Goal: Information Seeking & Learning: Compare options

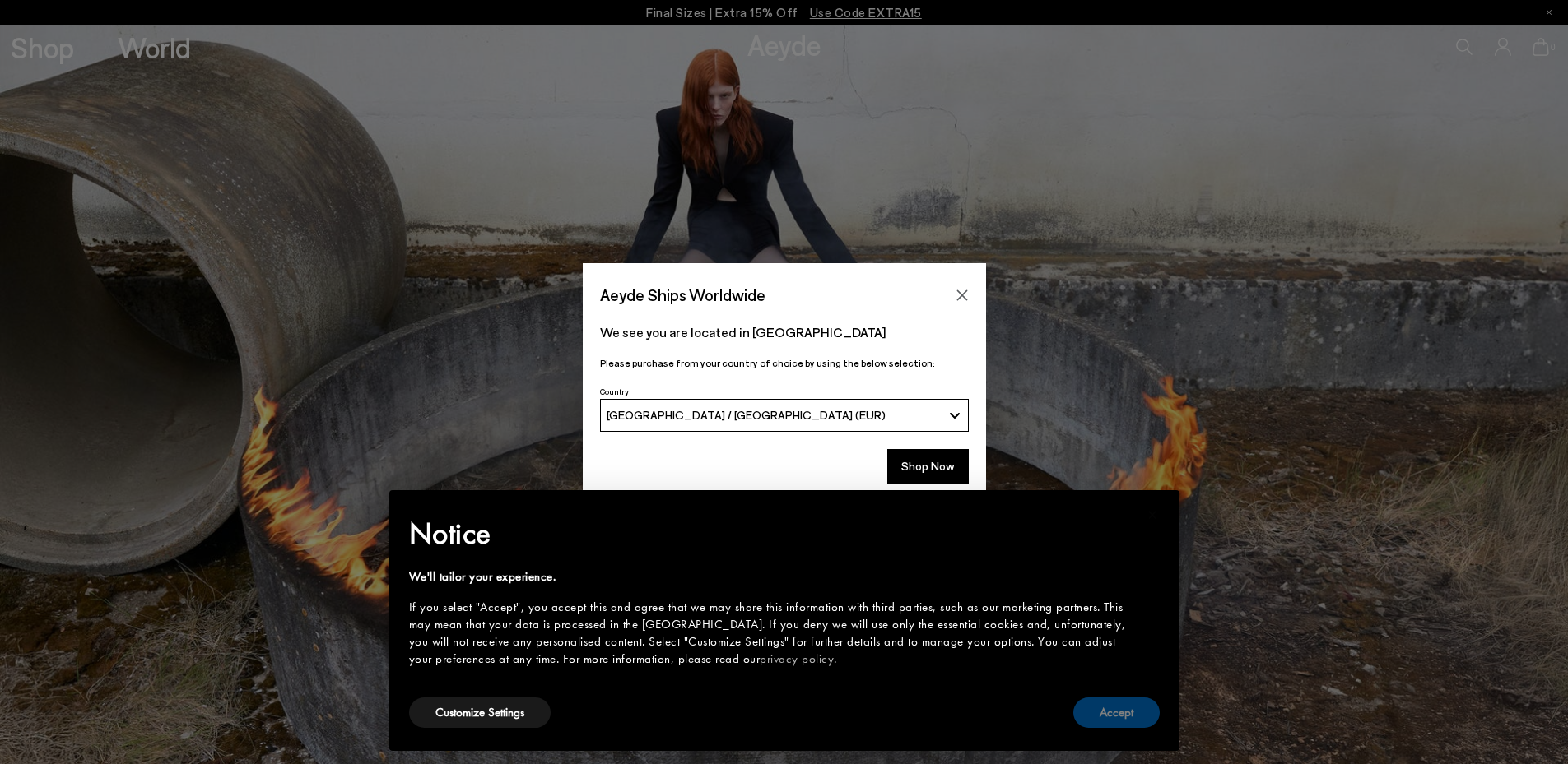
click at [1118, 705] on button "Accept" at bounding box center [1117, 713] width 87 height 31
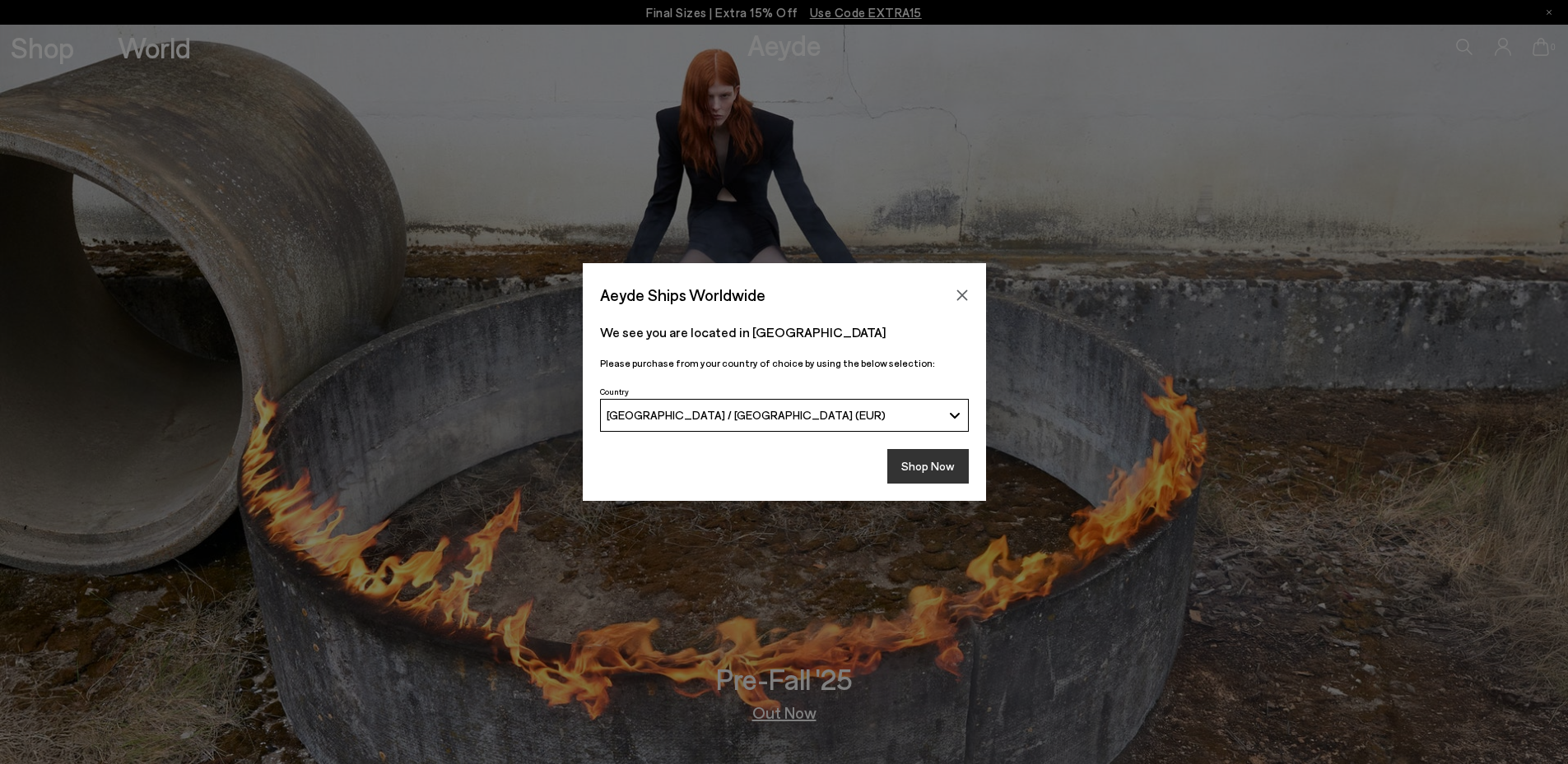
click at [913, 463] on button "Shop Now" at bounding box center [929, 466] width 82 height 35
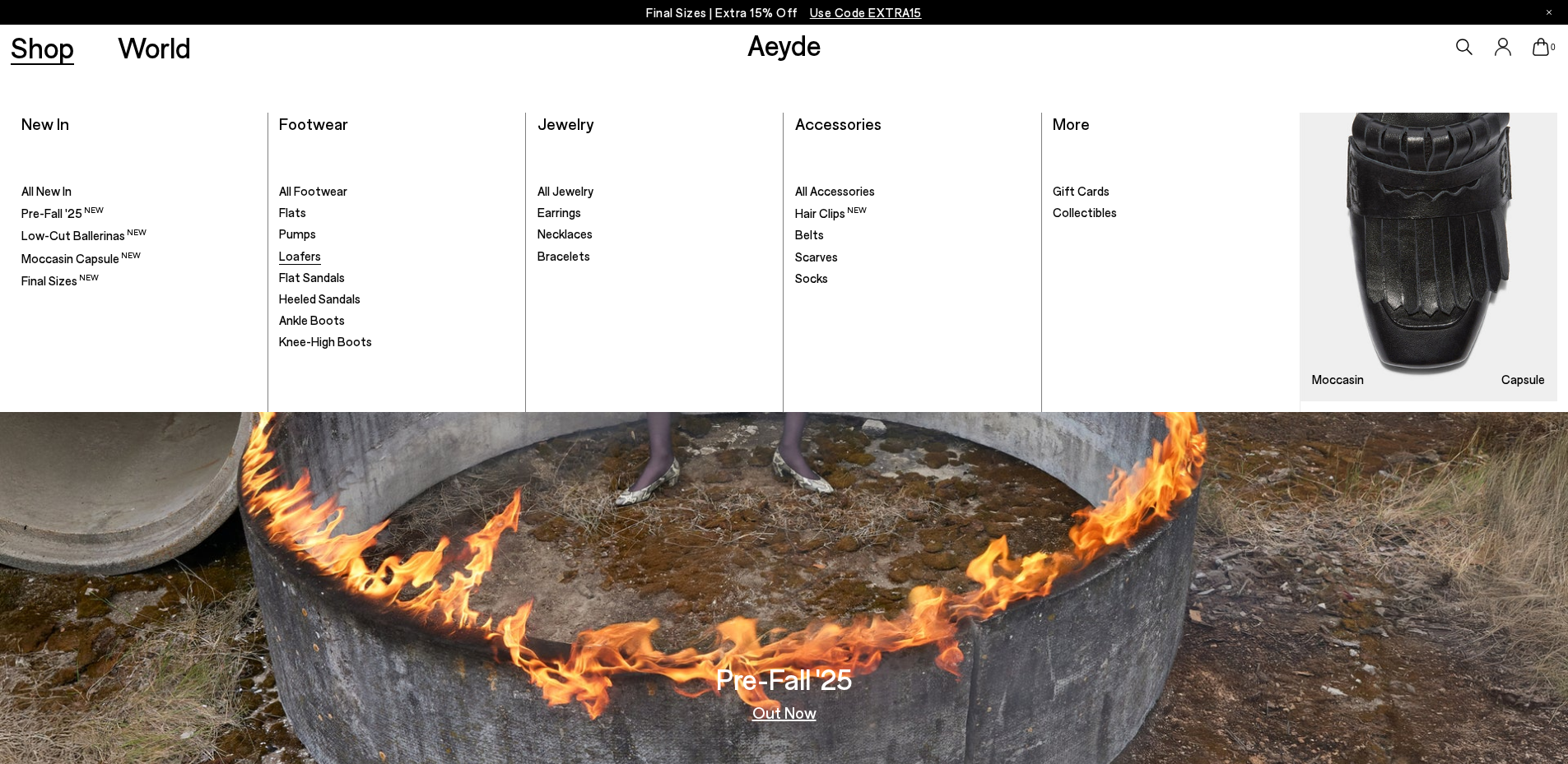
click at [306, 256] on span "Loafers" at bounding box center [300, 255] width 42 height 14
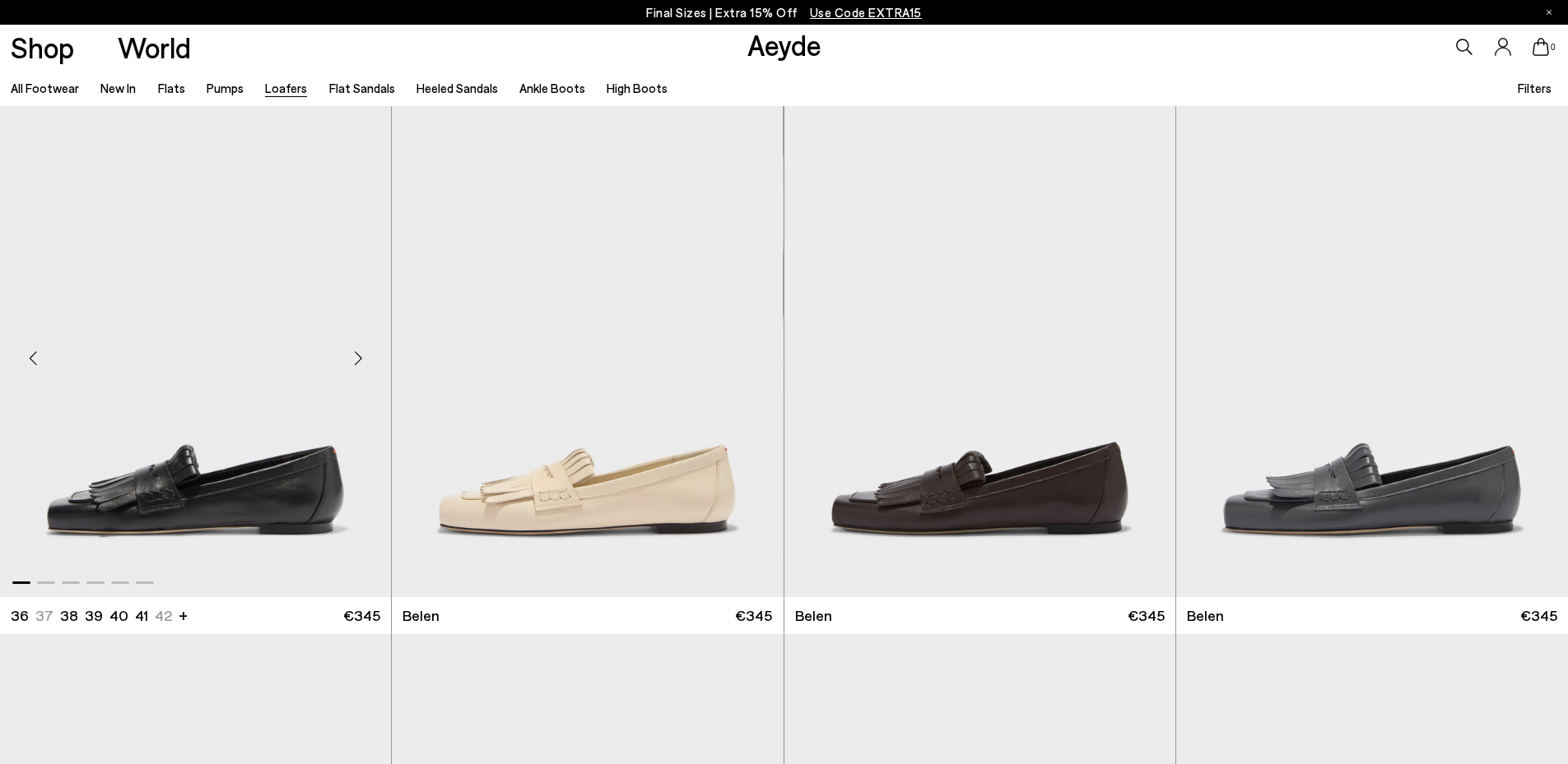
click at [358, 362] on div "Next slide" at bounding box center [358, 359] width 49 height 49
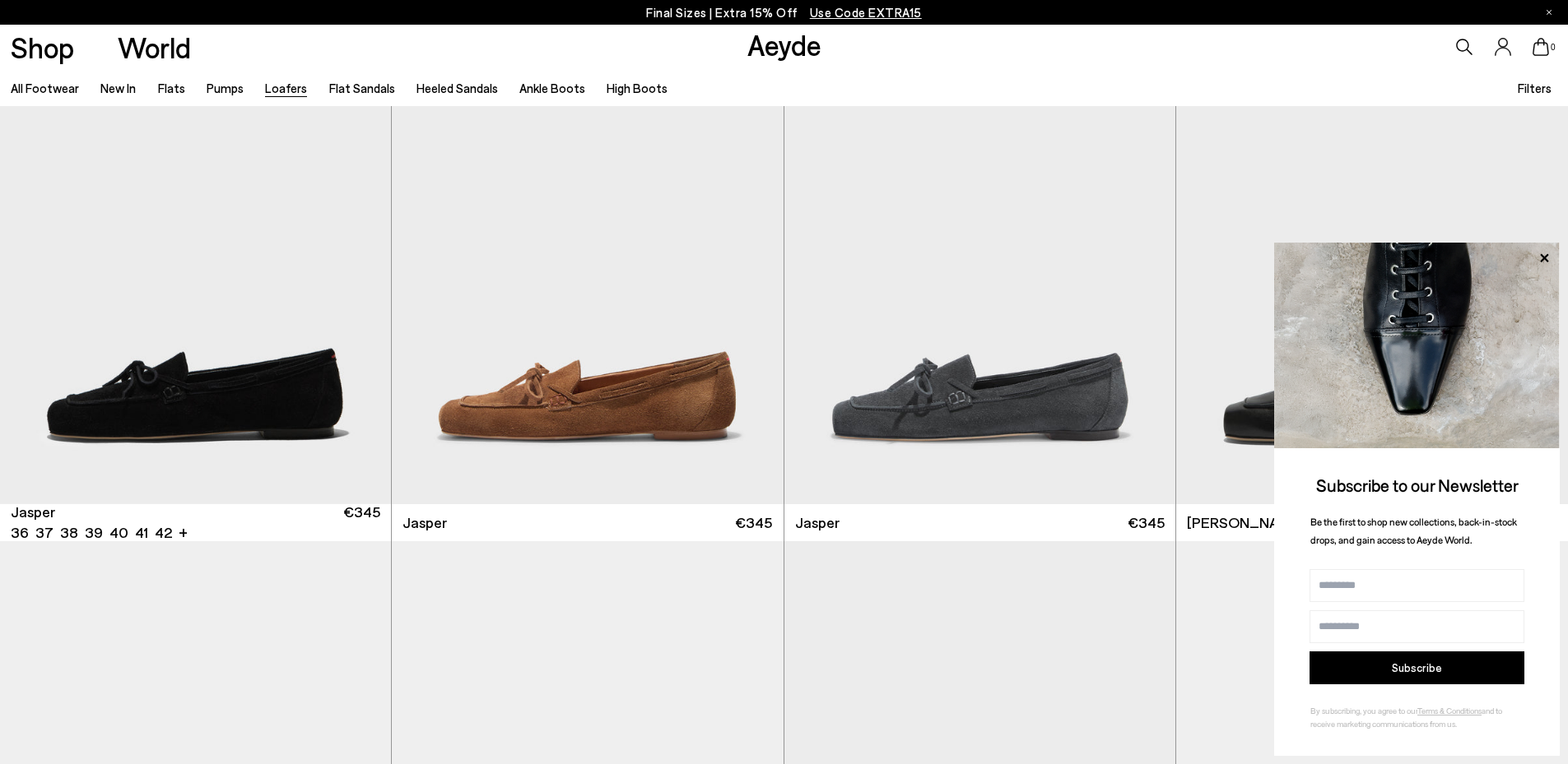
scroll to position [624, 0]
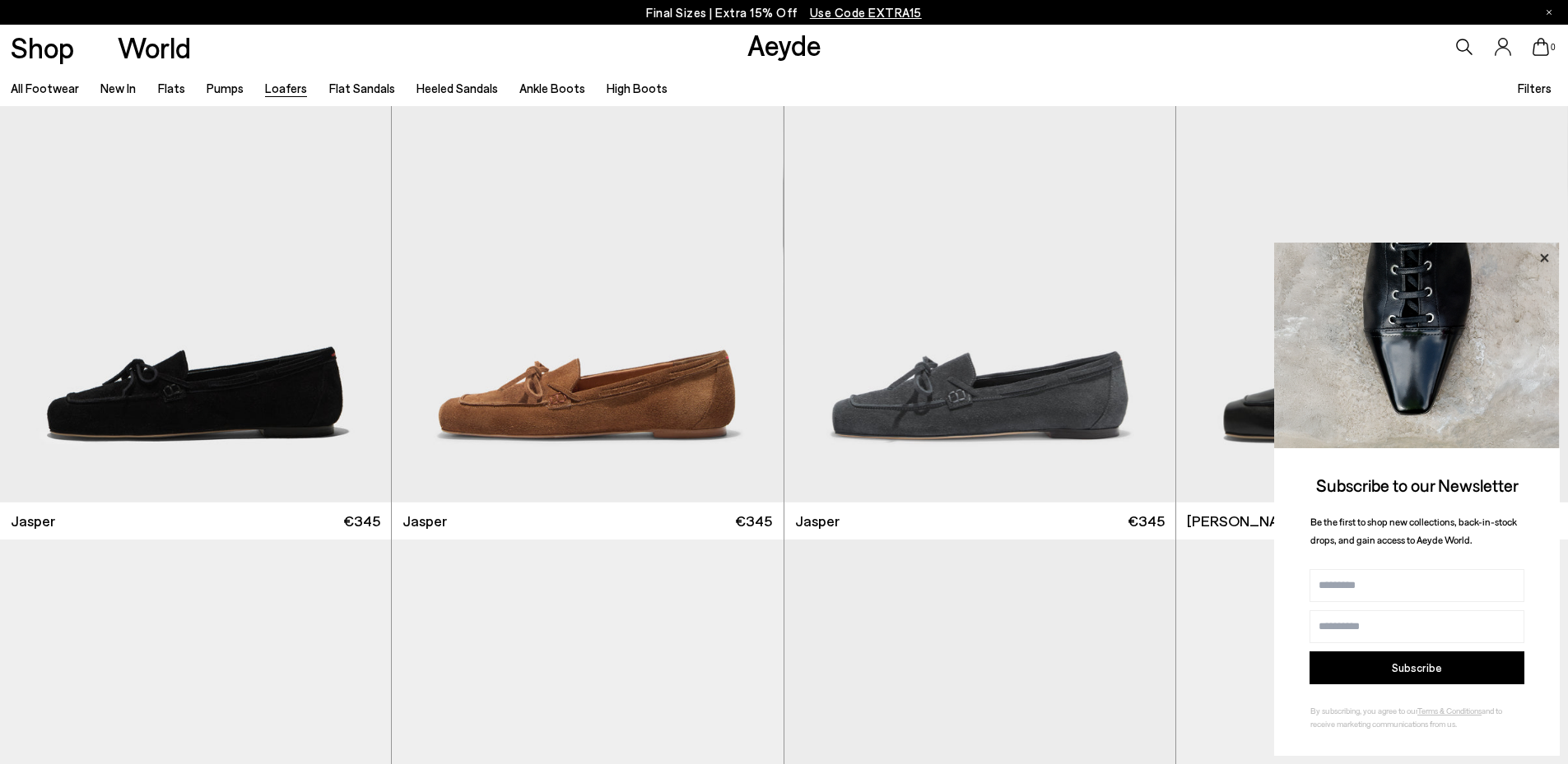
click at [1543, 258] on icon at bounding box center [1544, 258] width 9 height 9
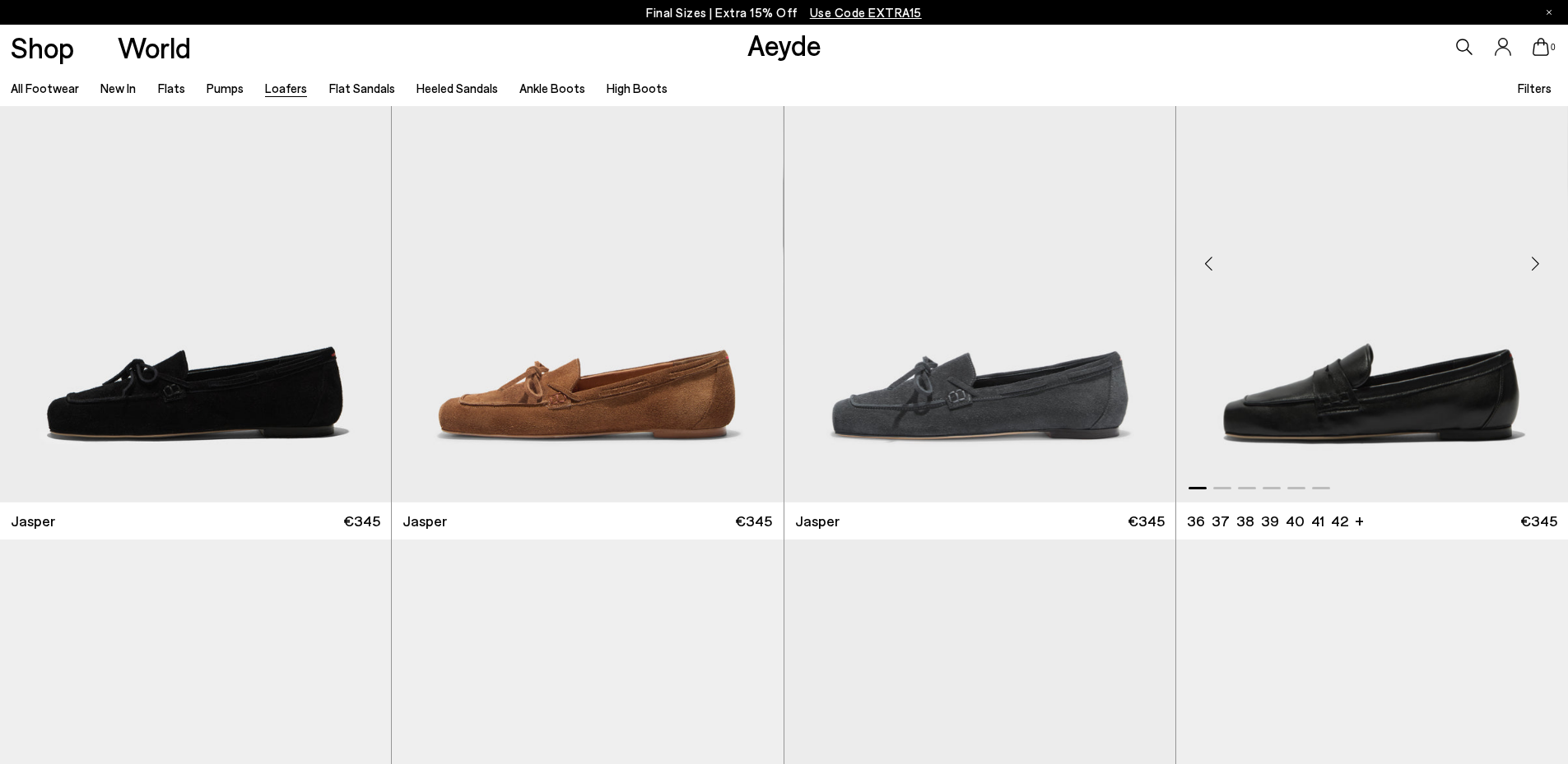
click at [1535, 265] on div "Next slide" at bounding box center [1536, 263] width 49 height 49
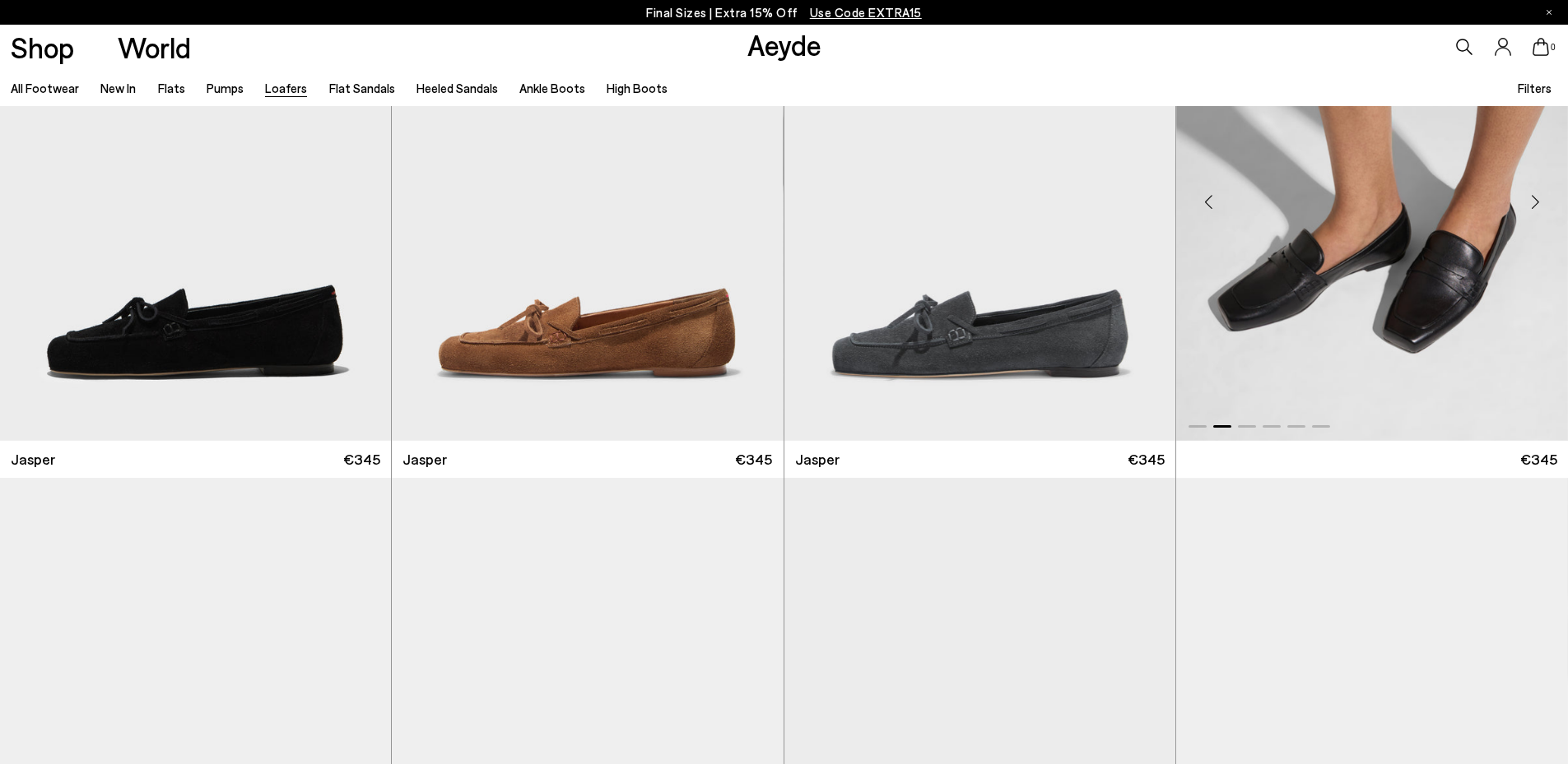
scroll to position [1063, 0]
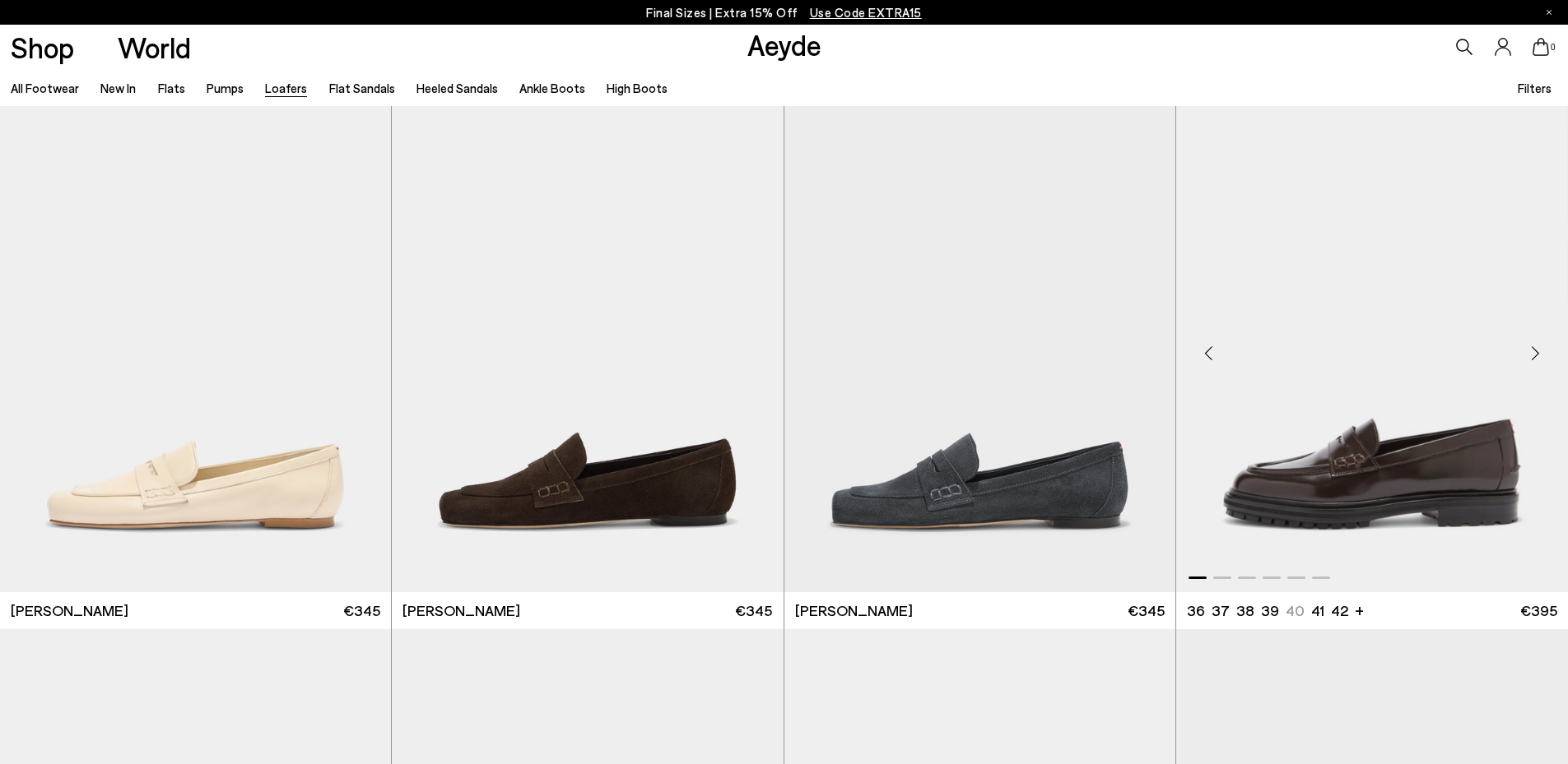
click at [1539, 347] on div "Next slide" at bounding box center [1536, 353] width 49 height 49
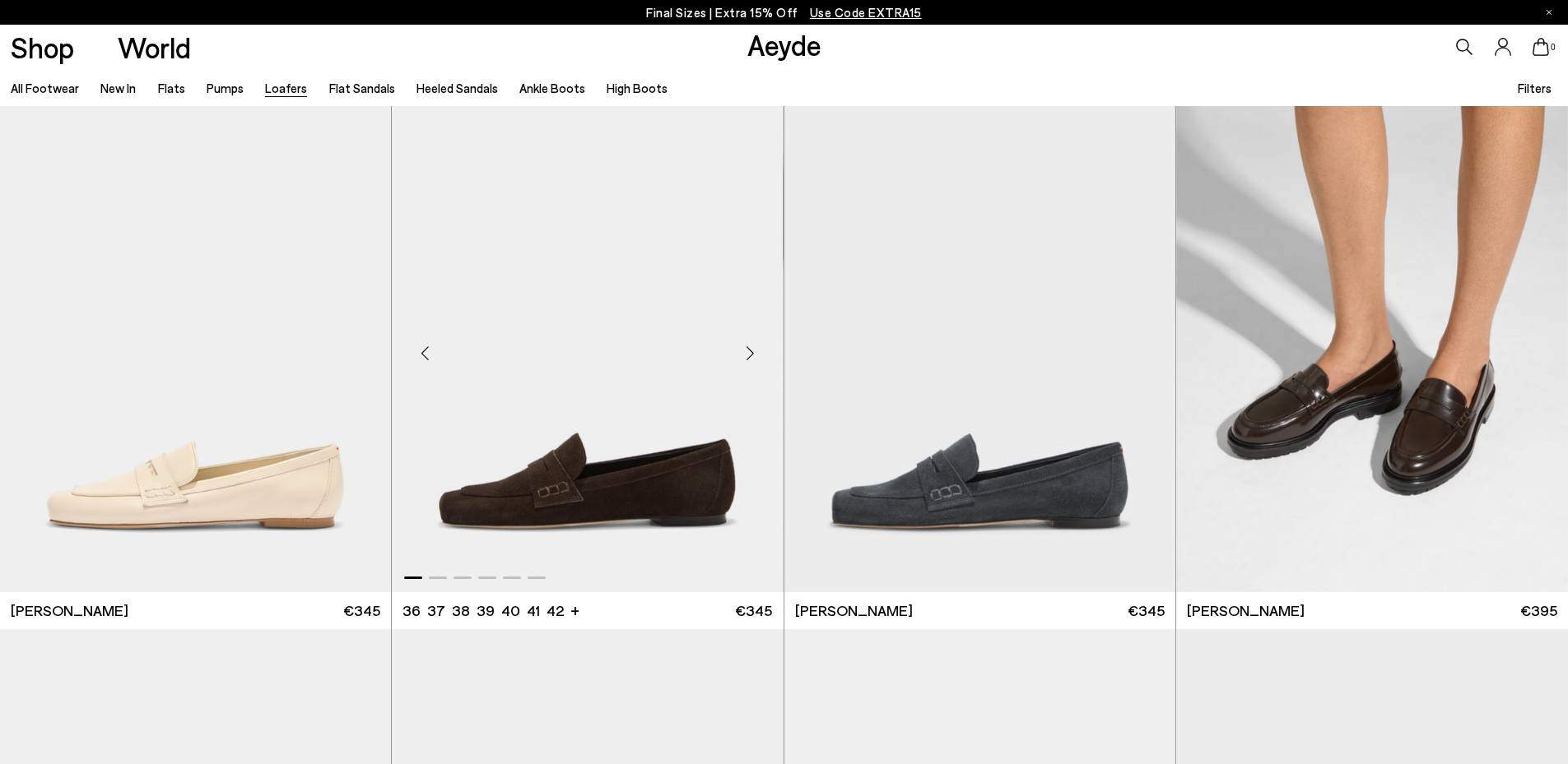
click at [748, 348] on div "Next slide" at bounding box center [751, 353] width 49 height 49
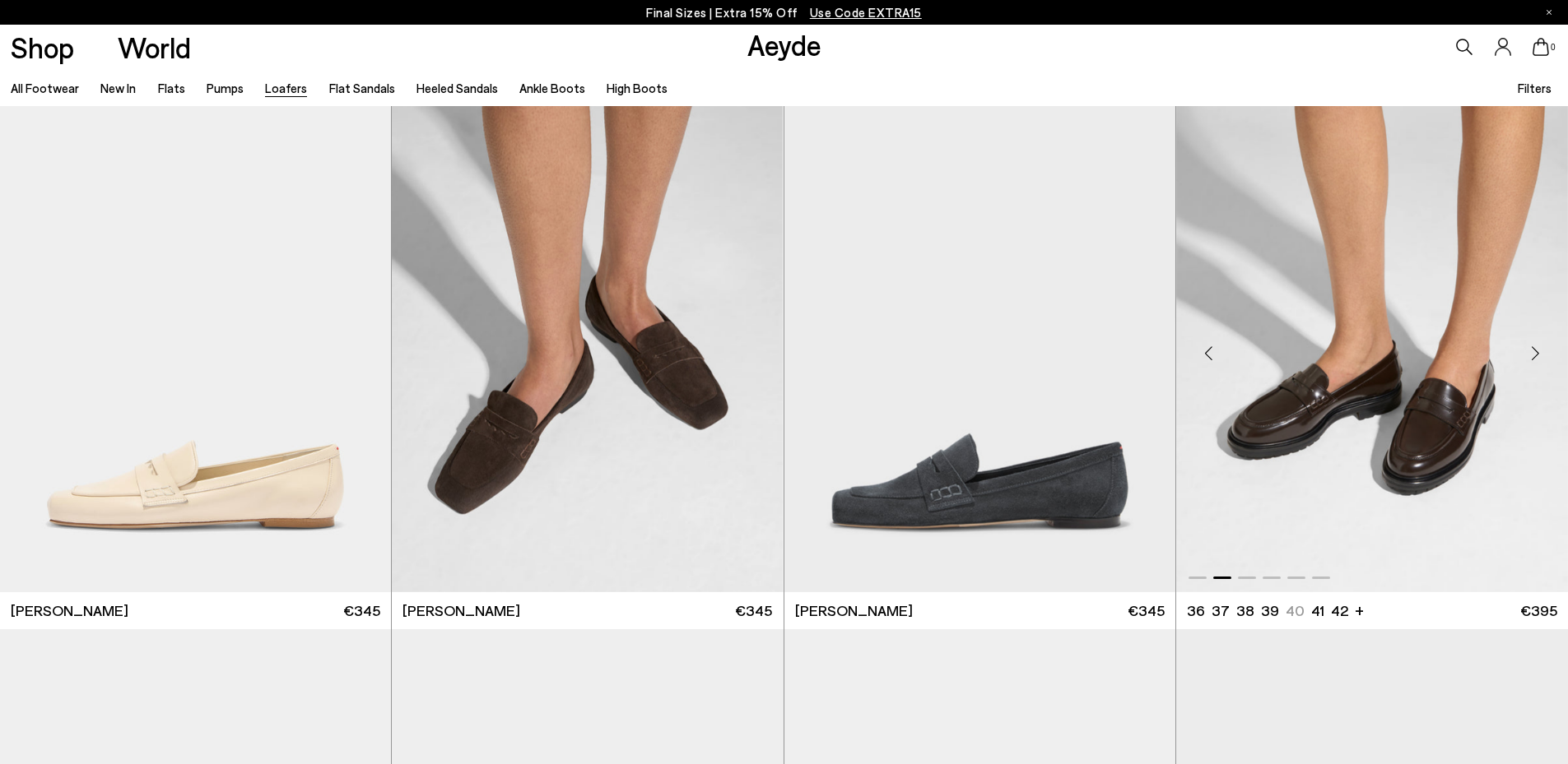
click at [1532, 352] on div "Next slide" at bounding box center [1536, 353] width 49 height 49
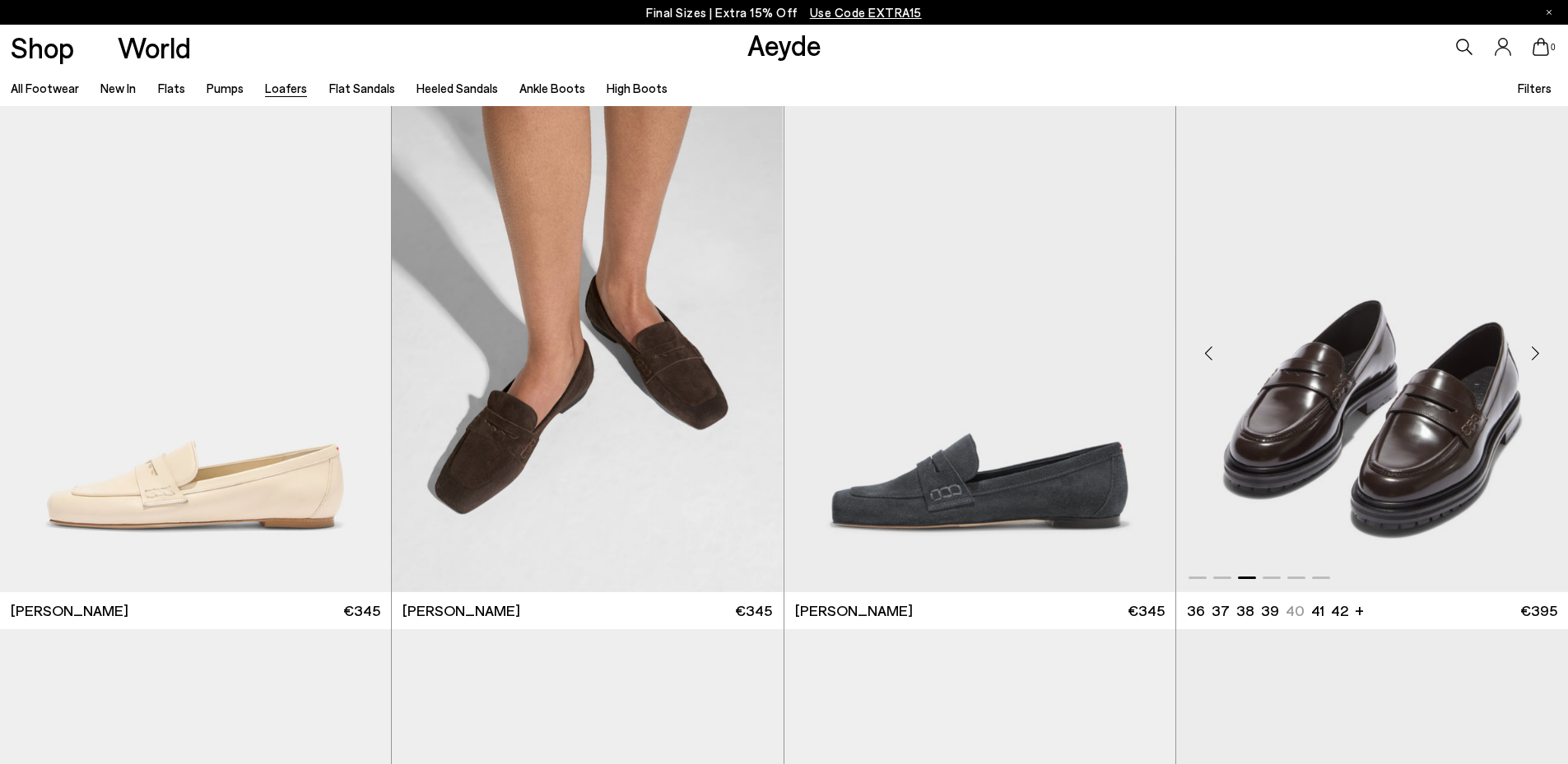
click at [1532, 352] on div "Next slide" at bounding box center [1536, 353] width 49 height 49
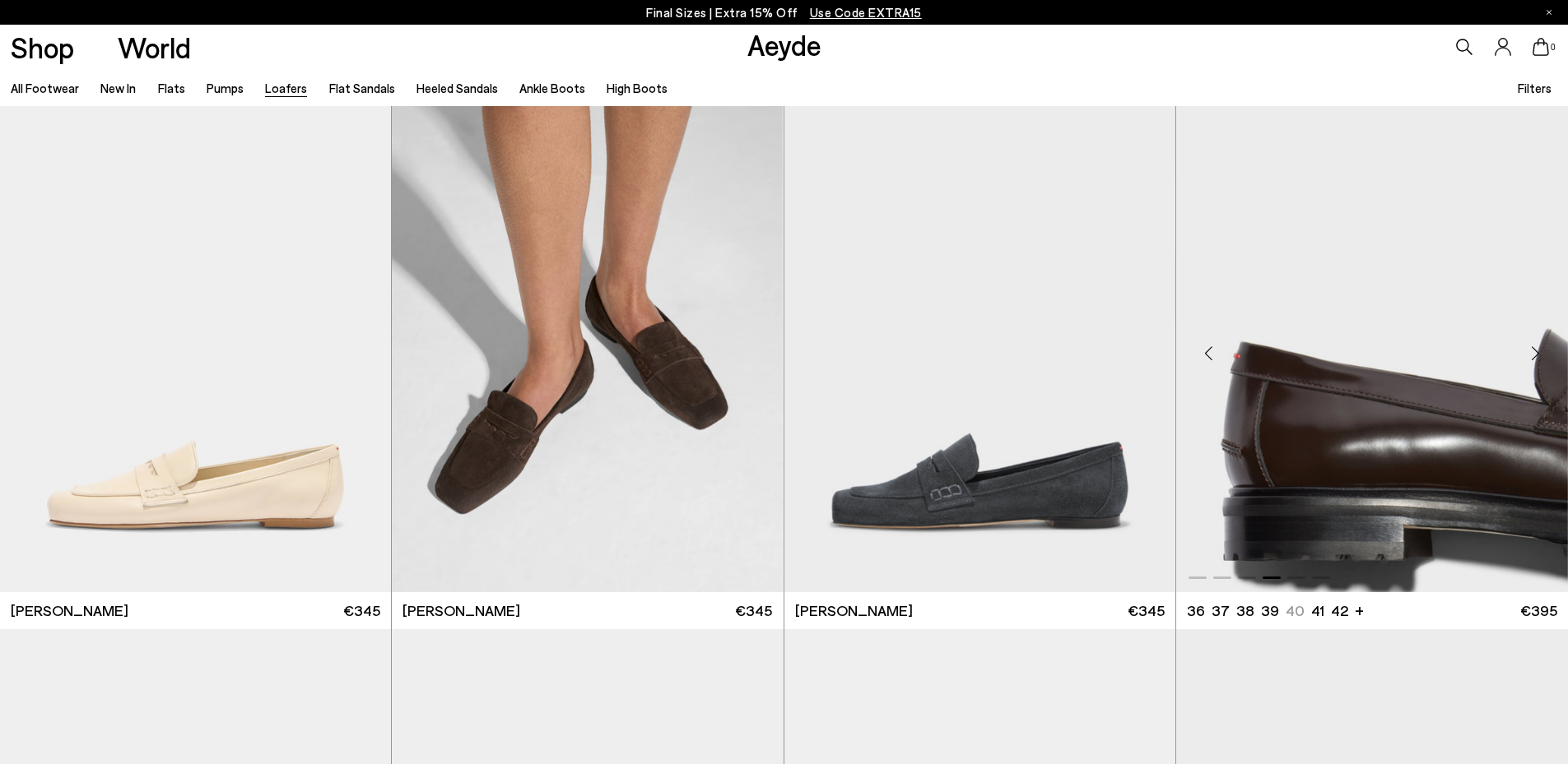
click at [1532, 352] on div "Next slide" at bounding box center [1536, 353] width 49 height 49
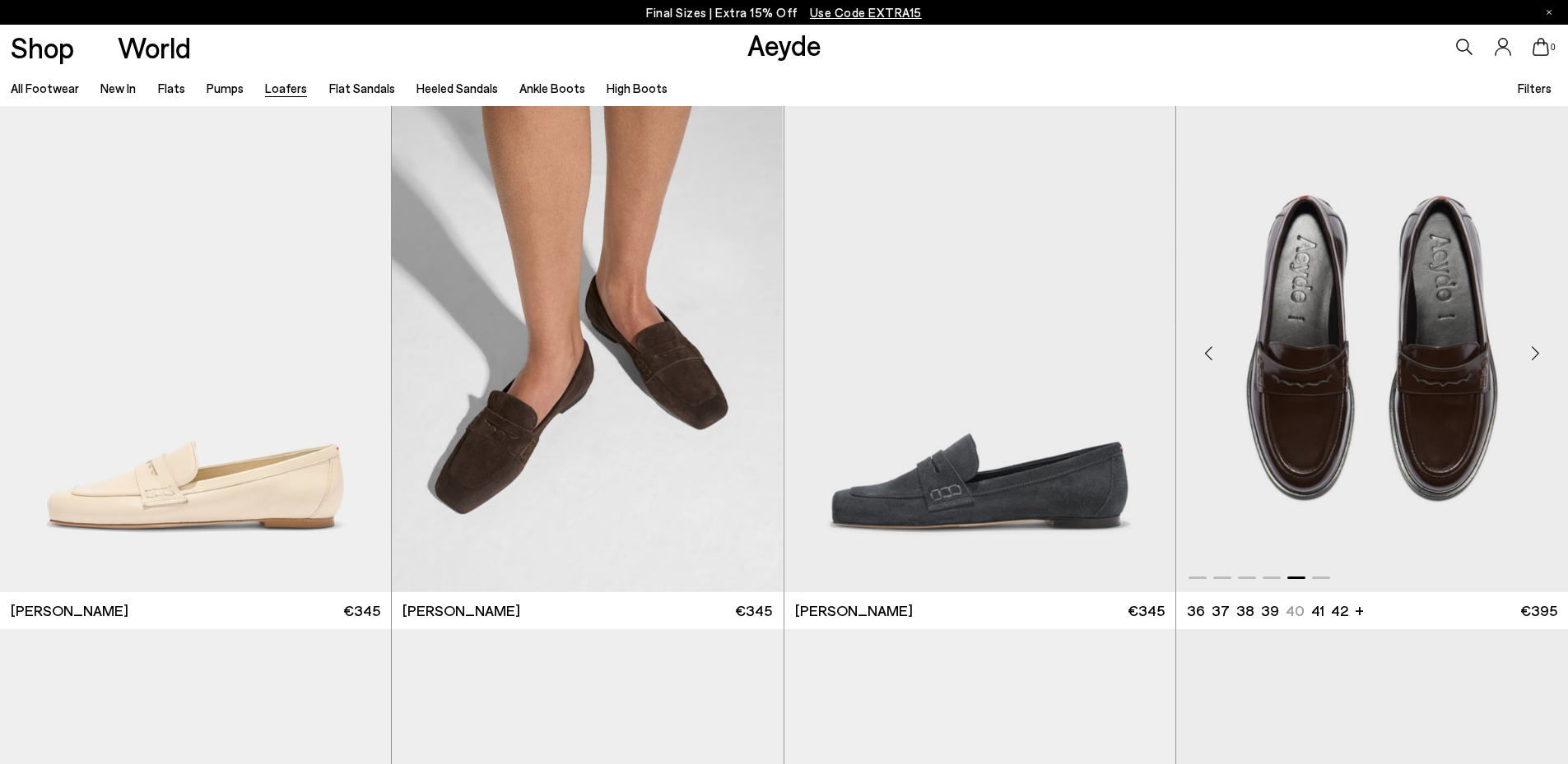
click at [1427, 394] on img "5 / 6" at bounding box center [1372, 346] width 392 height 491
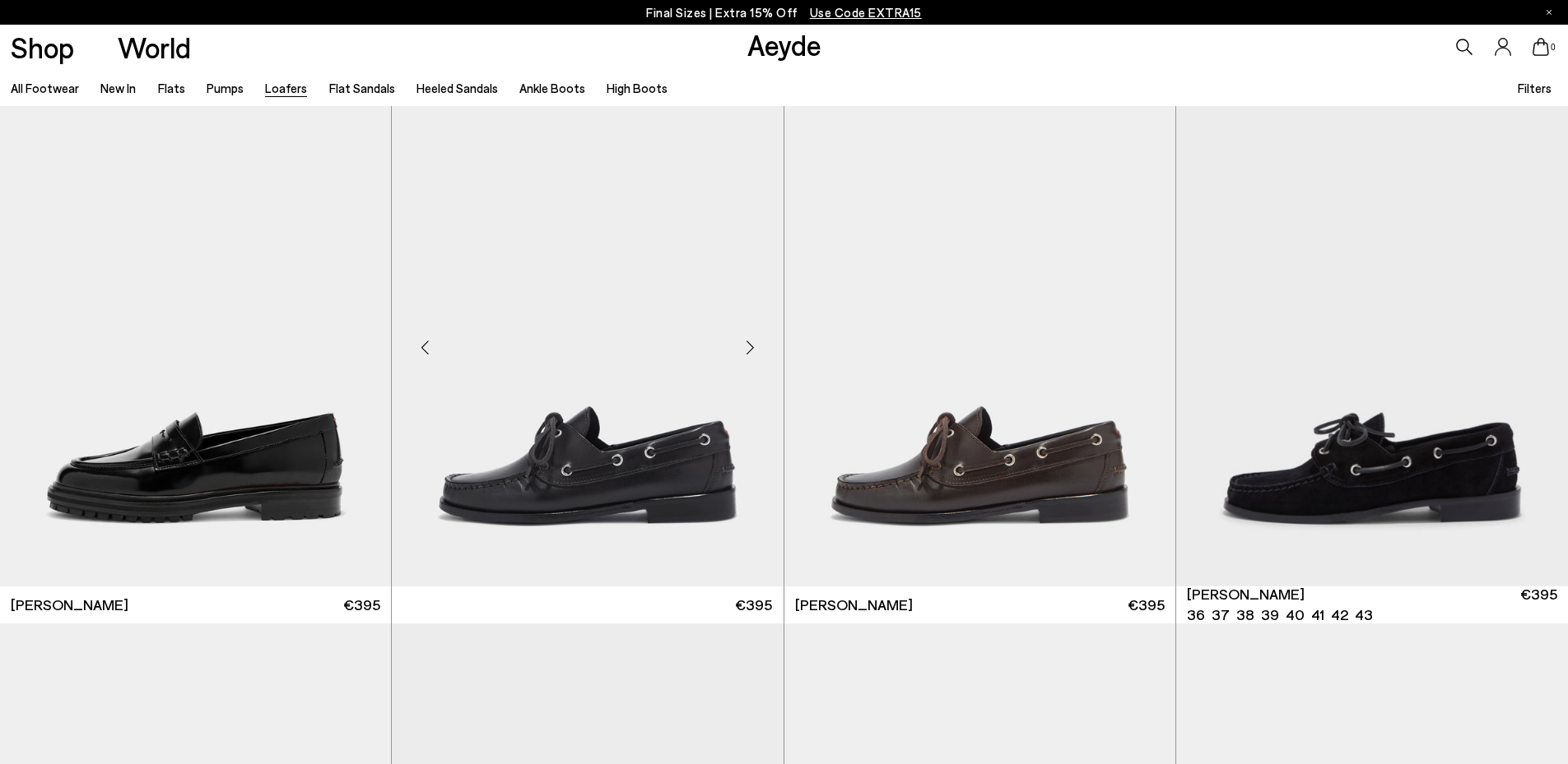
scroll to position [1597, 0]
click at [363, 349] on div "Next slide" at bounding box center [358, 346] width 49 height 49
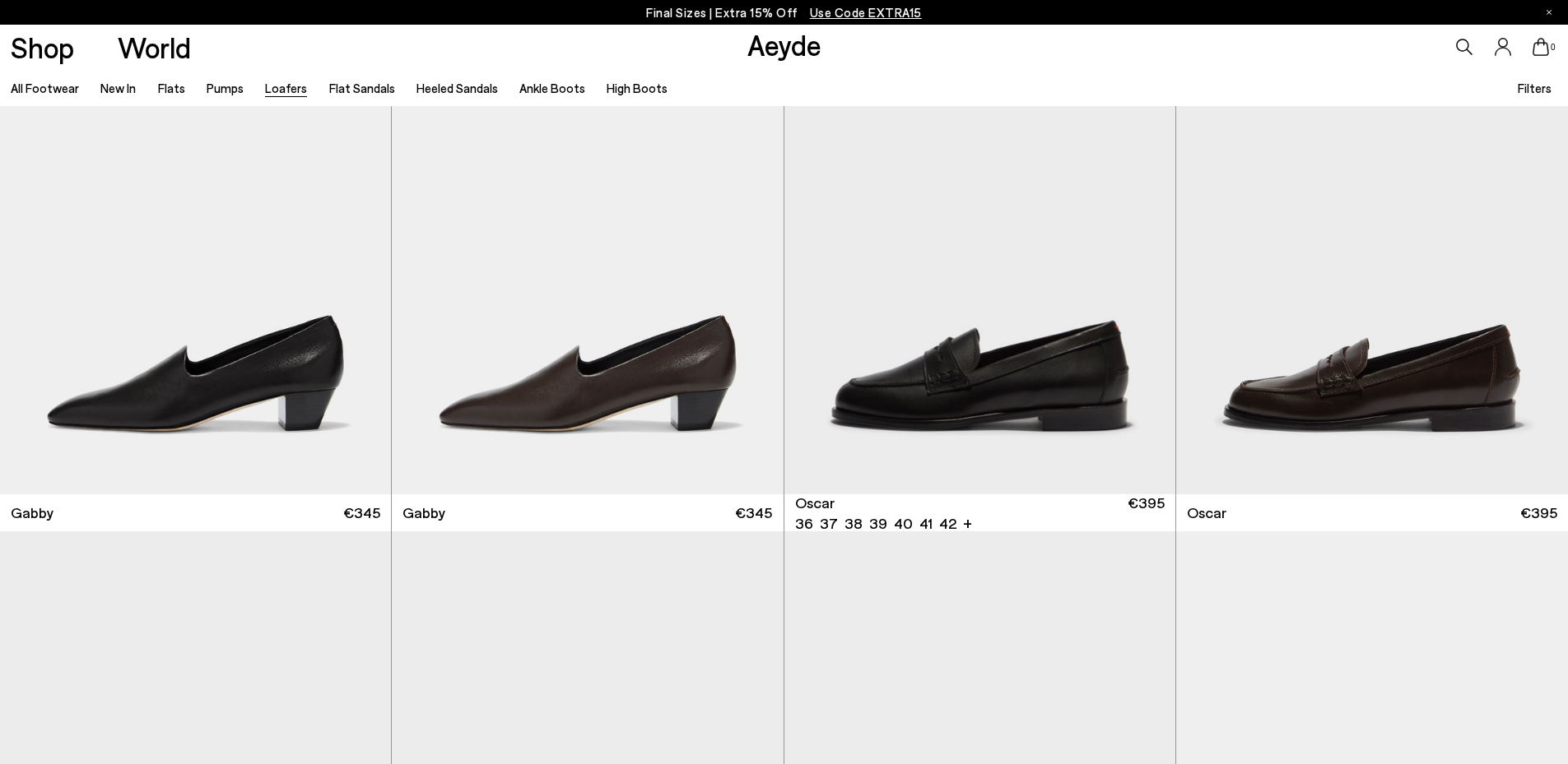
scroll to position [2762, 0]
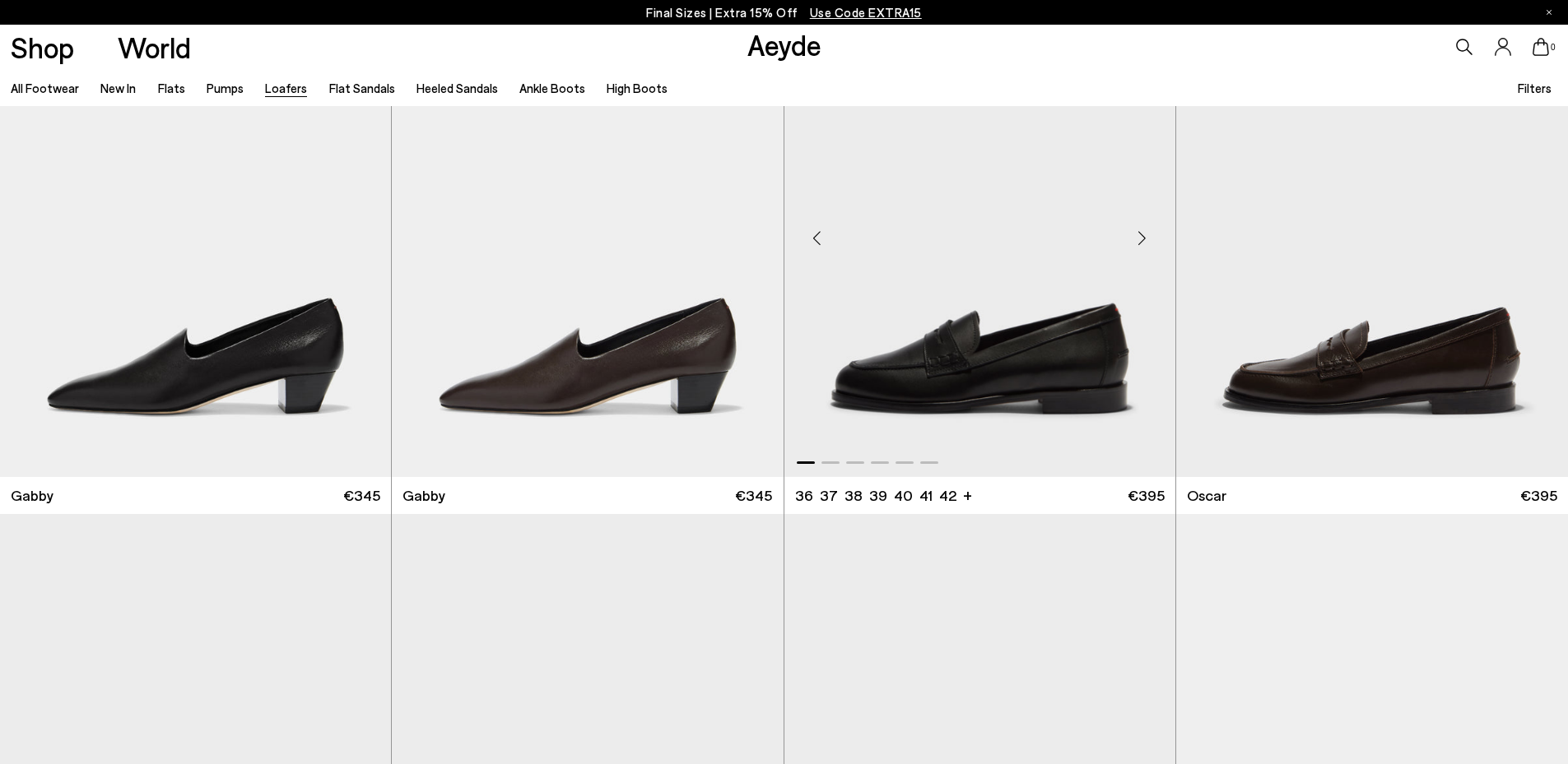
click at [1137, 240] on div "Next slide" at bounding box center [1142, 238] width 49 height 49
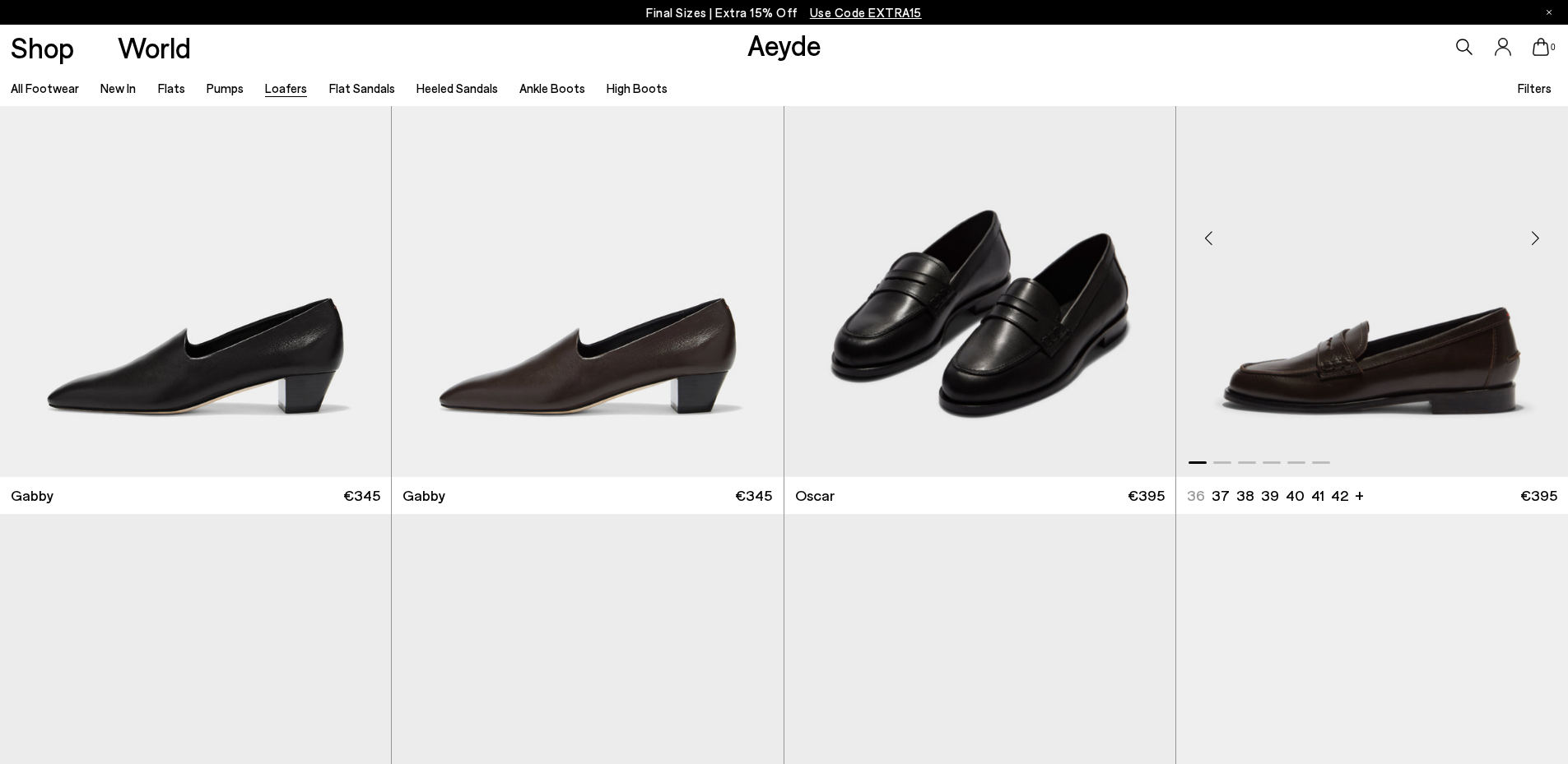
click at [1538, 237] on div "Next slide" at bounding box center [1536, 238] width 49 height 49
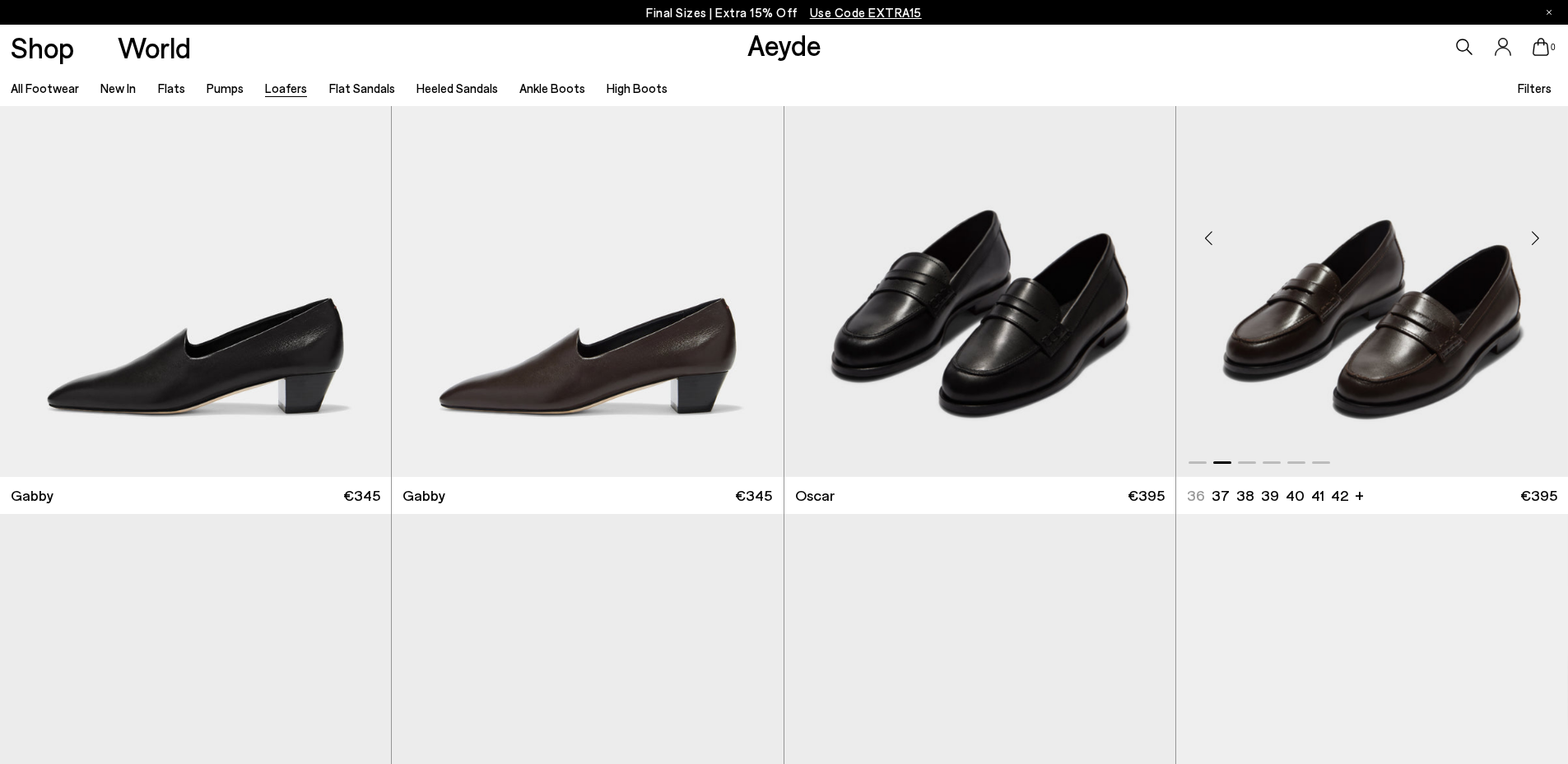
click at [1426, 356] on img "2 / 6" at bounding box center [1372, 231] width 392 height 491
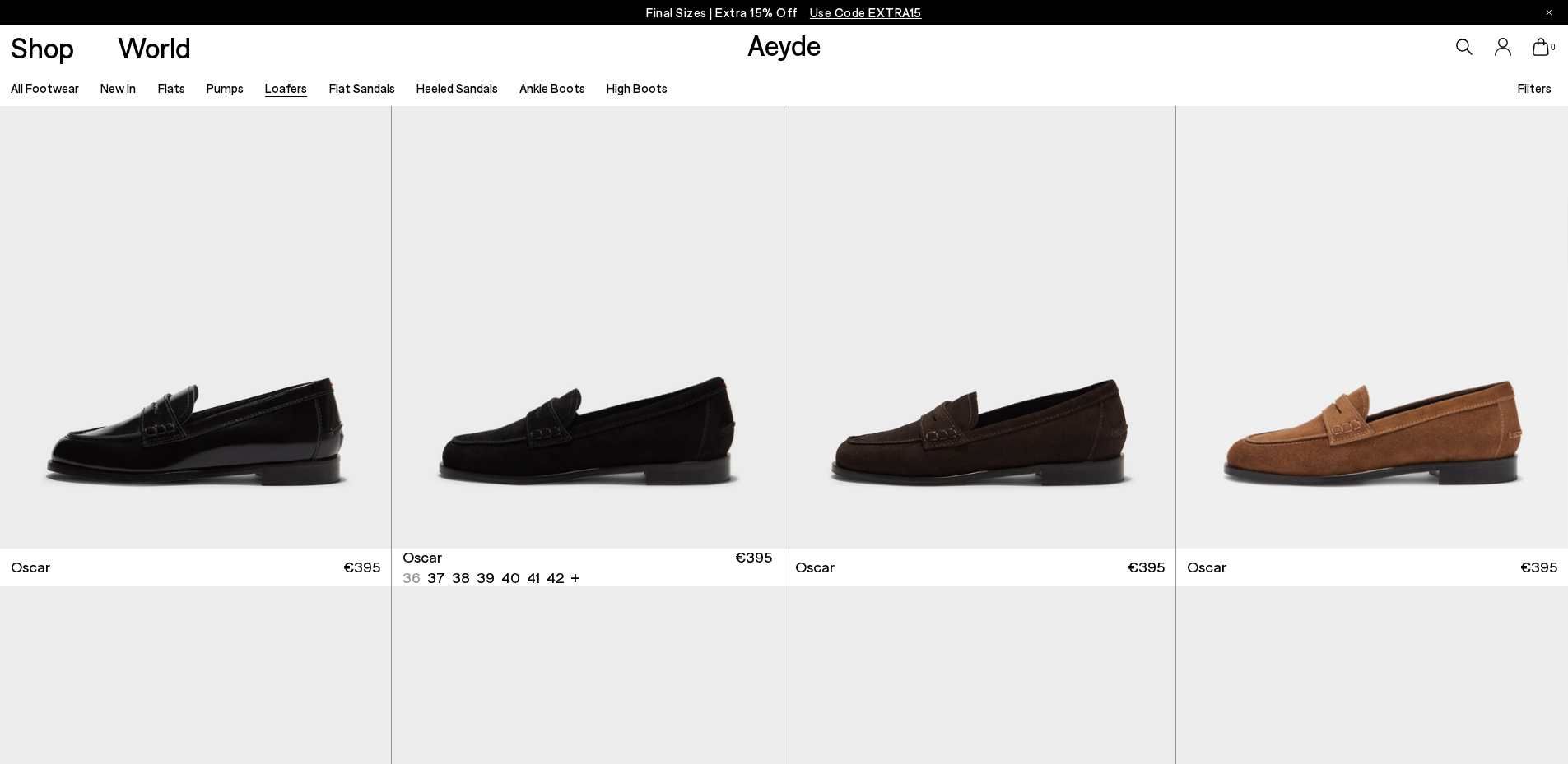
scroll to position [3219, 0]
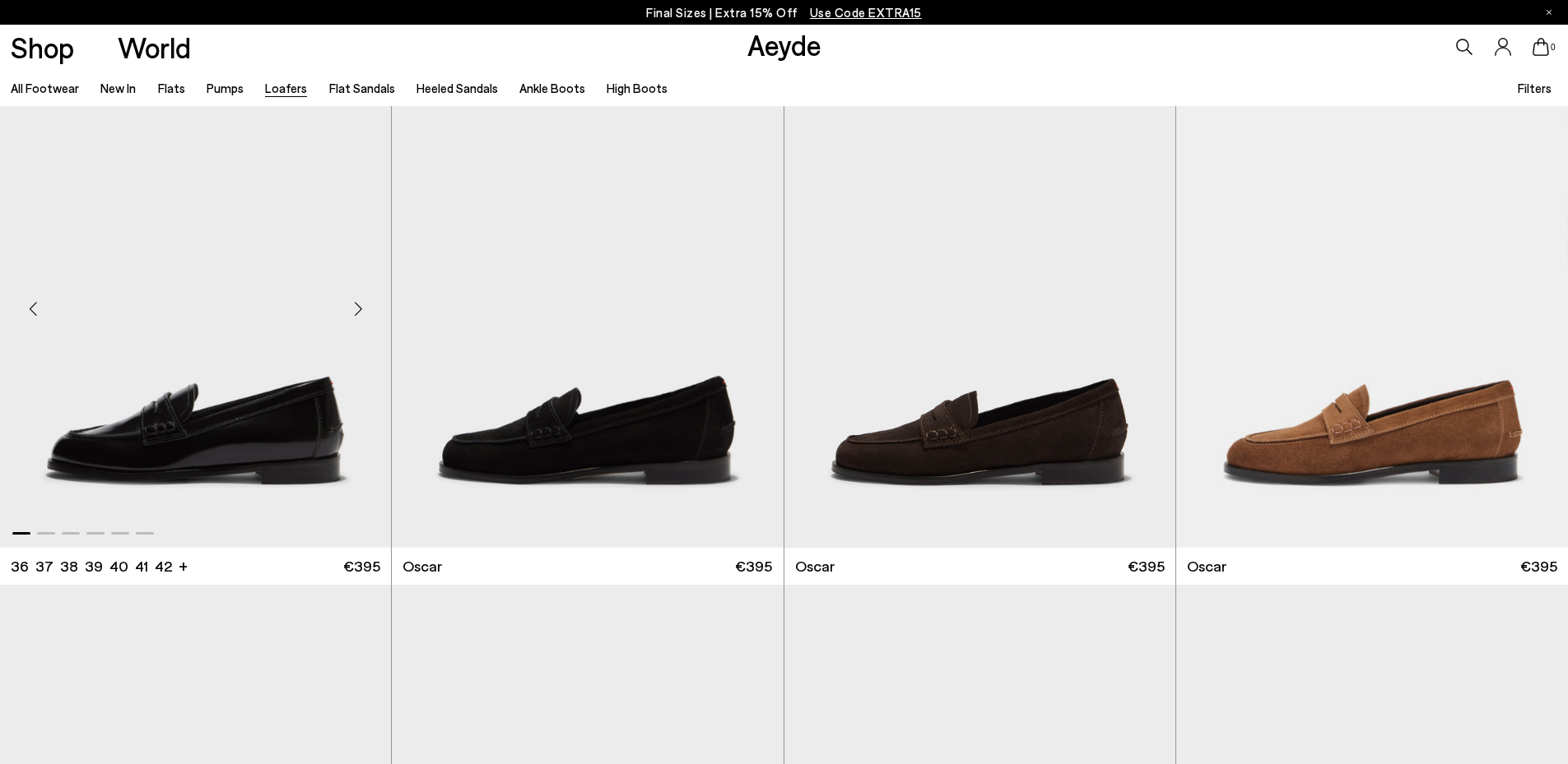
click at [359, 311] on div "Next slide" at bounding box center [358, 310] width 49 height 49
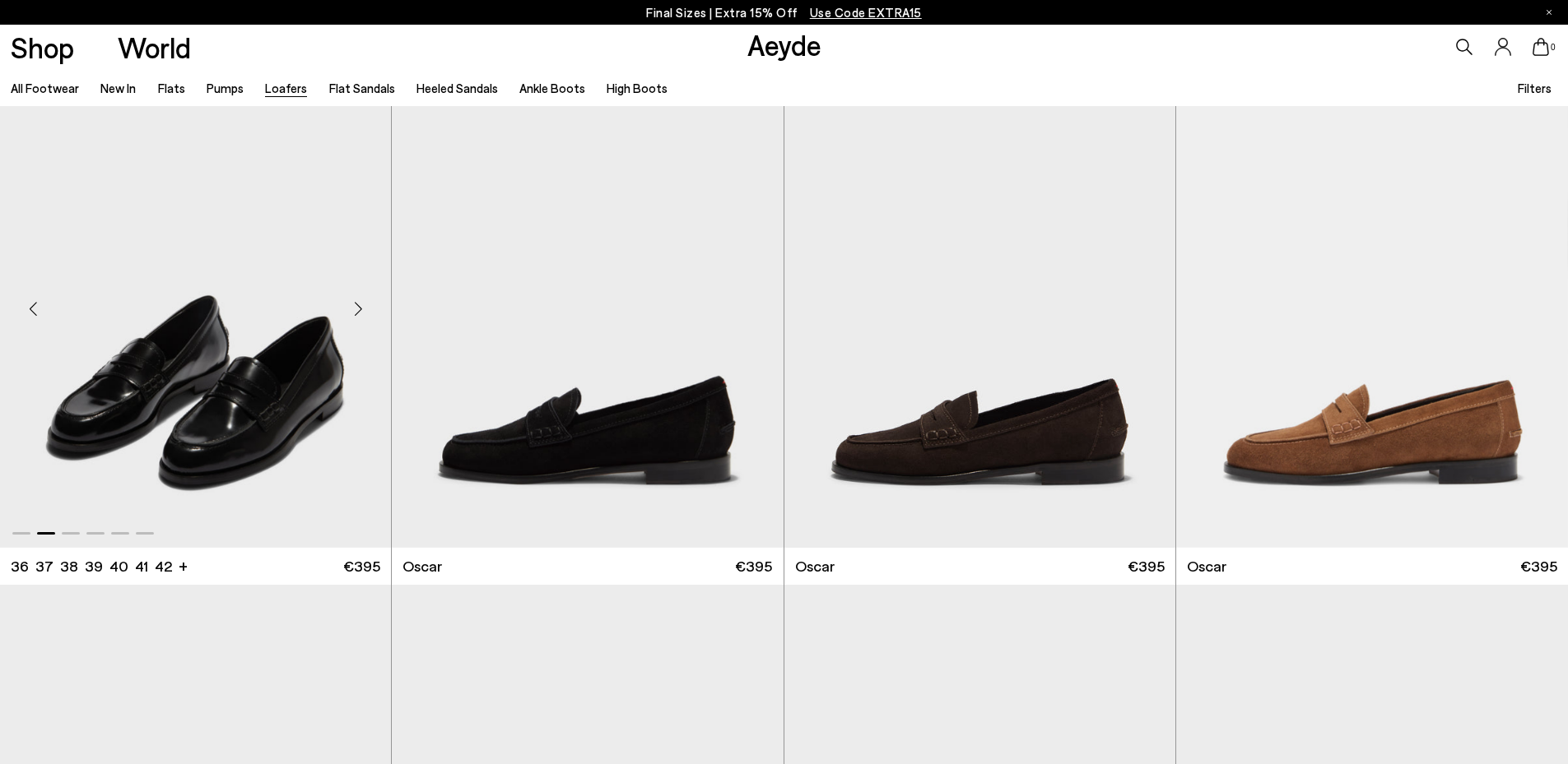
click at [359, 311] on div "Next slide" at bounding box center [358, 310] width 49 height 49
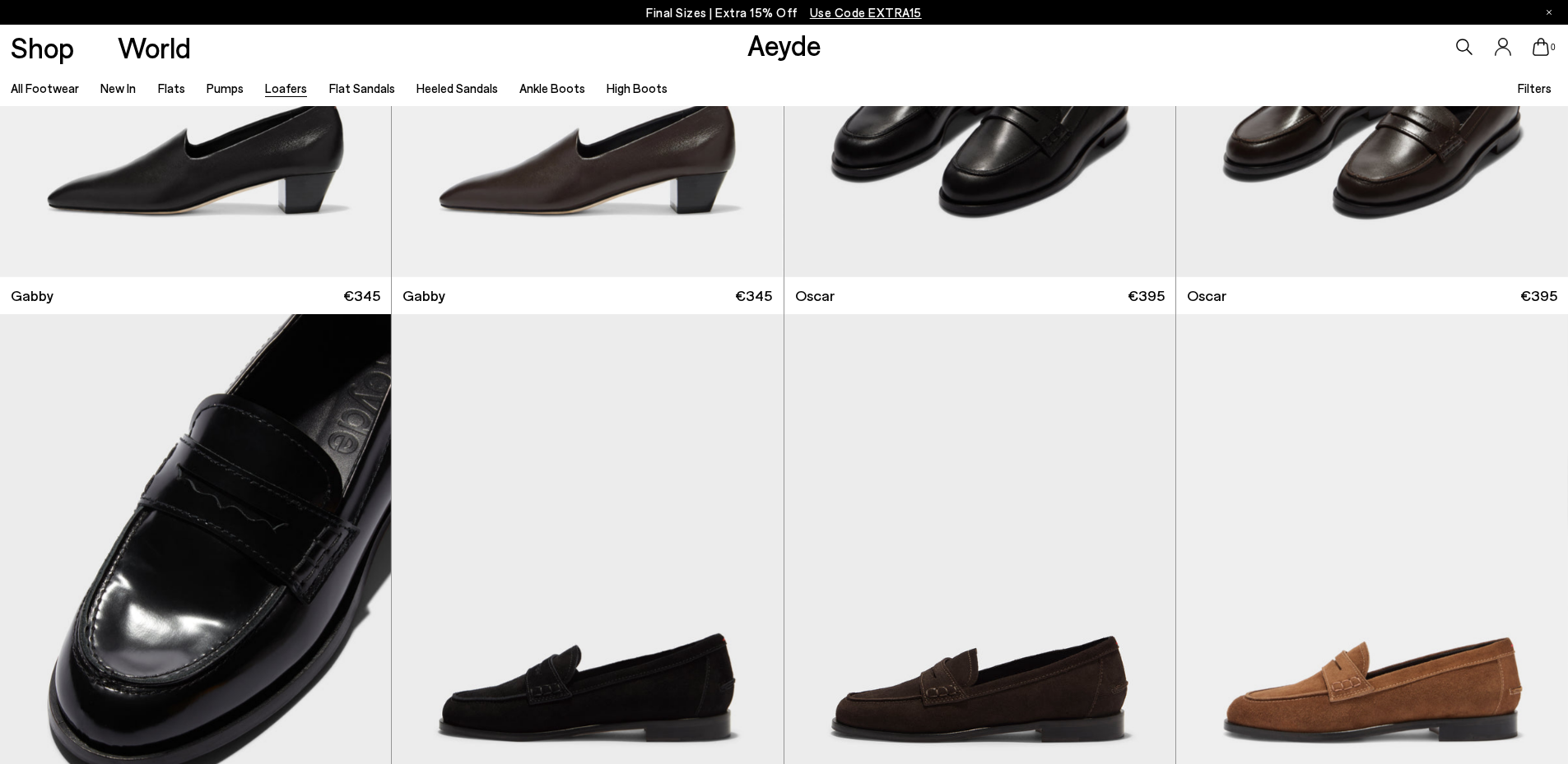
scroll to position [2772, 0]
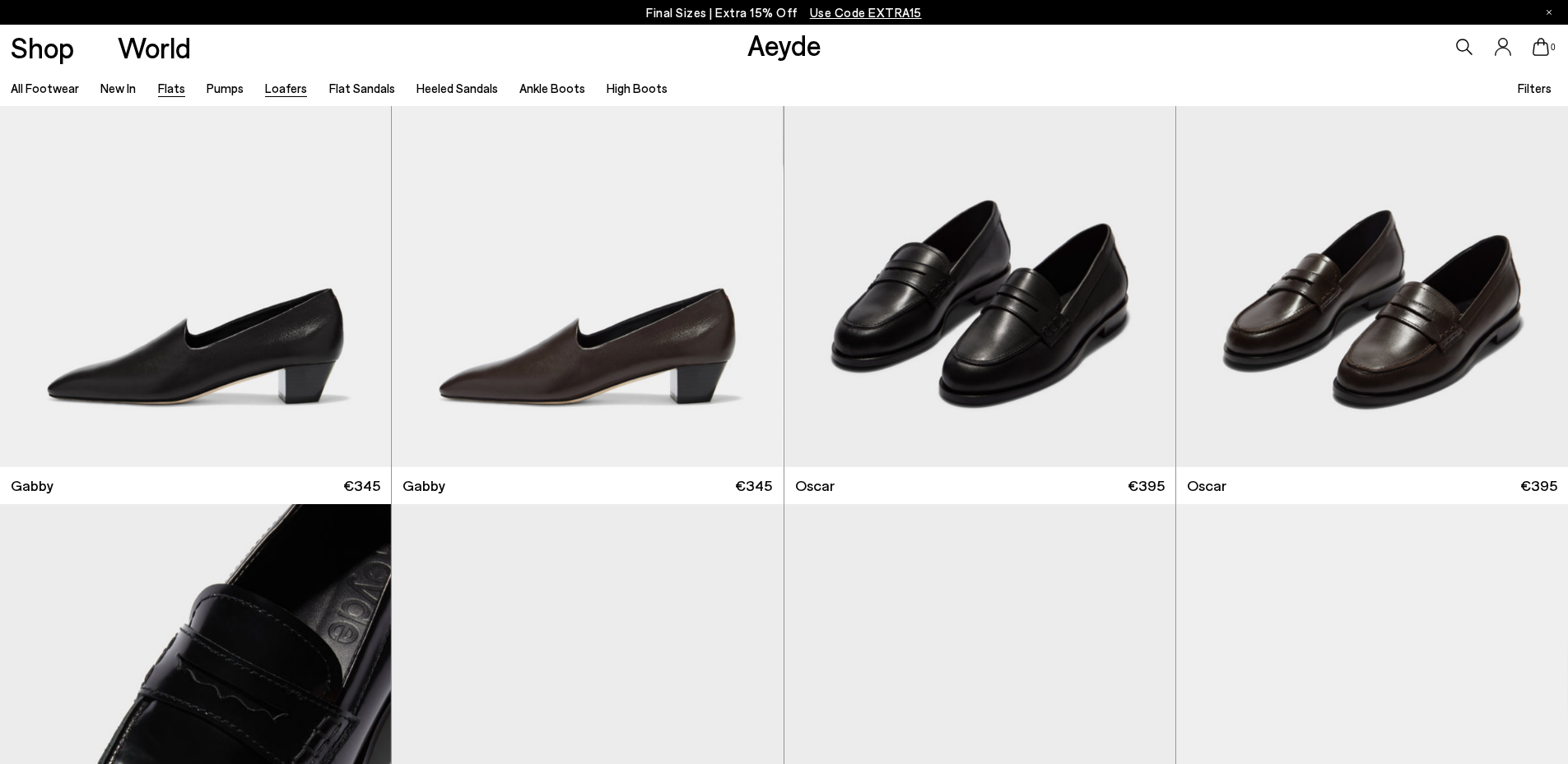
click at [175, 89] on link "Flats" at bounding box center [172, 88] width 27 height 14
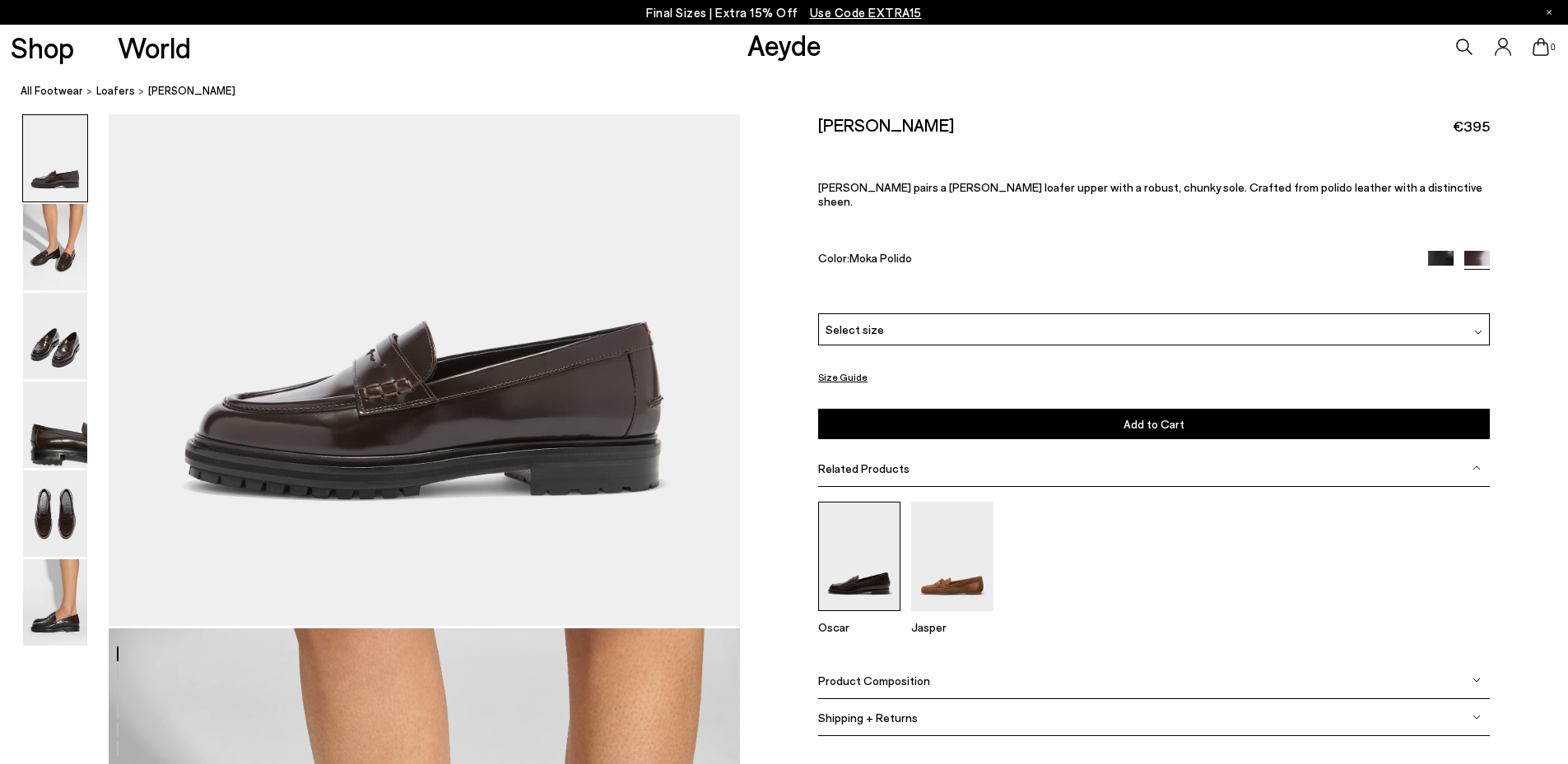
scroll to position [362, 0]
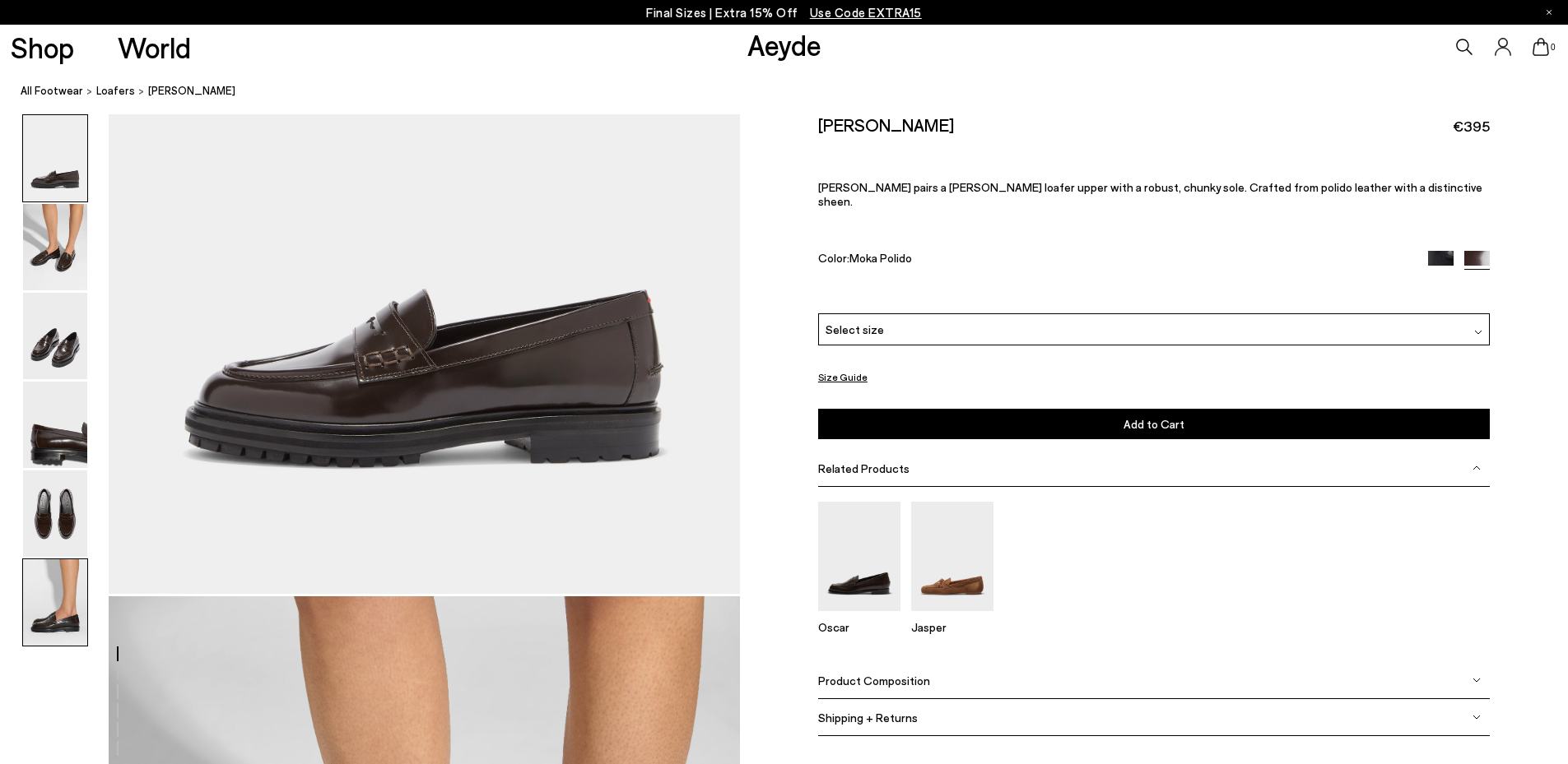
click at [34, 613] on img at bounding box center [54, 603] width 64 height 87
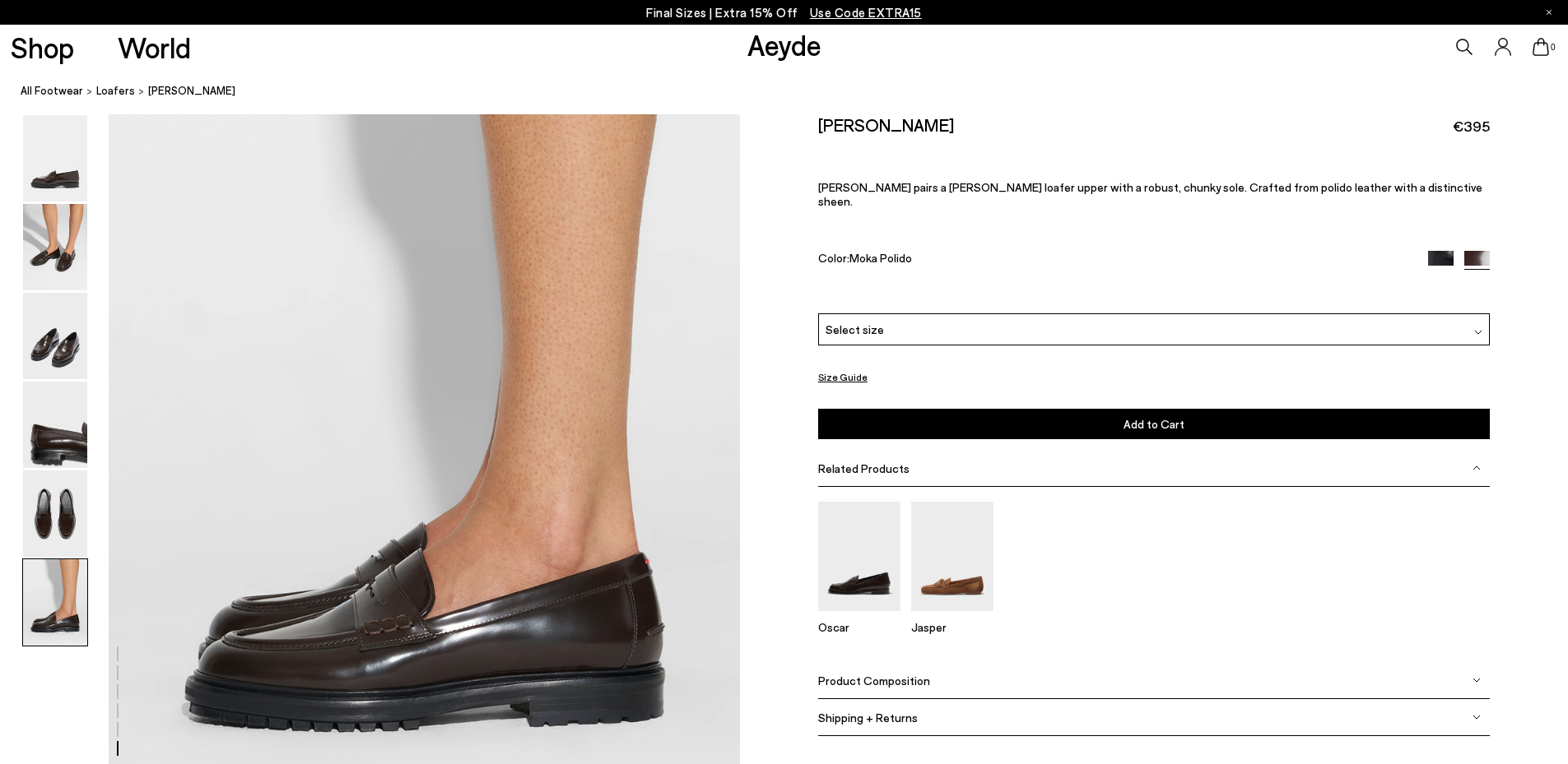
scroll to position [4332, 0]
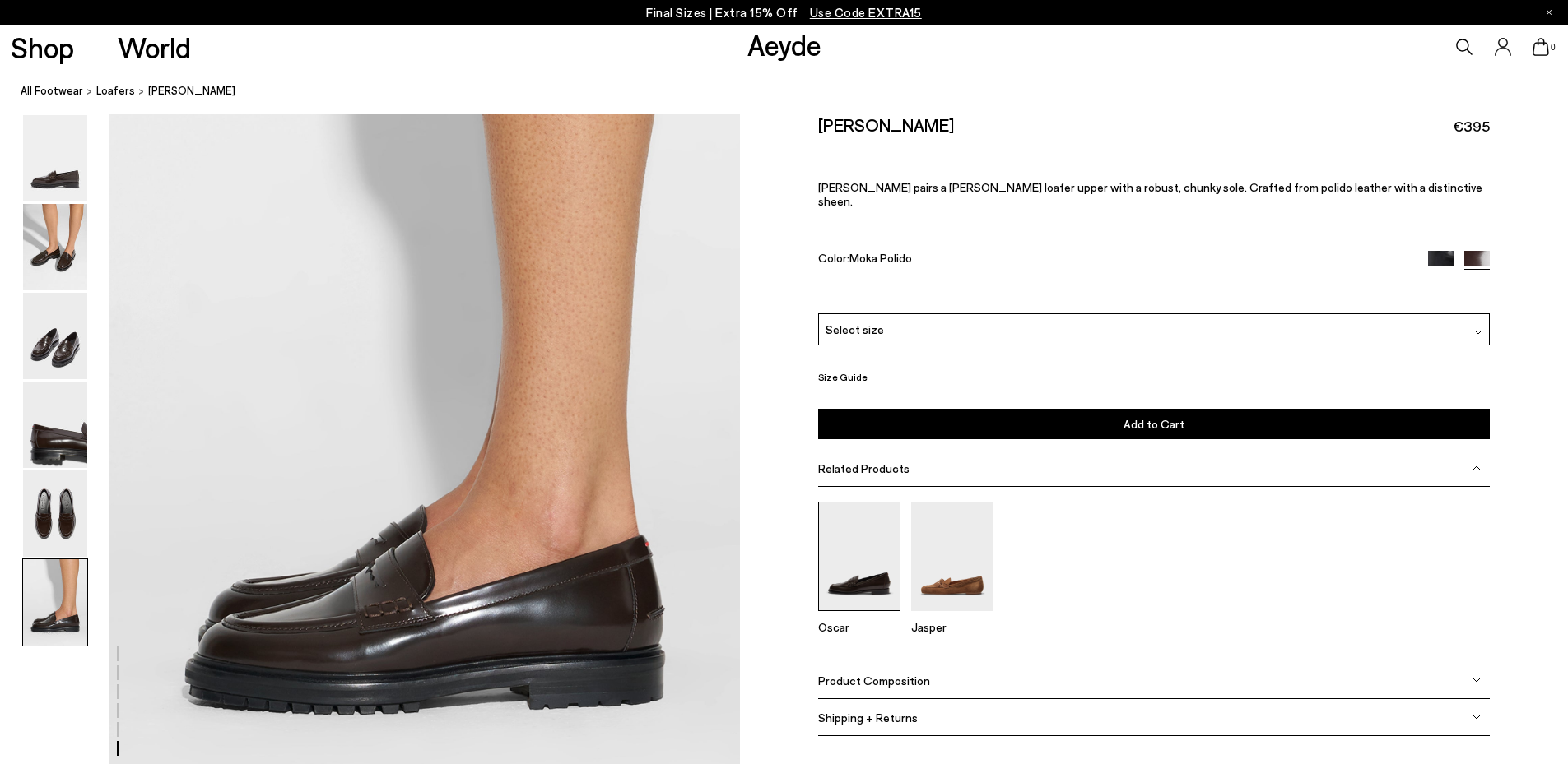
click at [864, 571] on img at bounding box center [859, 556] width 83 height 110
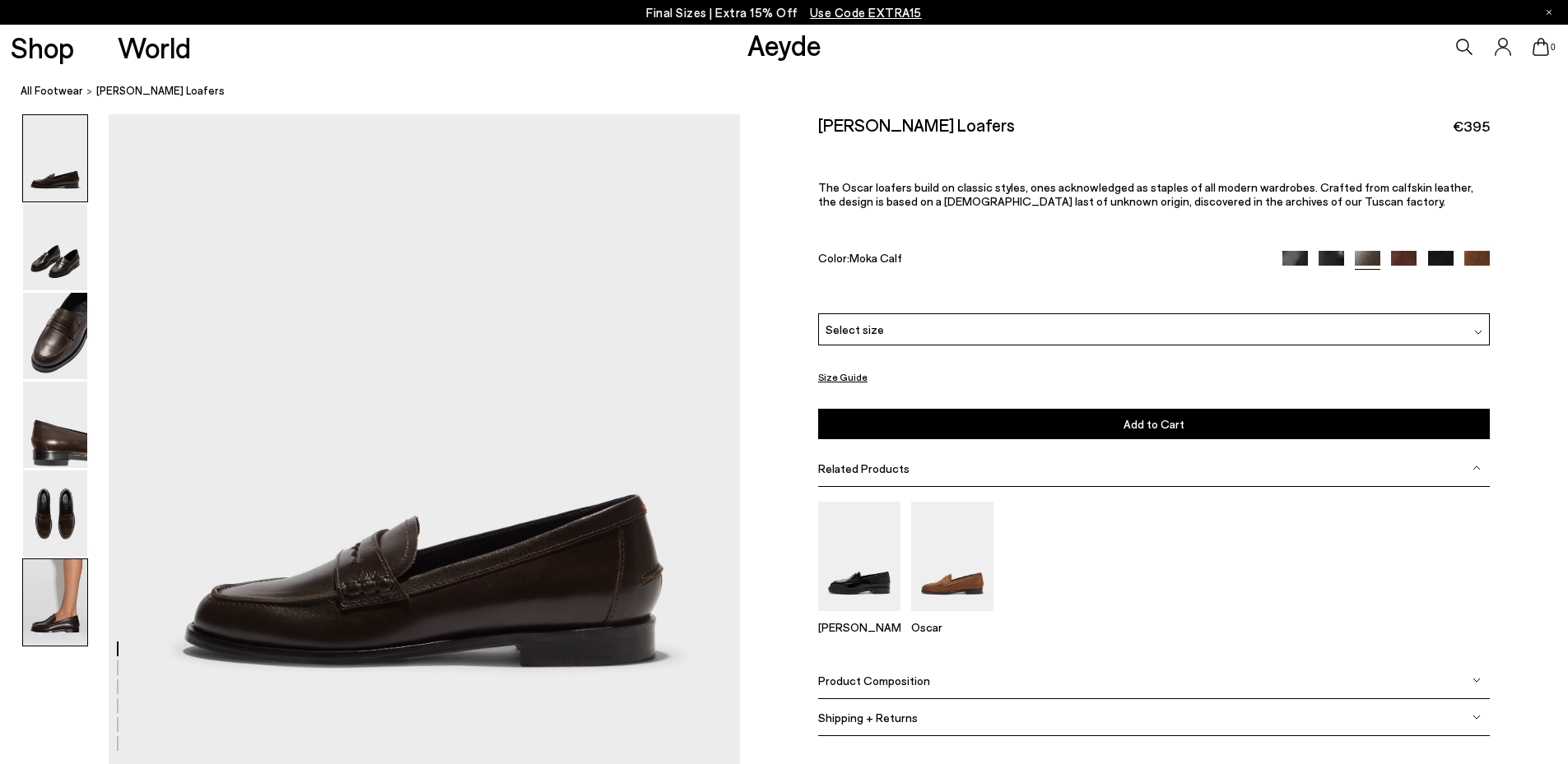
click at [49, 615] on img at bounding box center [54, 603] width 64 height 87
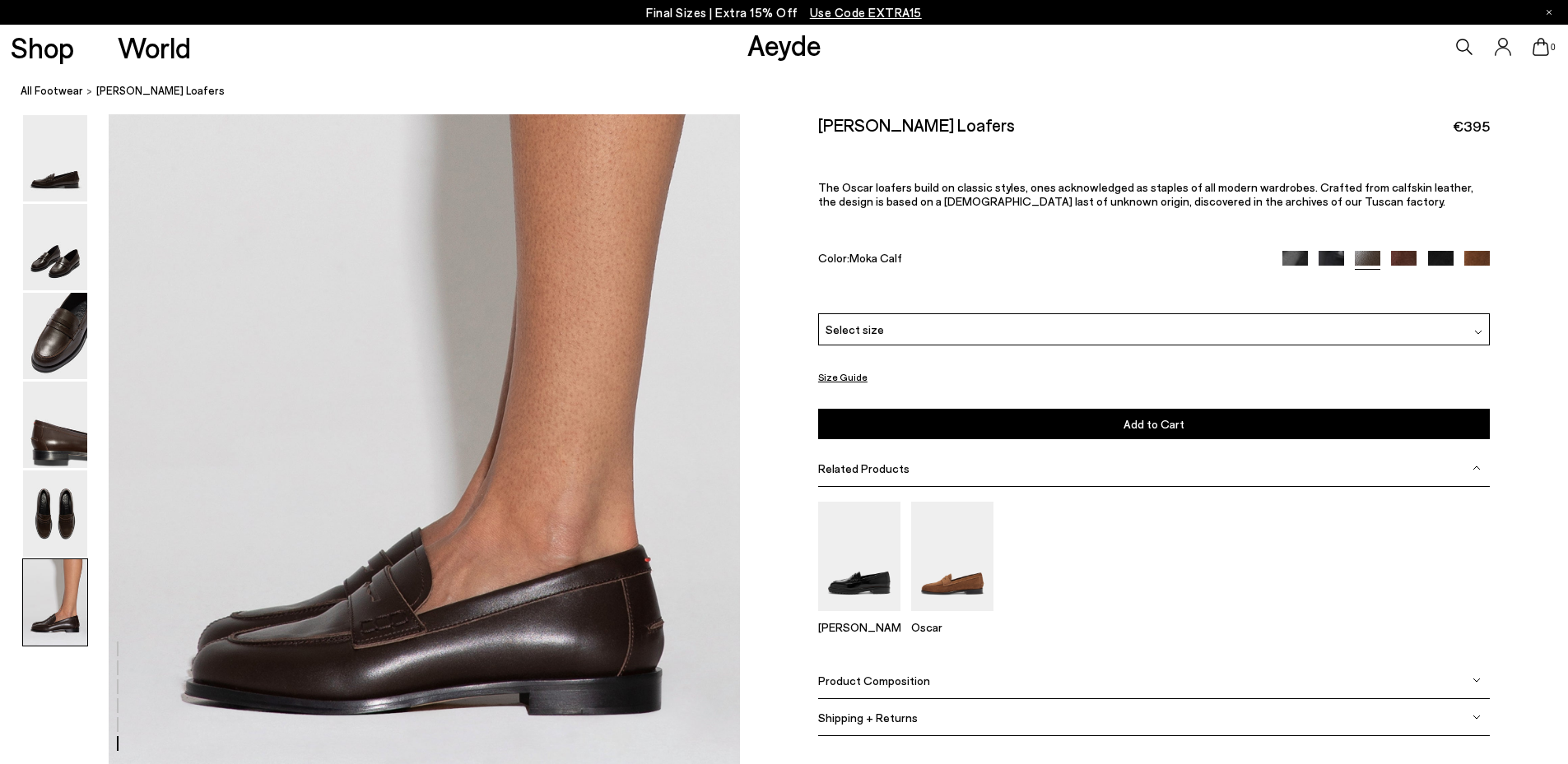
scroll to position [4142, 0]
click at [62, 447] on img at bounding box center [54, 425] width 64 height 87
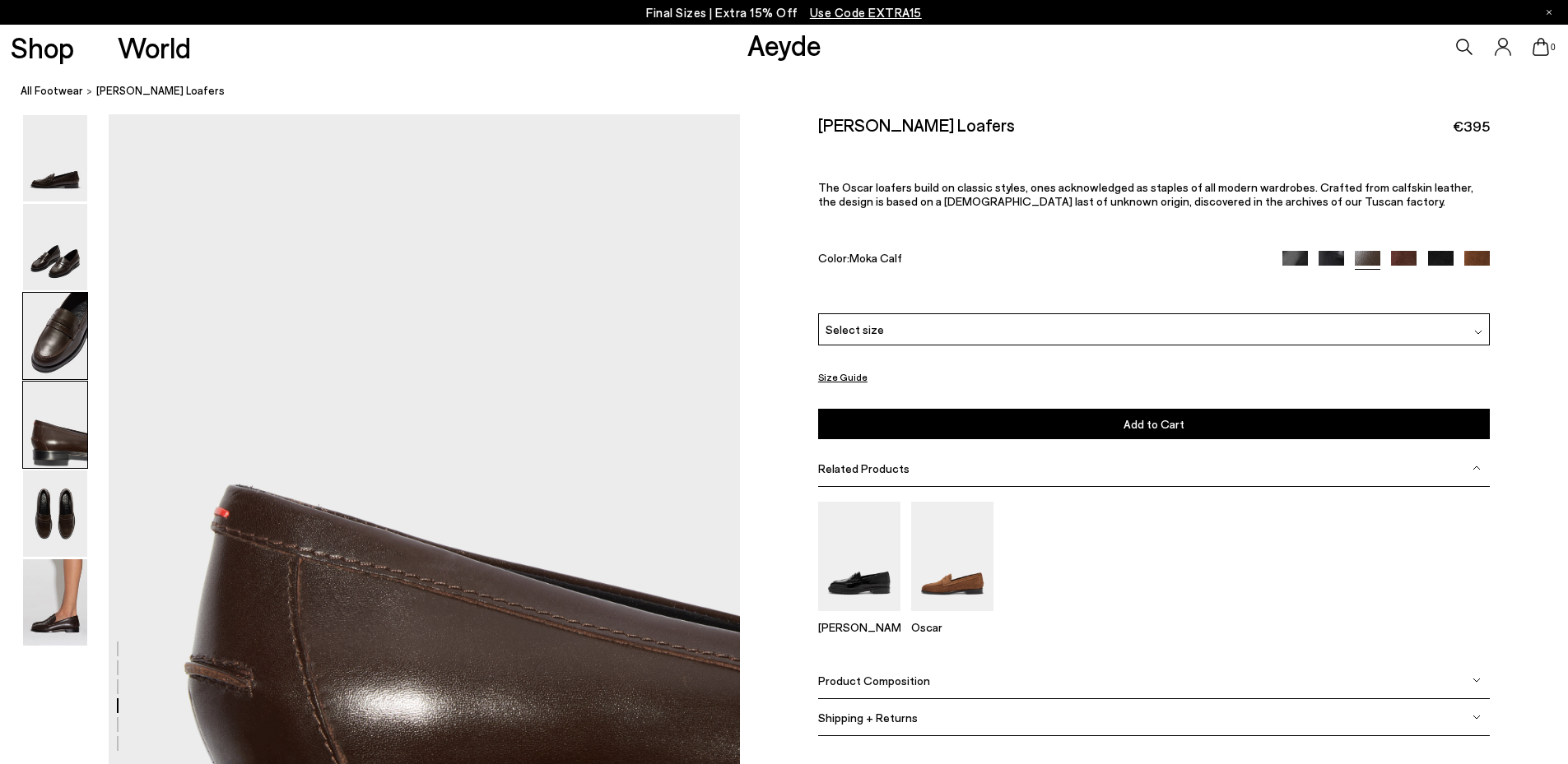
click at [49, 353] on img at bounding box center [54, 336] width 64 height 87
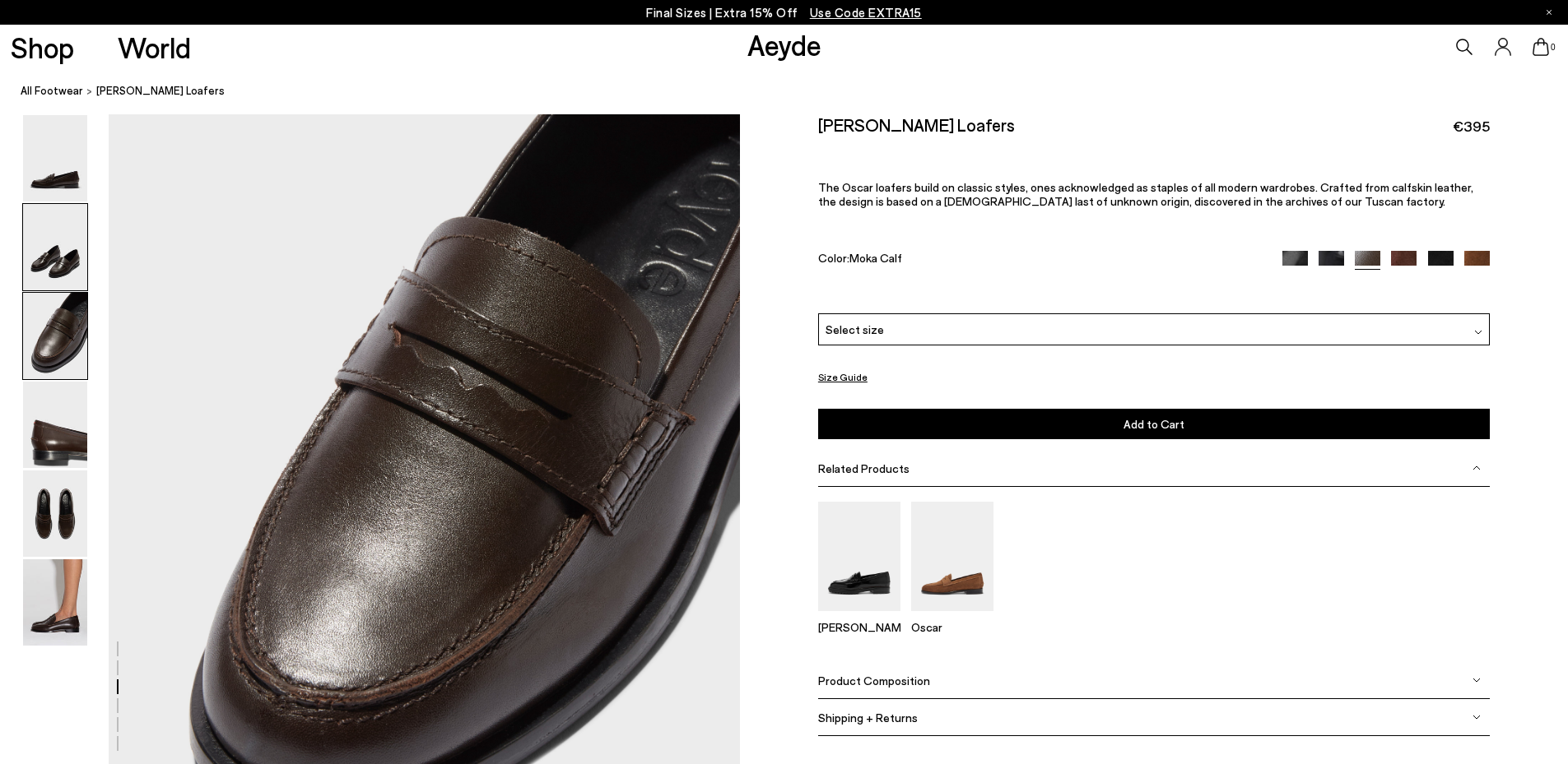
scroll to position [1497, 0]
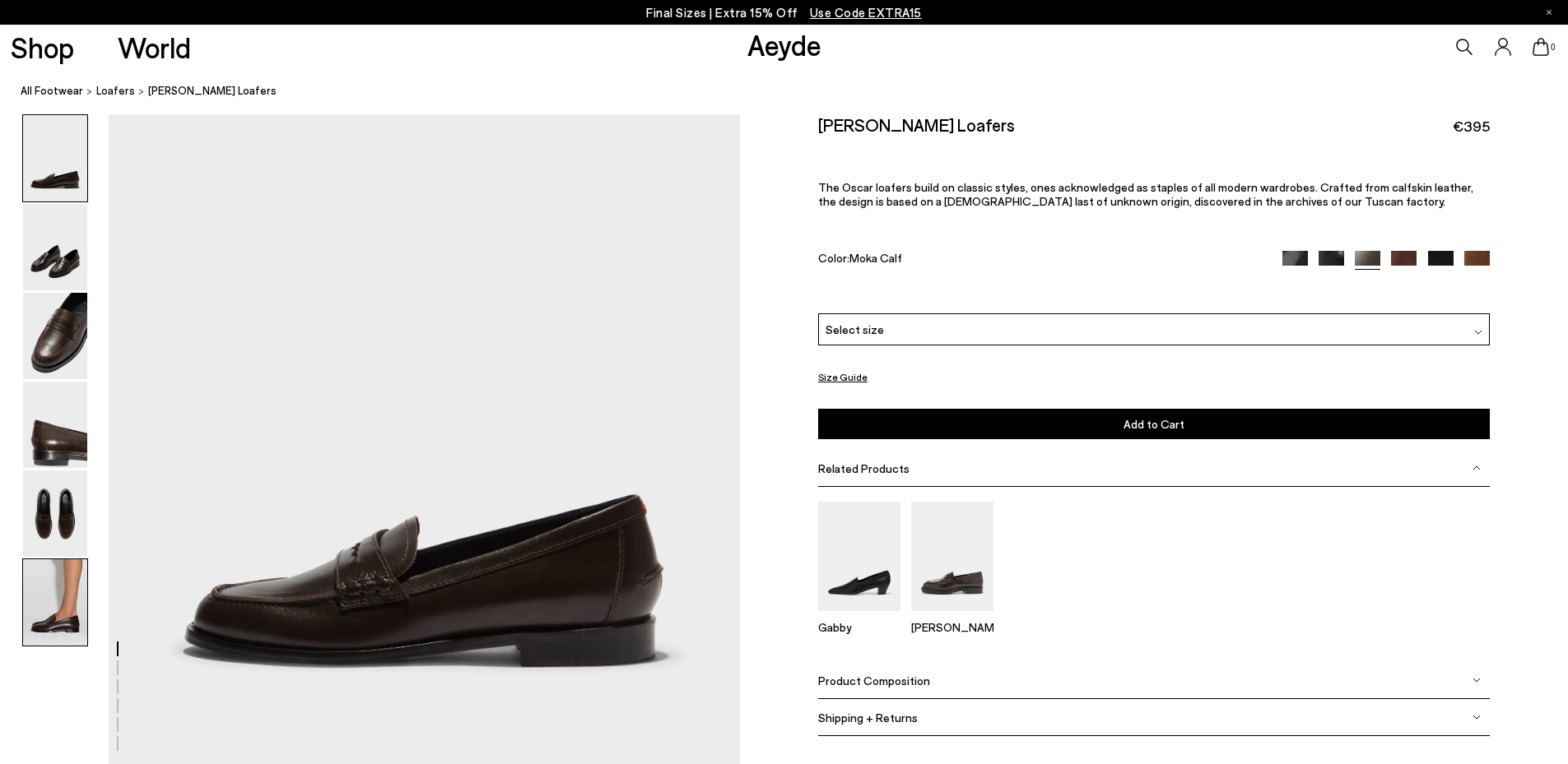
click at [58, 604] on img at bounding box center [54, 603] width 64 height 87
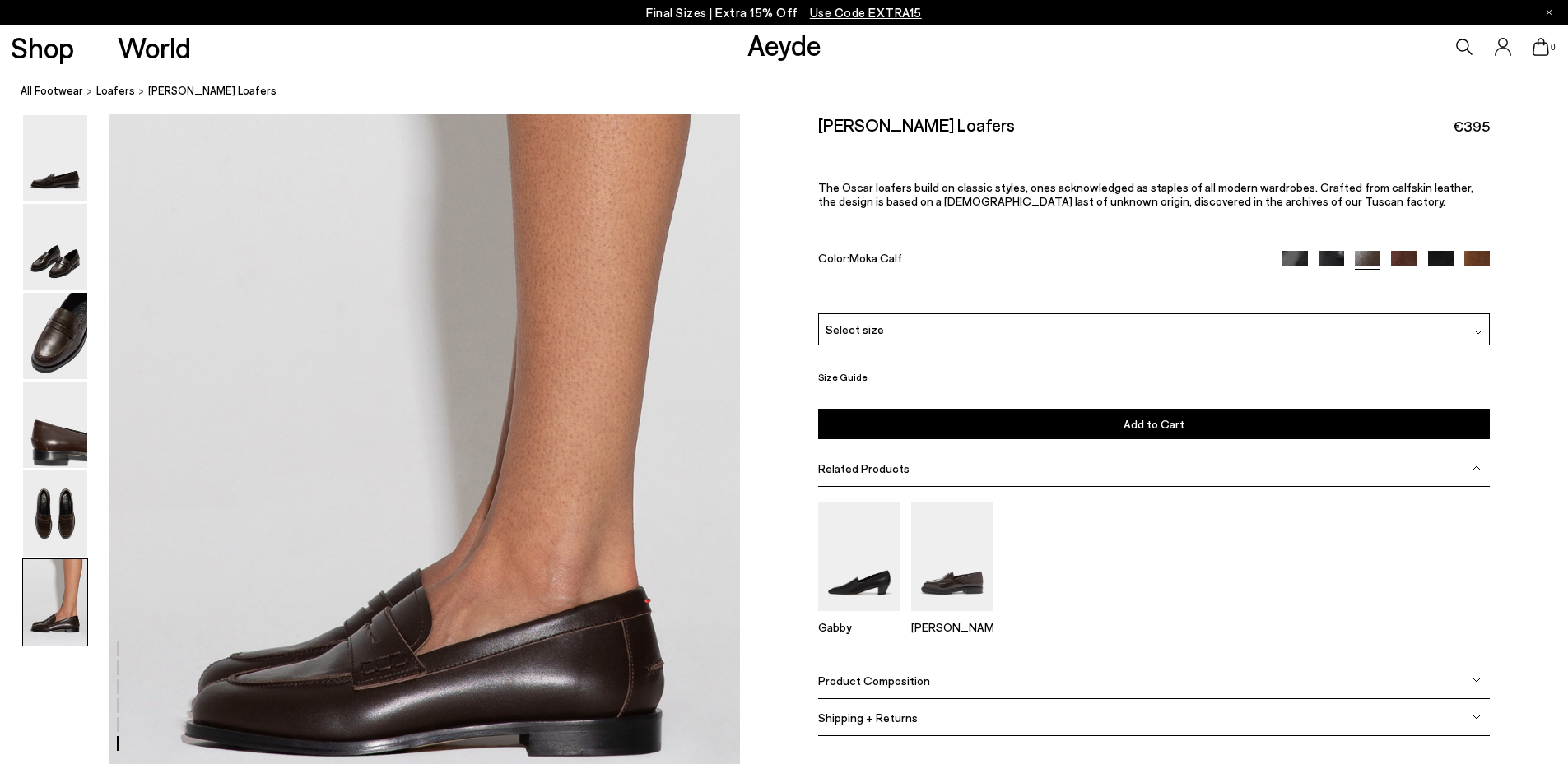
scroll to position [4098, 0]
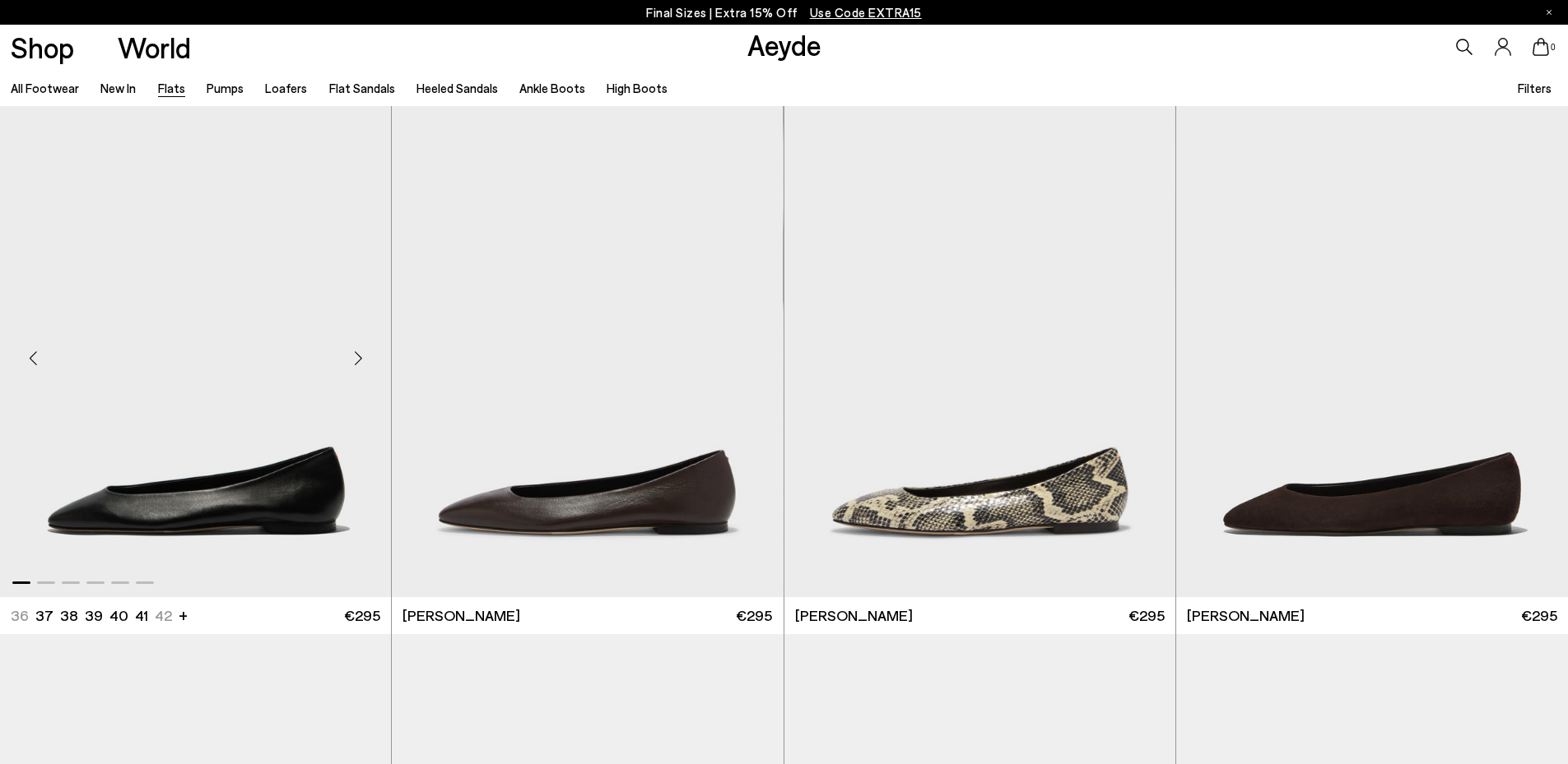
click at [364, 360] on div "Next slide" at bounding box center [358, 359] width 49 height 49
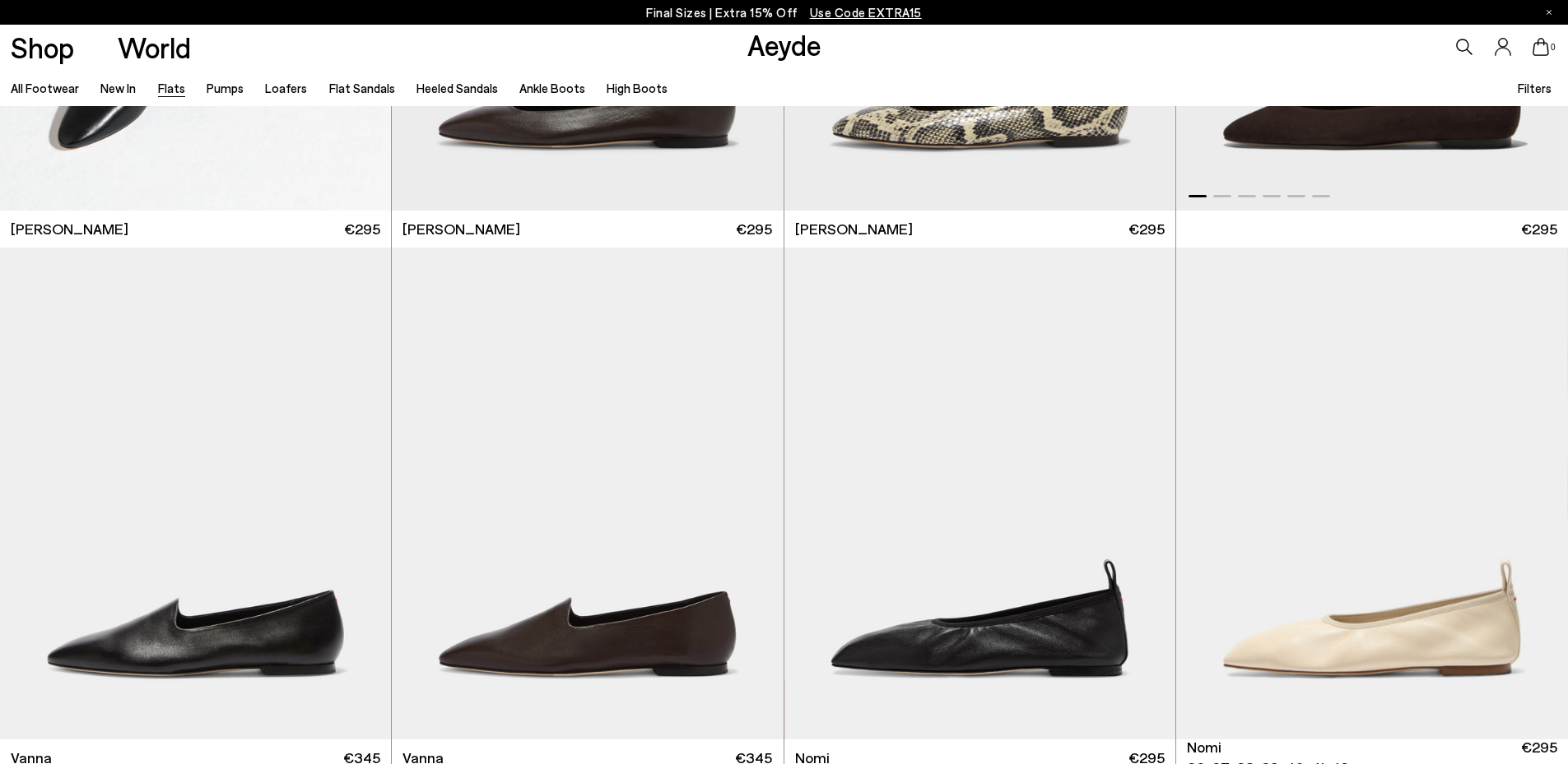
scroll to position [576, 0]
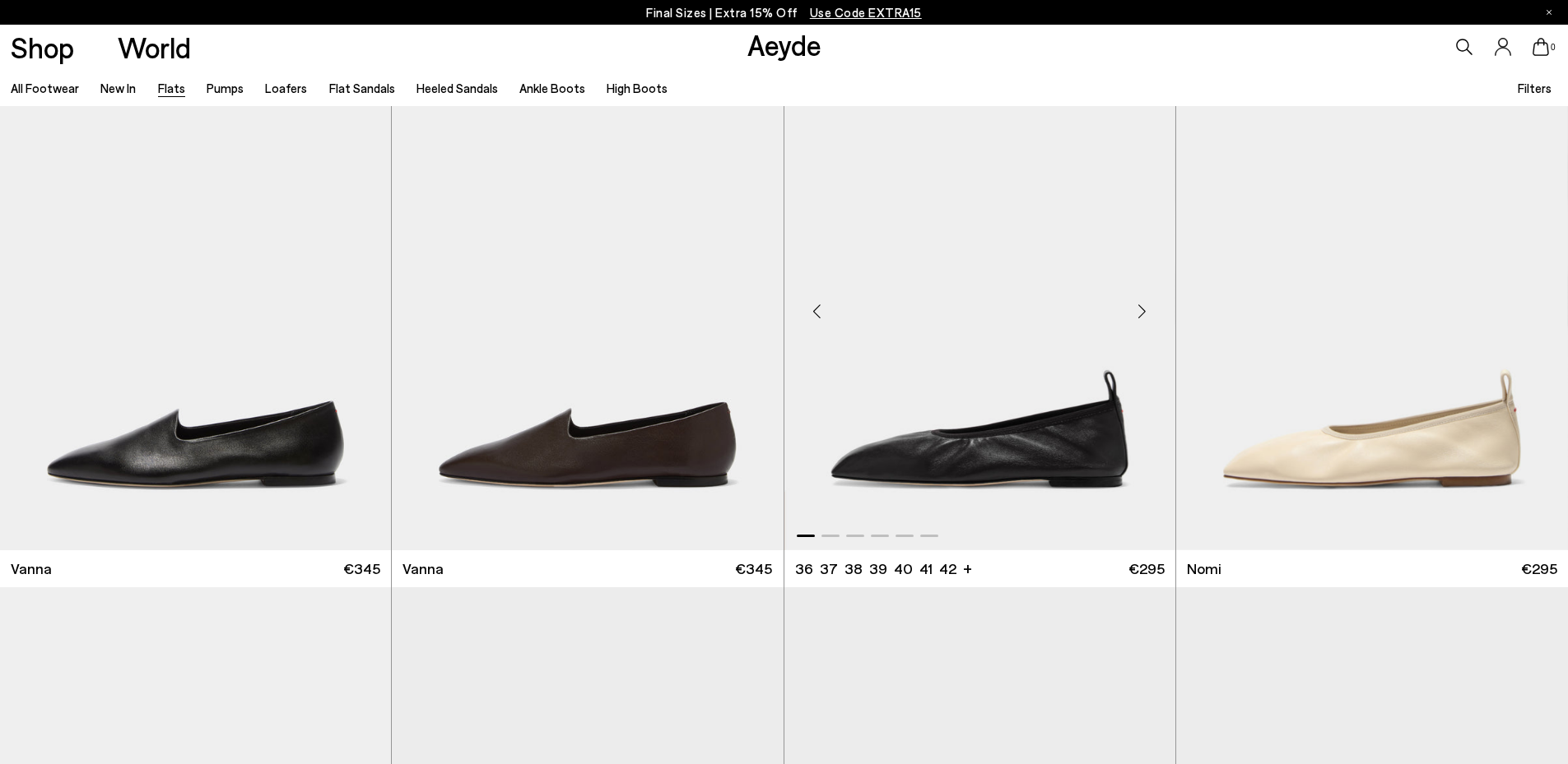
click at [1138, 311] on div "Next slide" at bounding box center [1142, 311] width 49 height 49
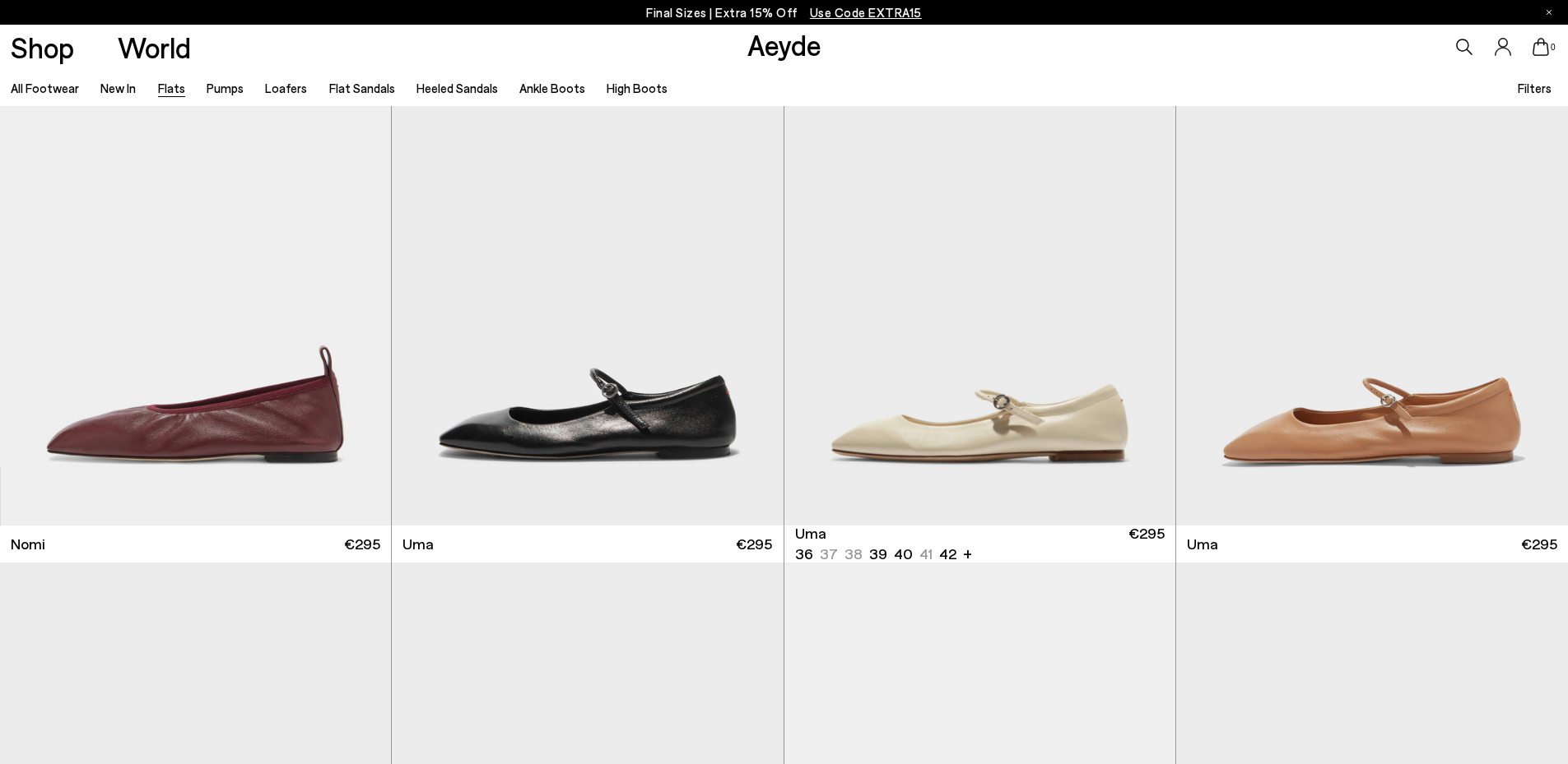
scroll to position [1130, 0]
click at [753, 280] on div "Next slide" at bounding box center [751, 286] width 49 height 49
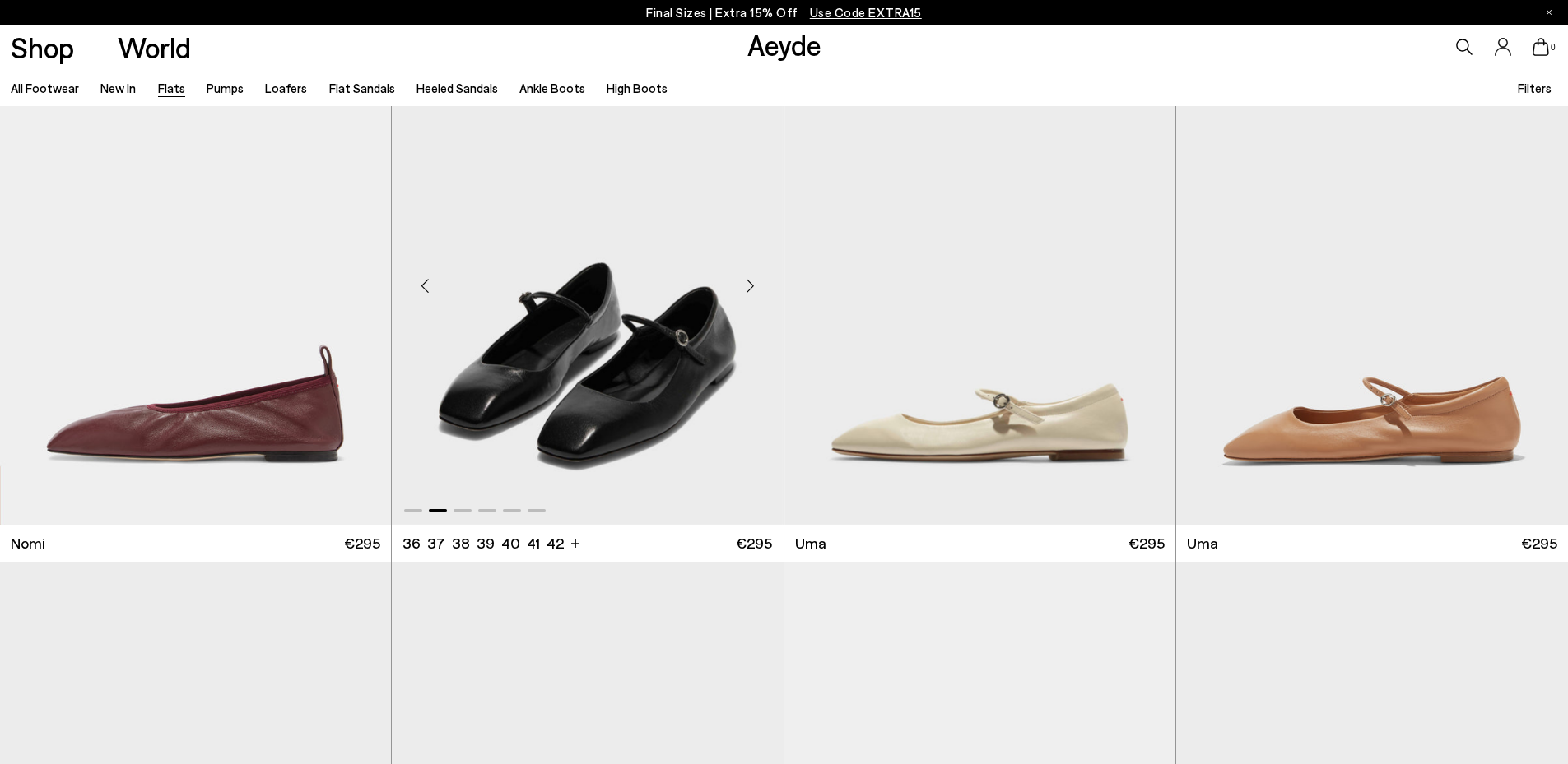
click at [754, 281] on div "Next slide" at bounding box center [751, 286] width 49 height 49
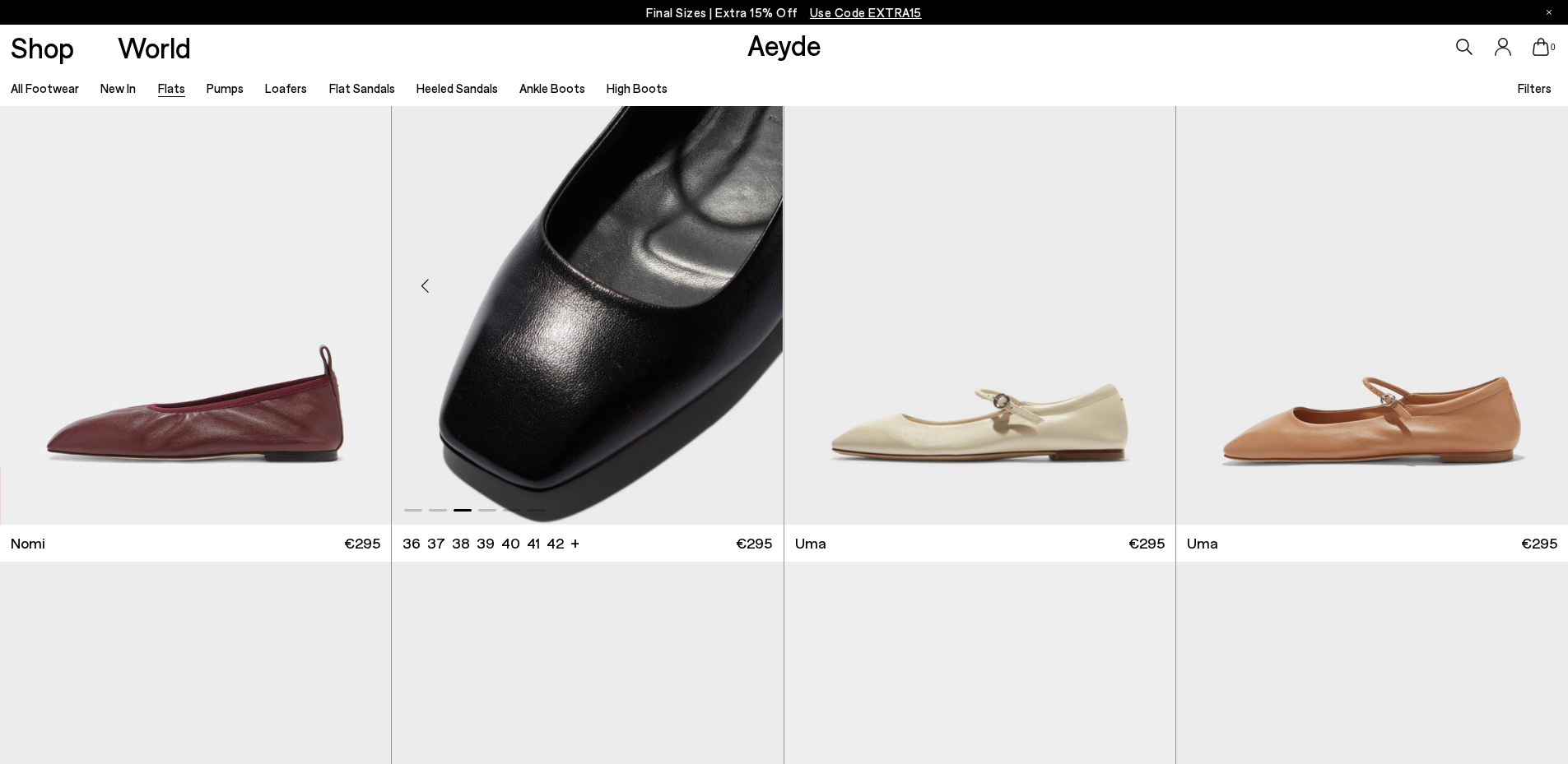
click at [754, 281] on div "Next slide" at bounding box center [751, 286] width 49 height 49
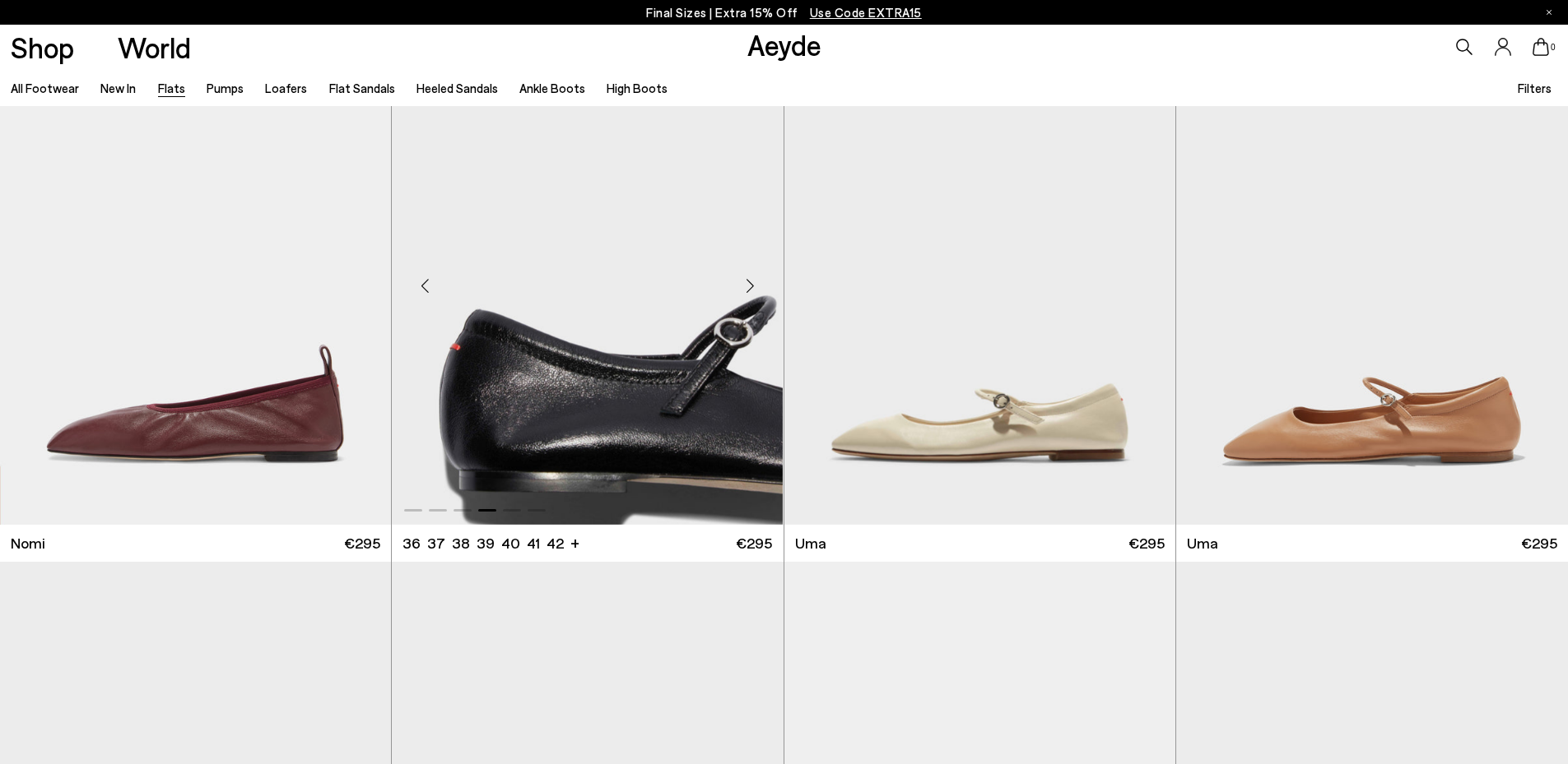
click at [754, 281] on div "Next slide" at bounding box center [751, 286] width 49 height 49
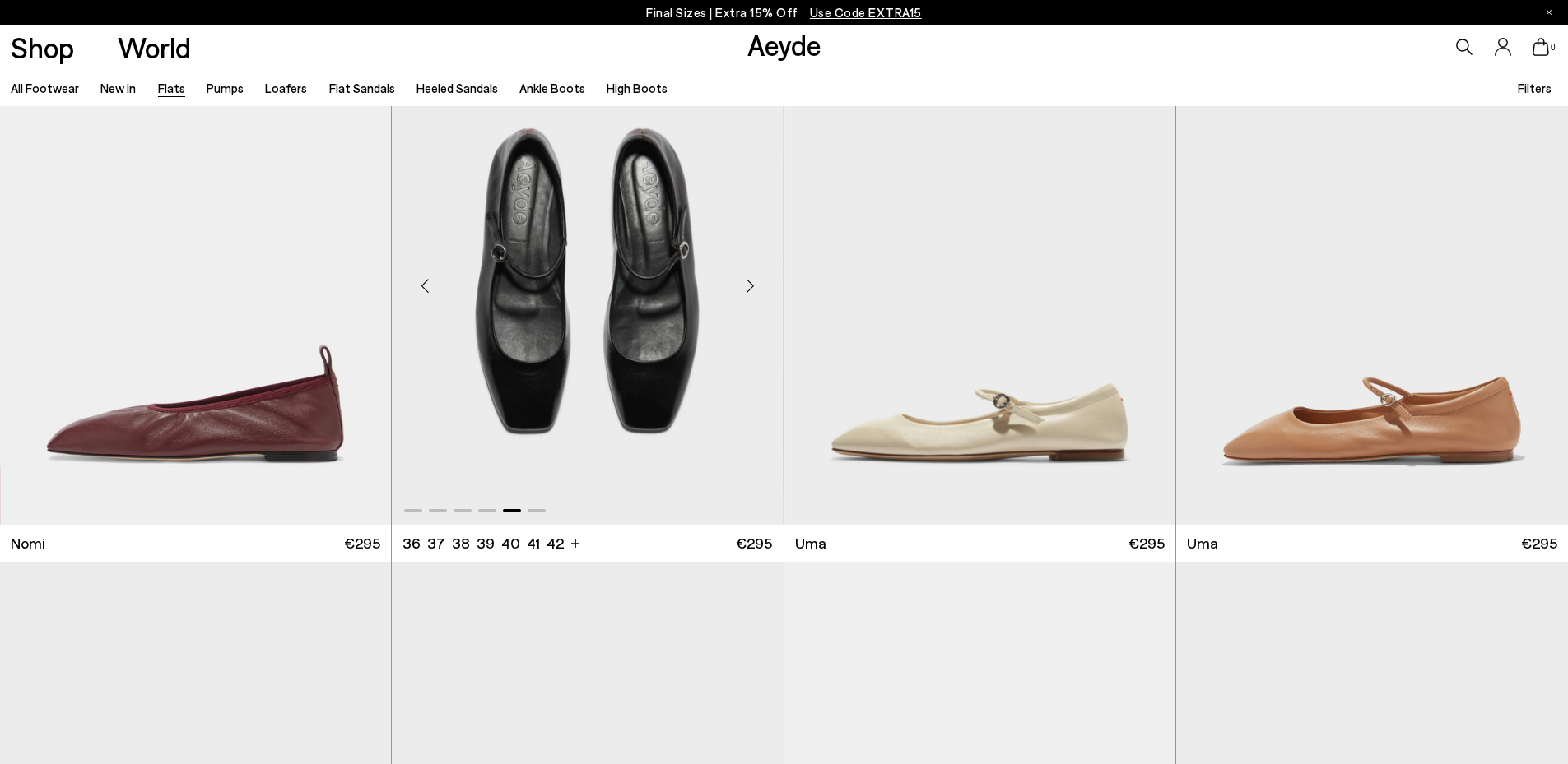
click at [754, 281] on div "Next slide" at bounding box center [751, 286] width 49 height 49
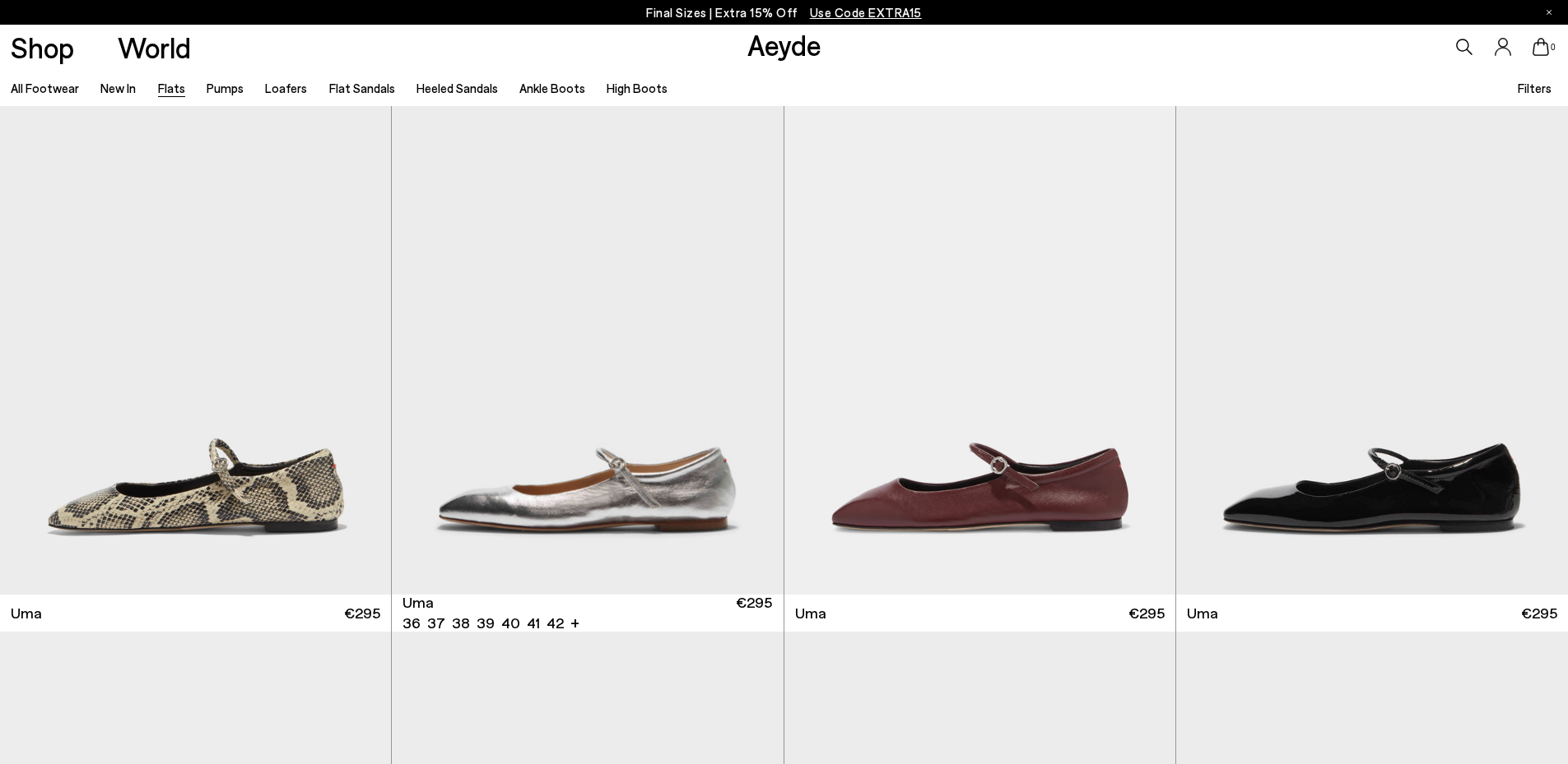
scroll to position [1589, 0]
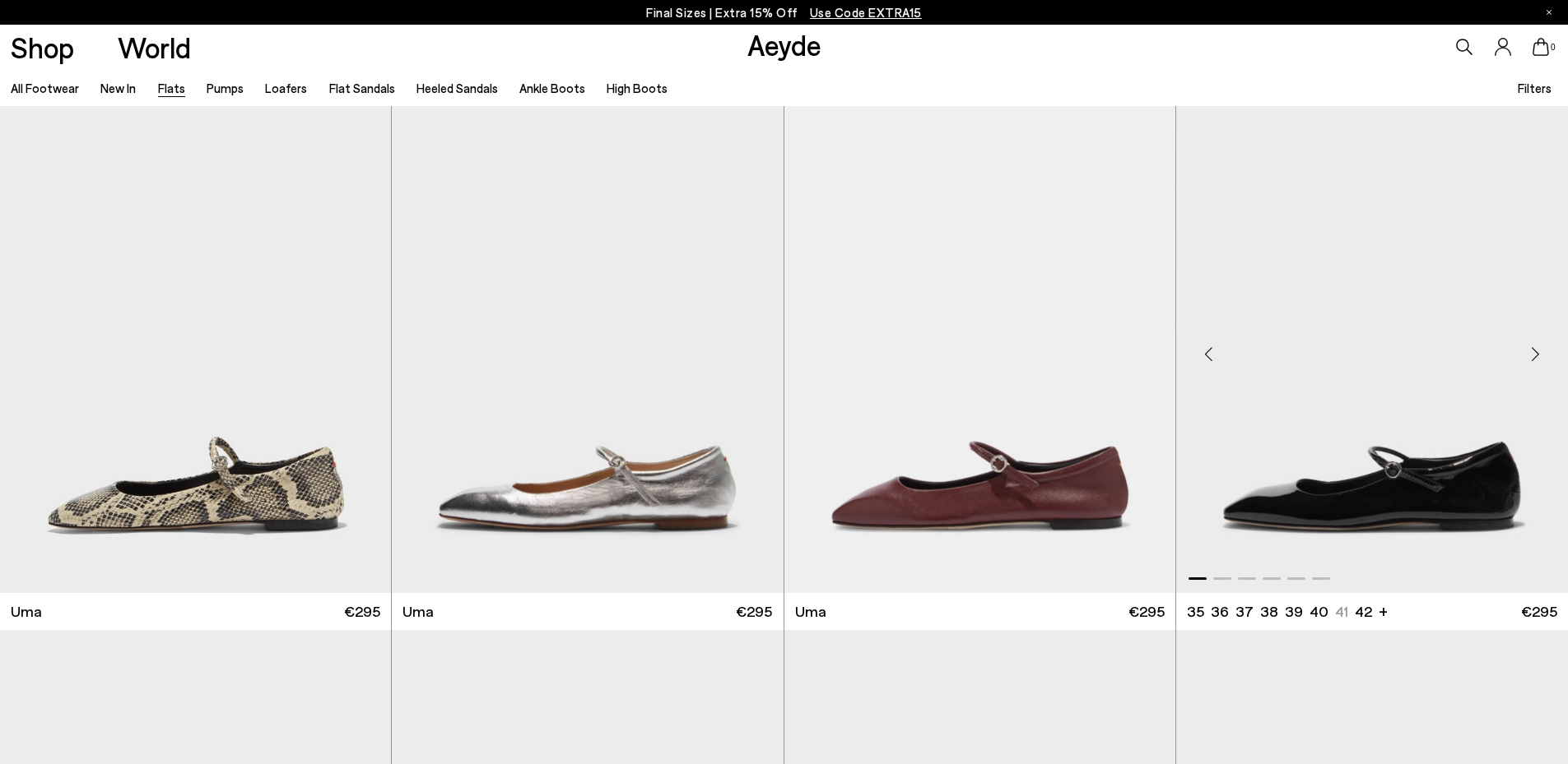
click at [1533, 356] on div "Next slide" at bounding box center [1536, 354] width 49 height 49
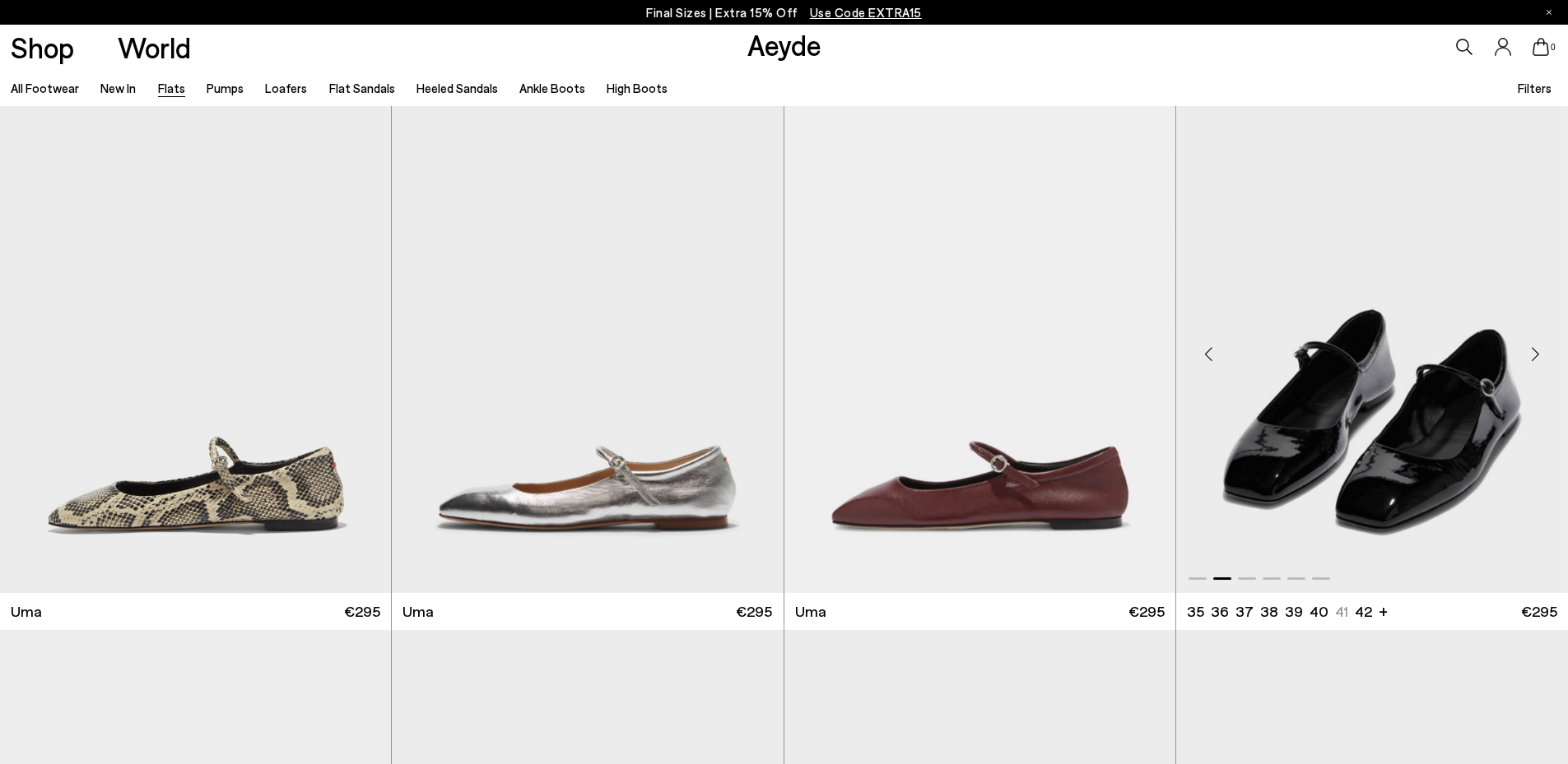
click at [1533, 356] on div "Next slide" at bounding box center [1536, 354] width 49 height 49
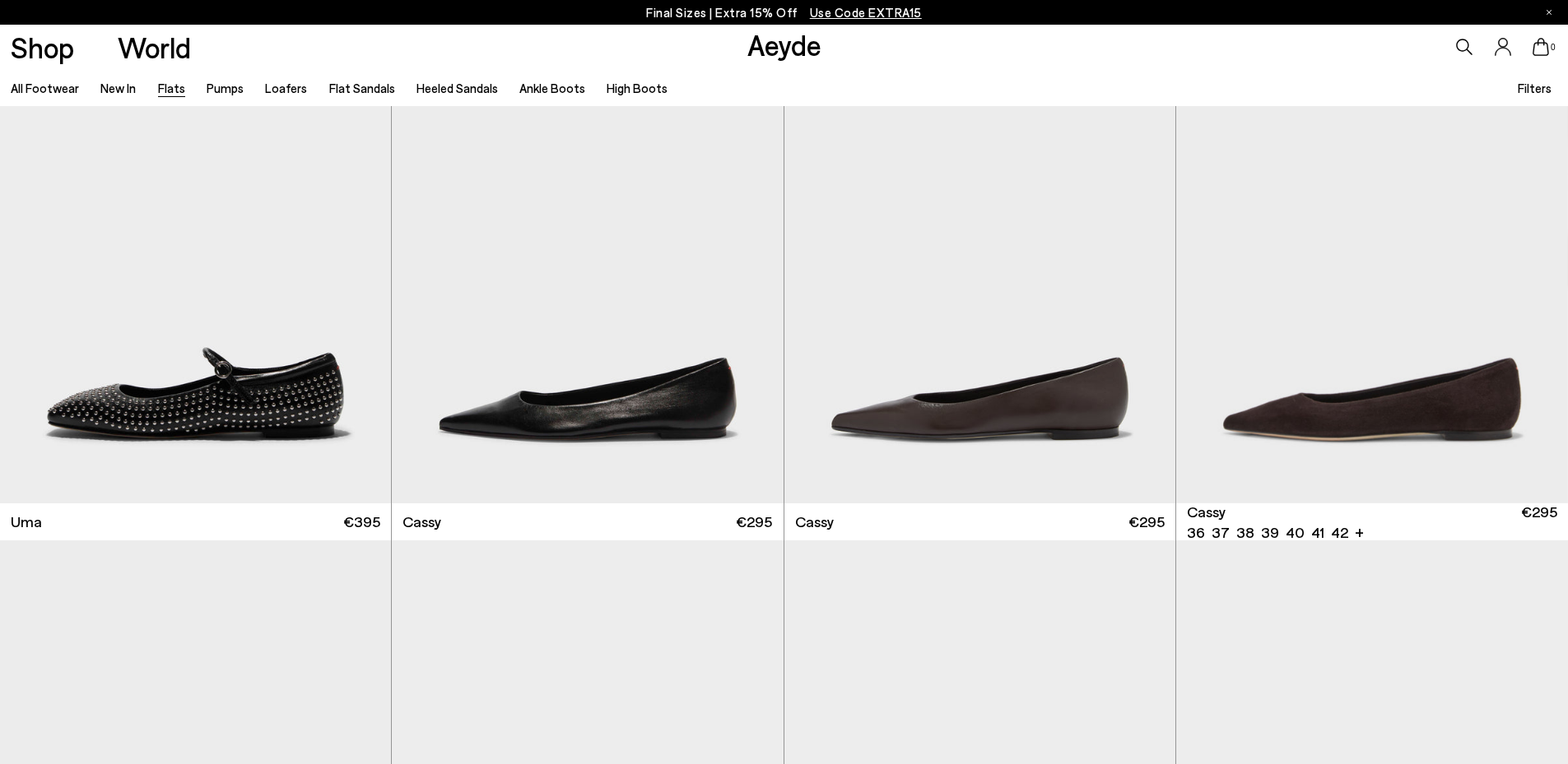
scroll to position [2209, 0]
click at [357, 263] on div "Next slide" at bounding box center [358, 264] width 49 height 49
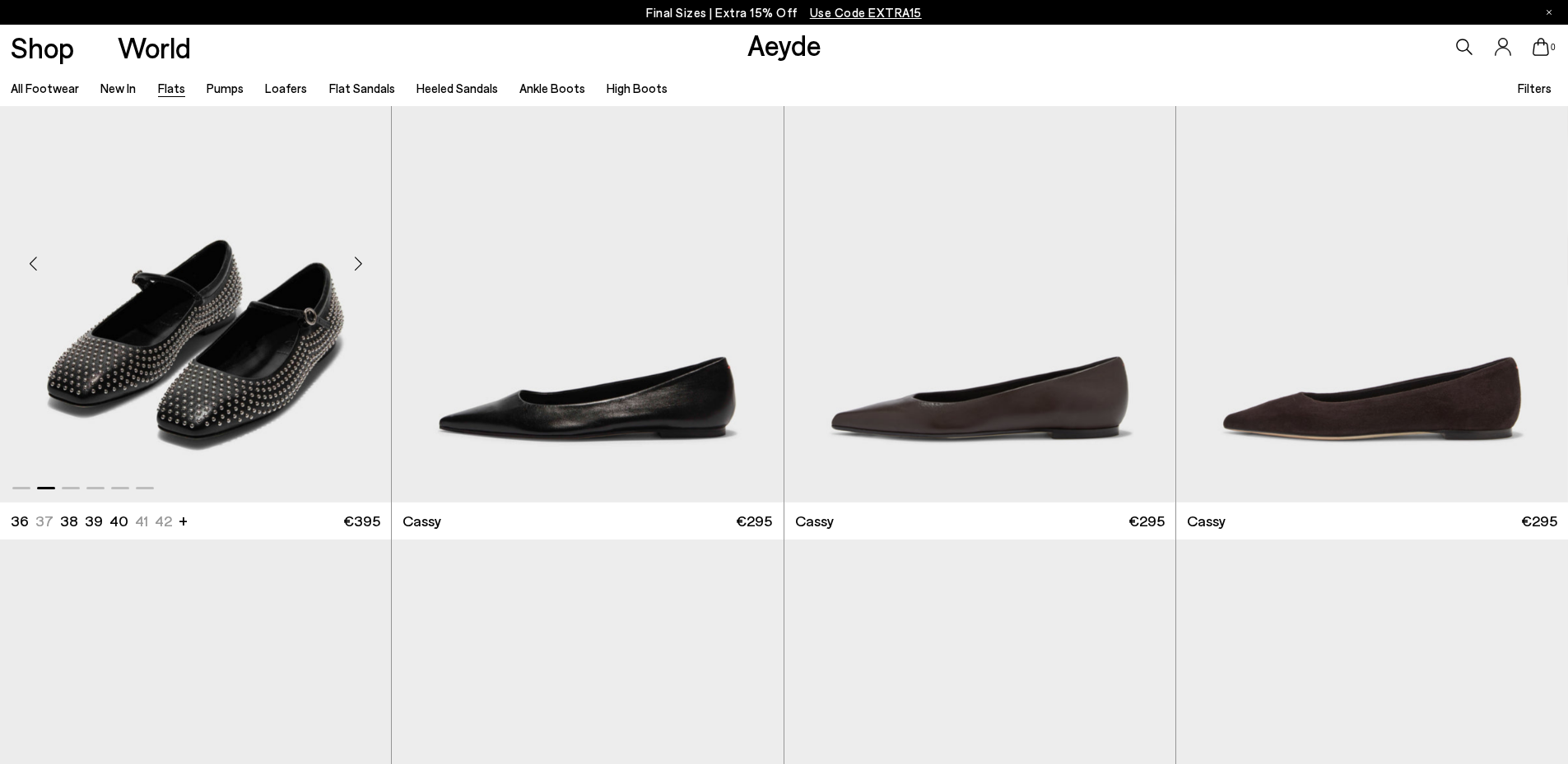
click at [357, 263] on div "Next slide" at bounding box center [358, 264] width 49 height 49
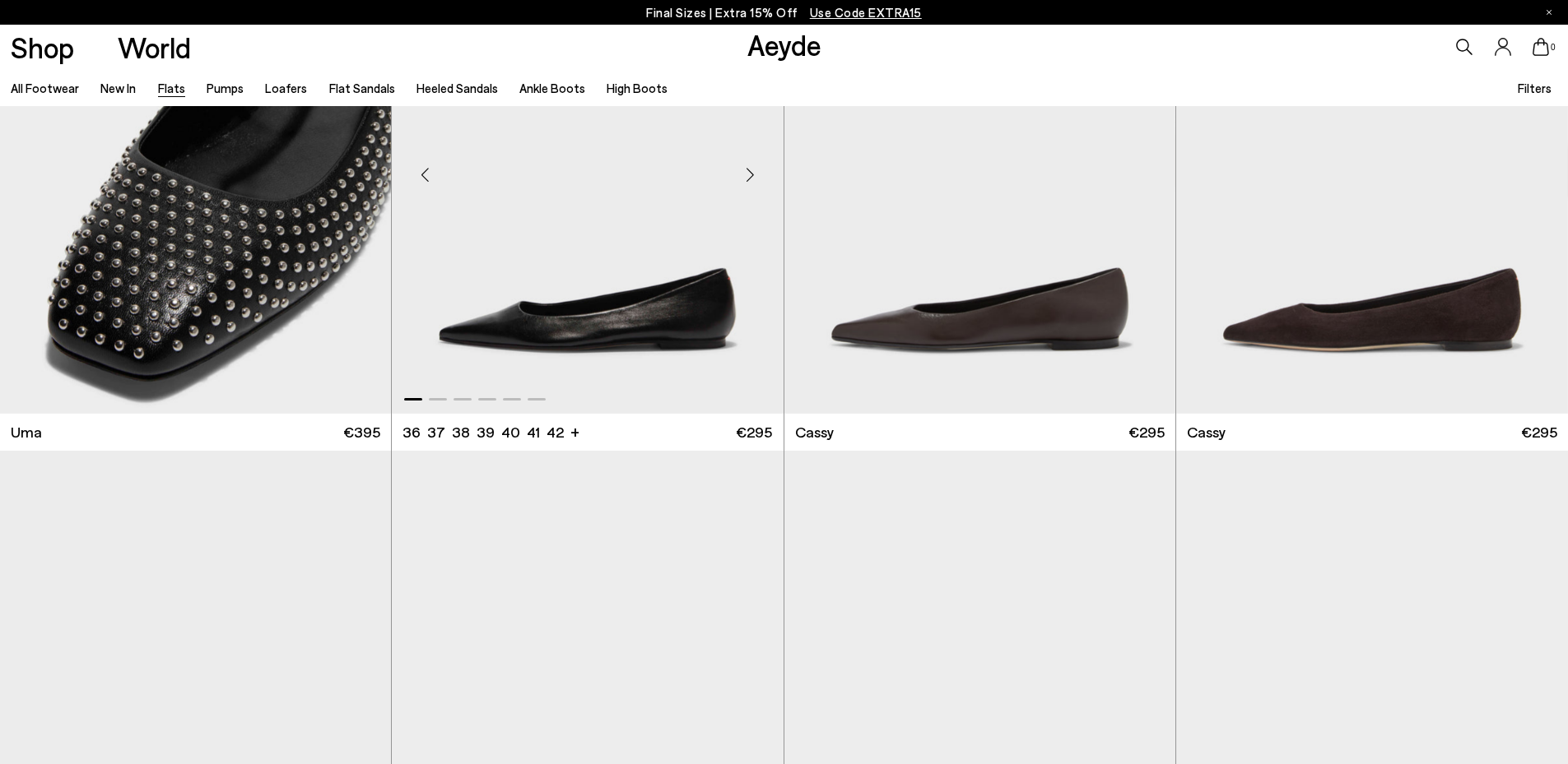
scroll to position [2298, 0]
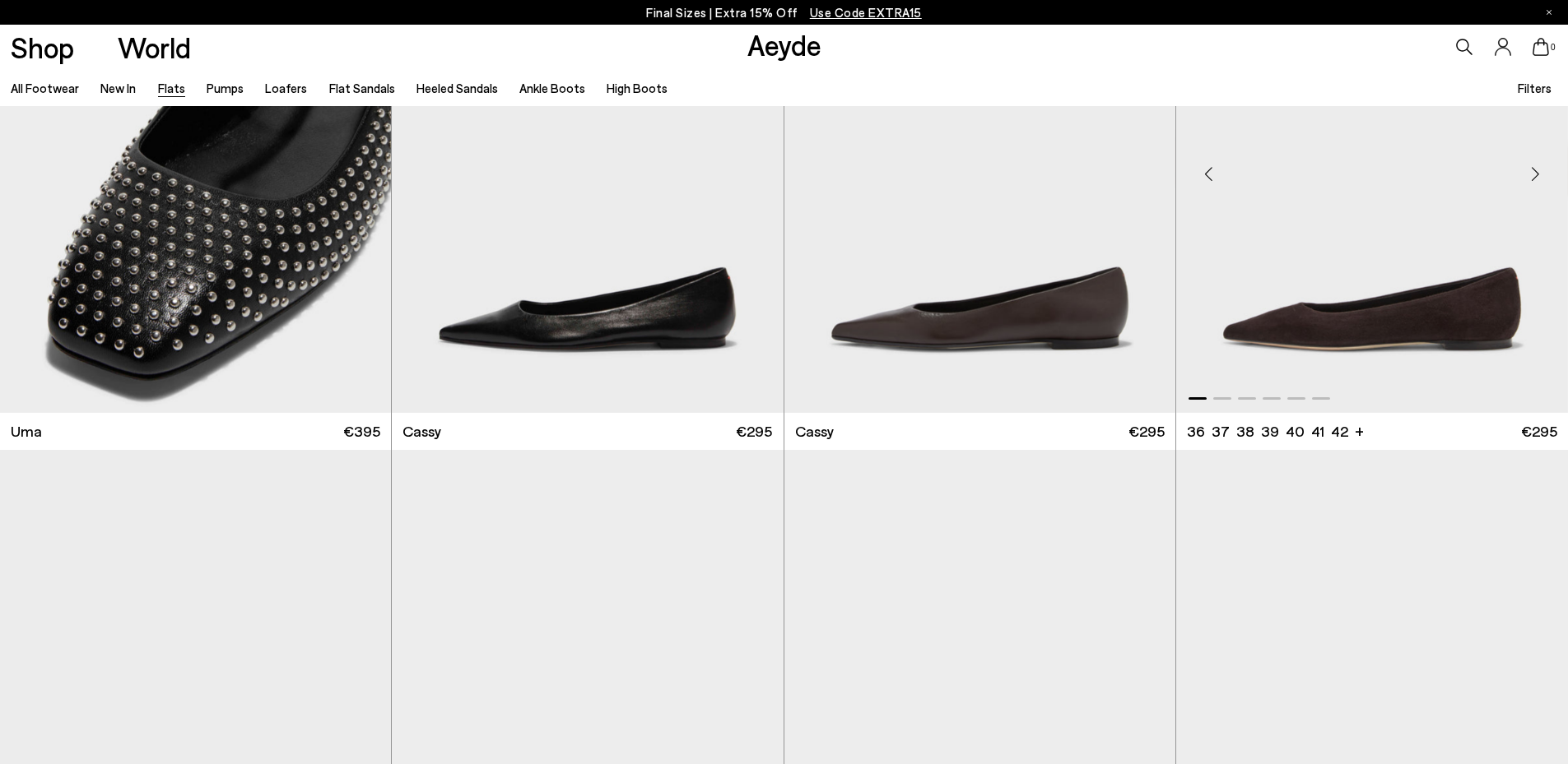
click at [1527, 177] on div "Next slide" at bounding box center [1536, 174] width 49 height 49
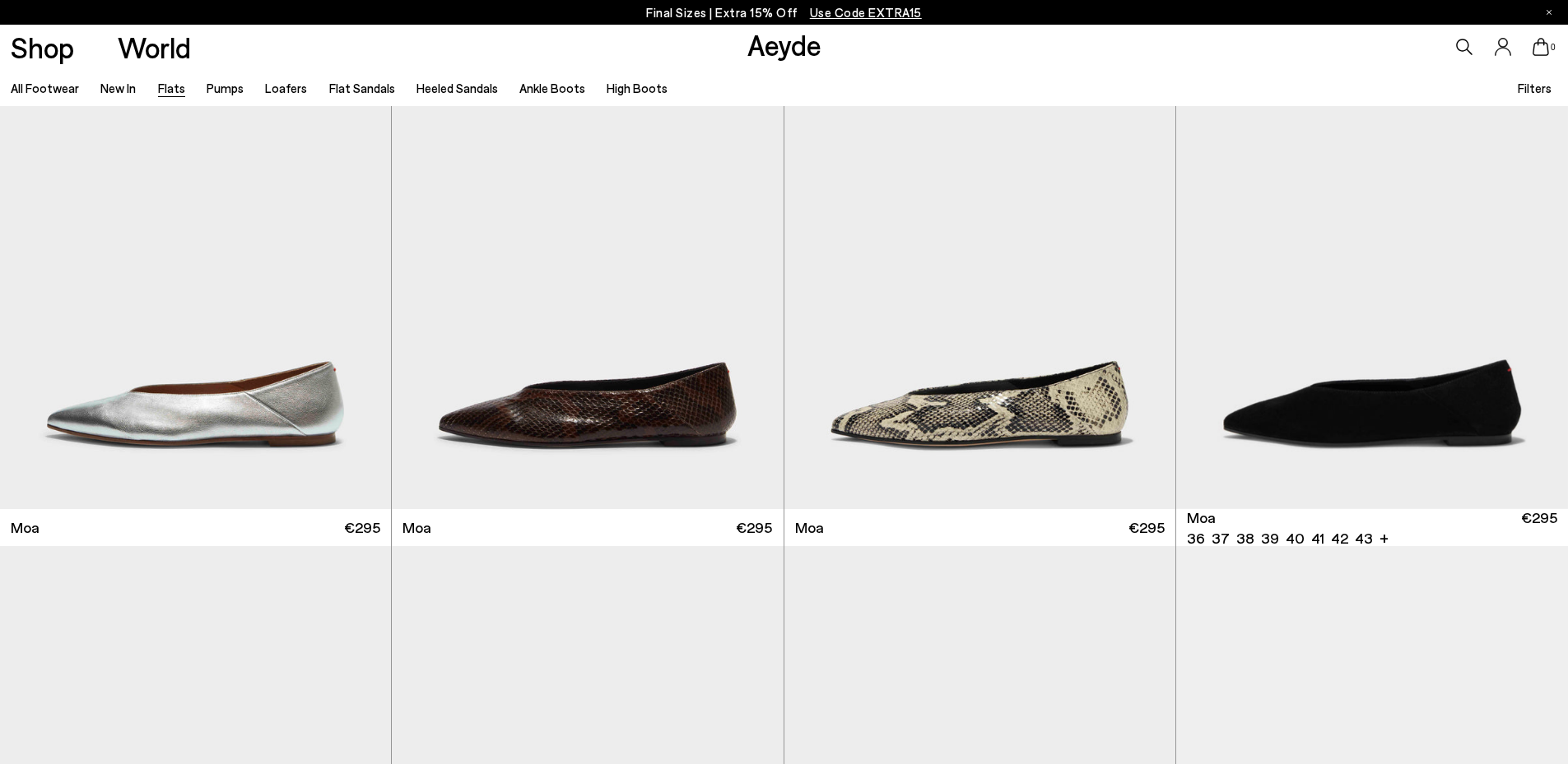
scroll to position [3260, 0]
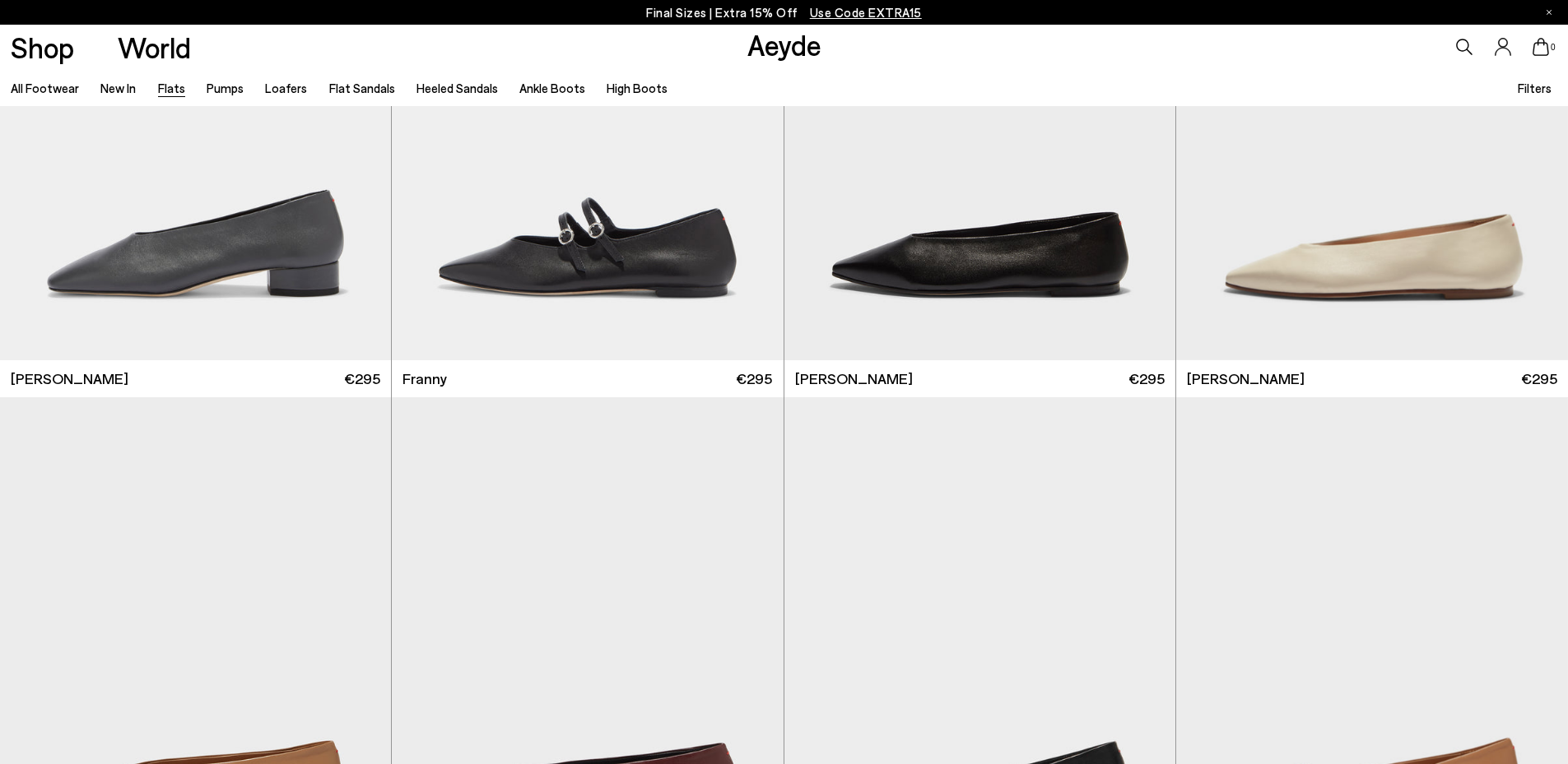
scroll to position [6308, 0]
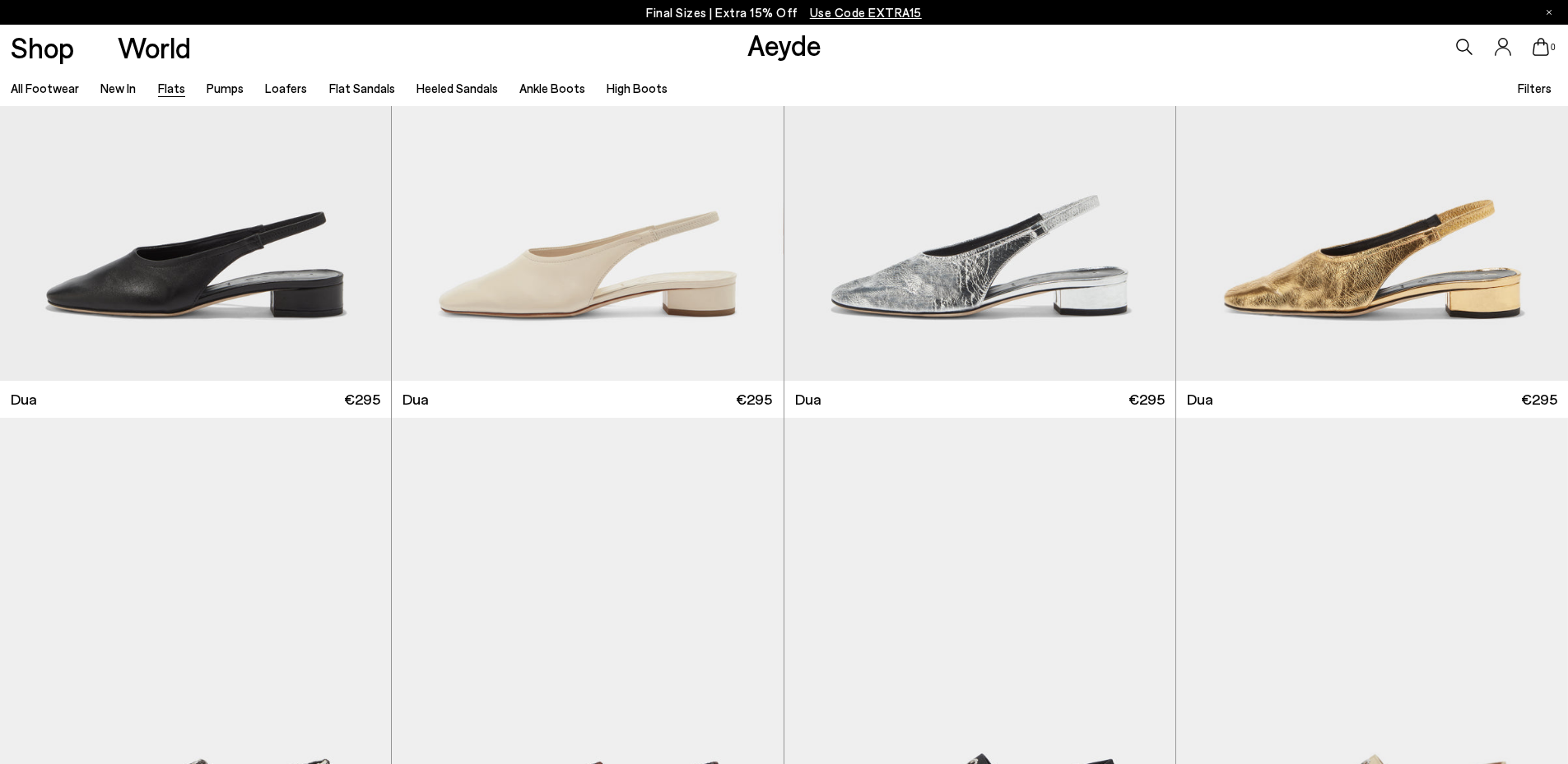
scroll to position [7947, 0]
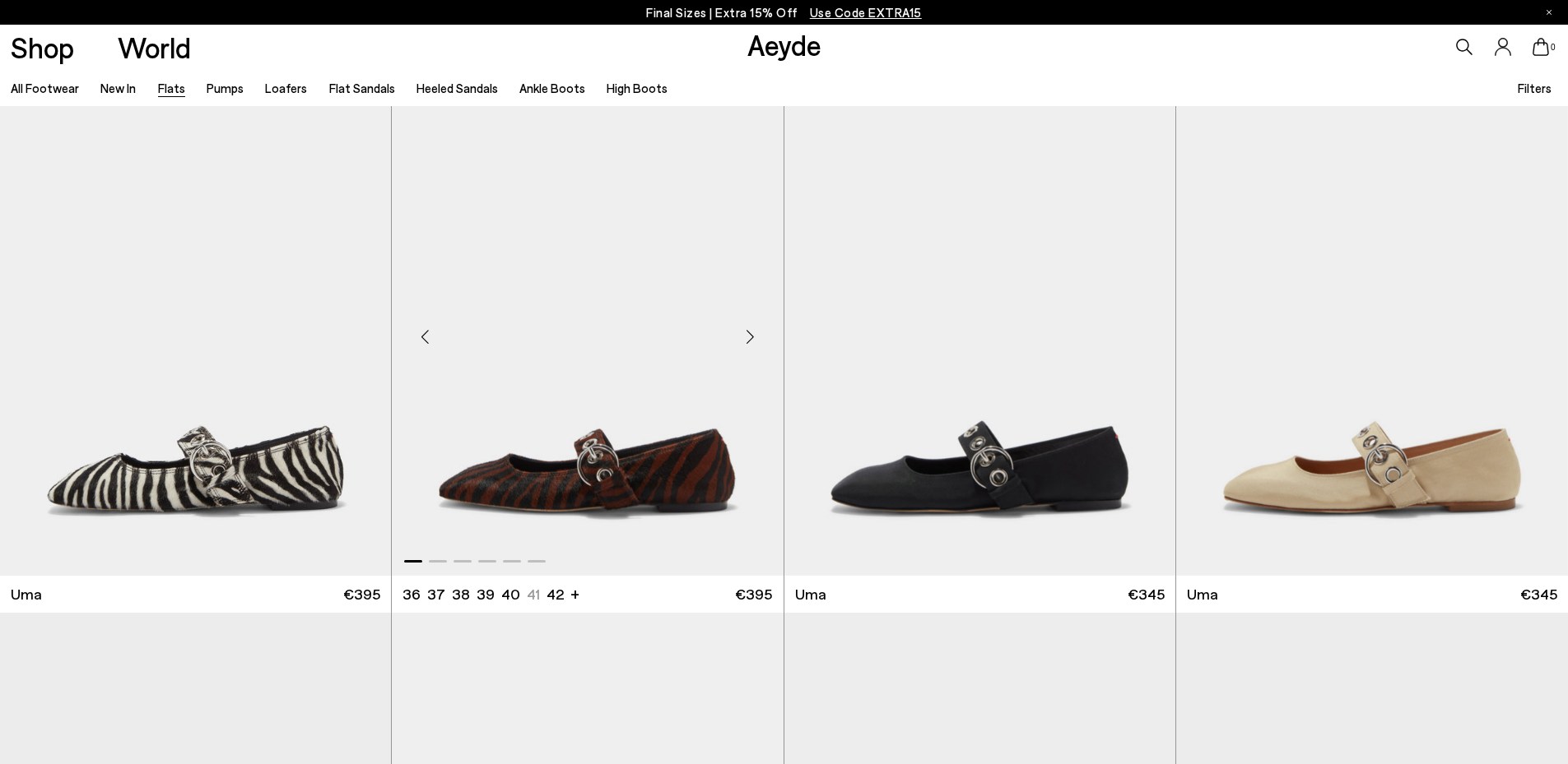
click at [752, 336] on div "Next slide" at bounding box center [751, 337] width 49 height 49
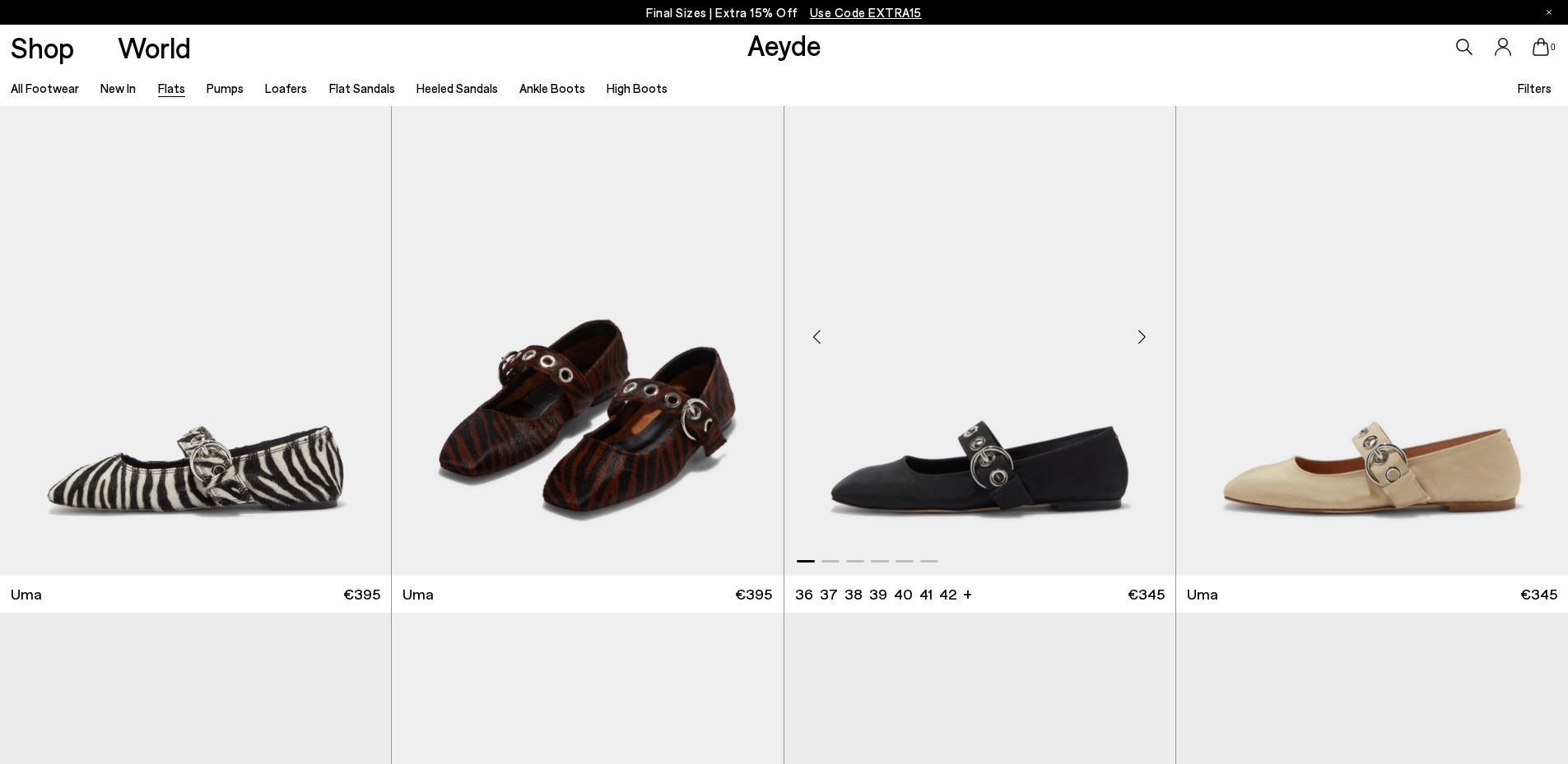
click at [1144, 339] on div "Next slide" at bounding box center [1142, 337] width 49 height 49
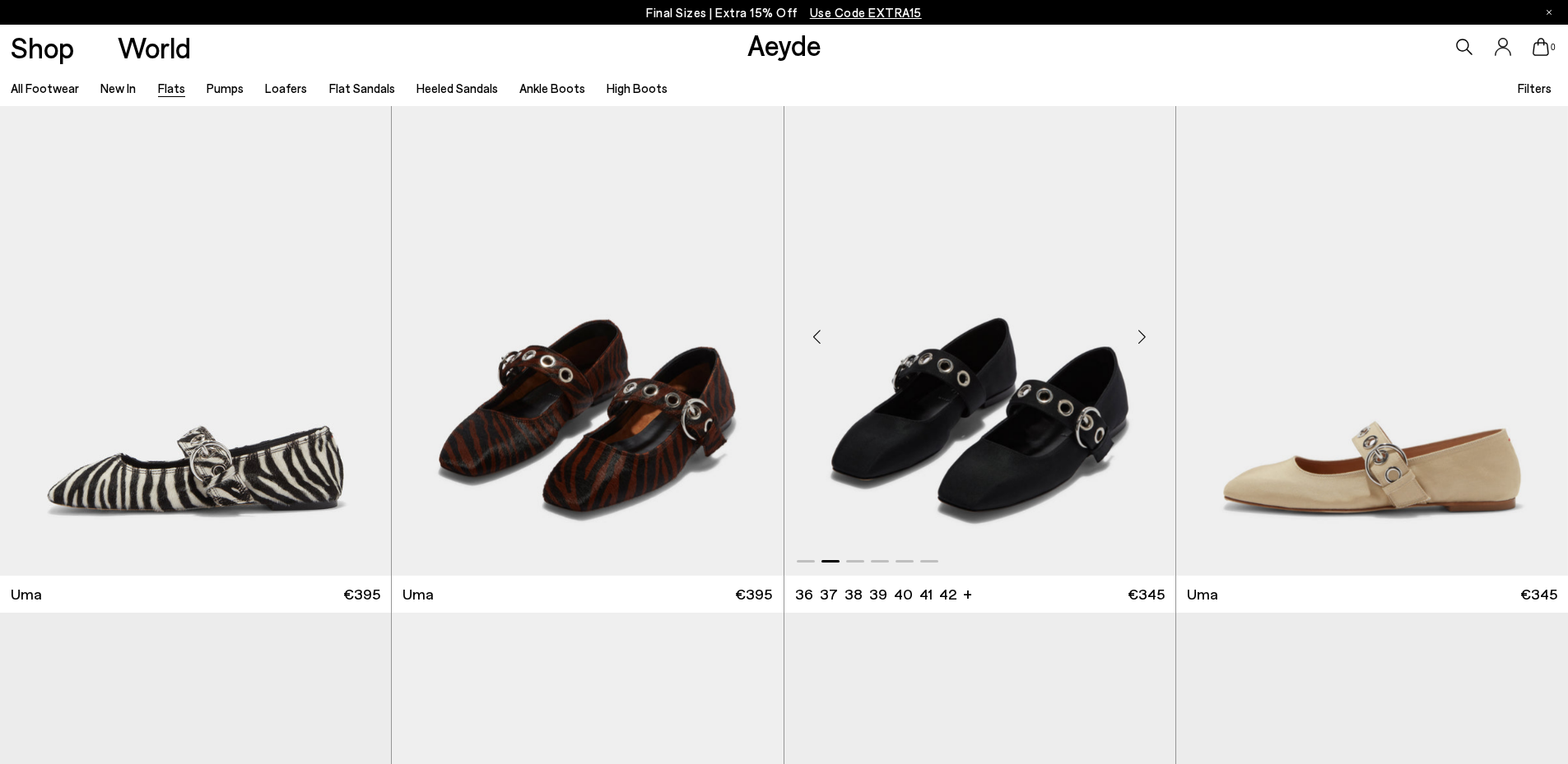
click at [1144, 339] on div "Next slide" at bounding box center [1142, 337] width 49 height 49
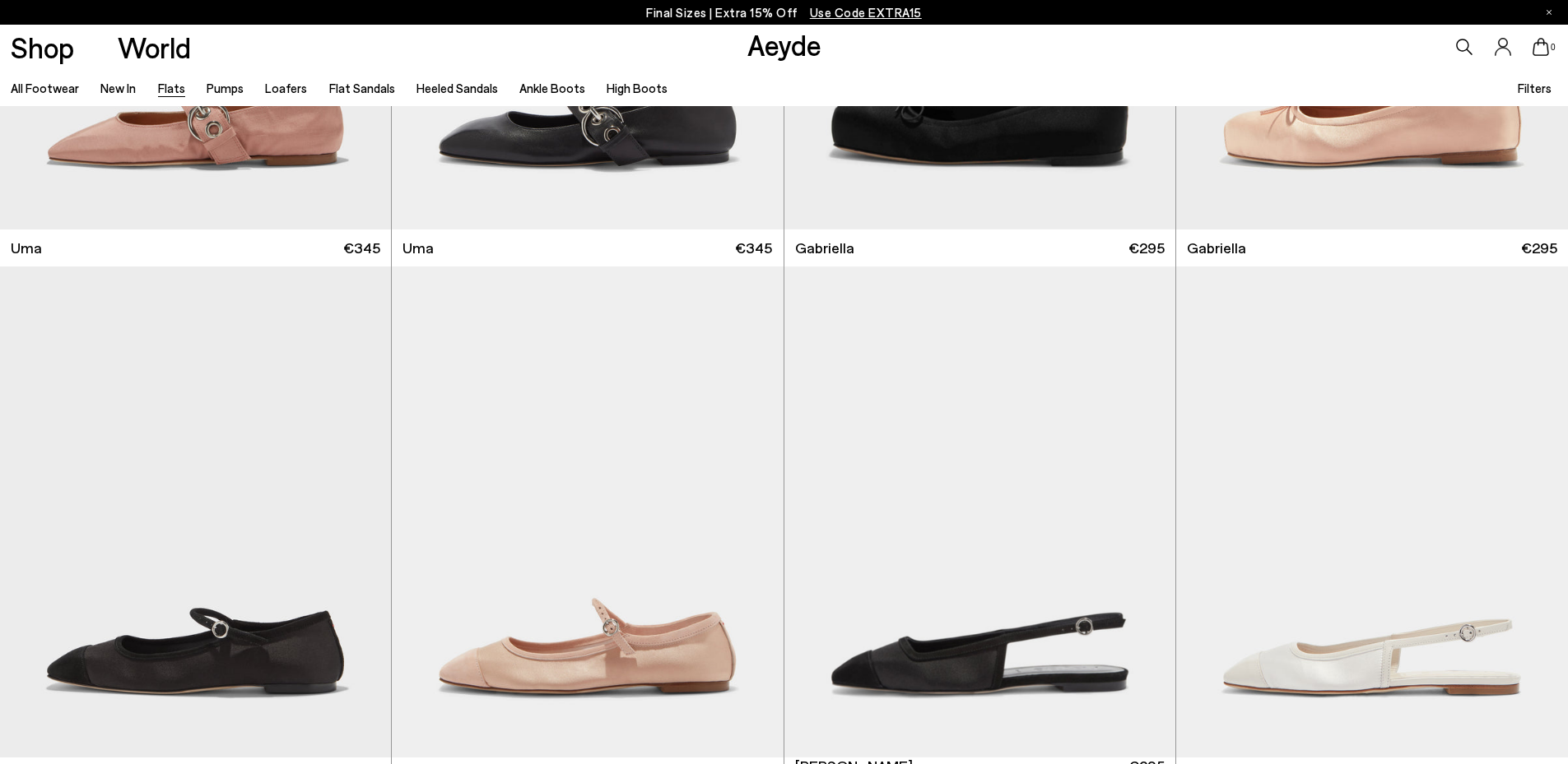
scroll to position [9093, 0]
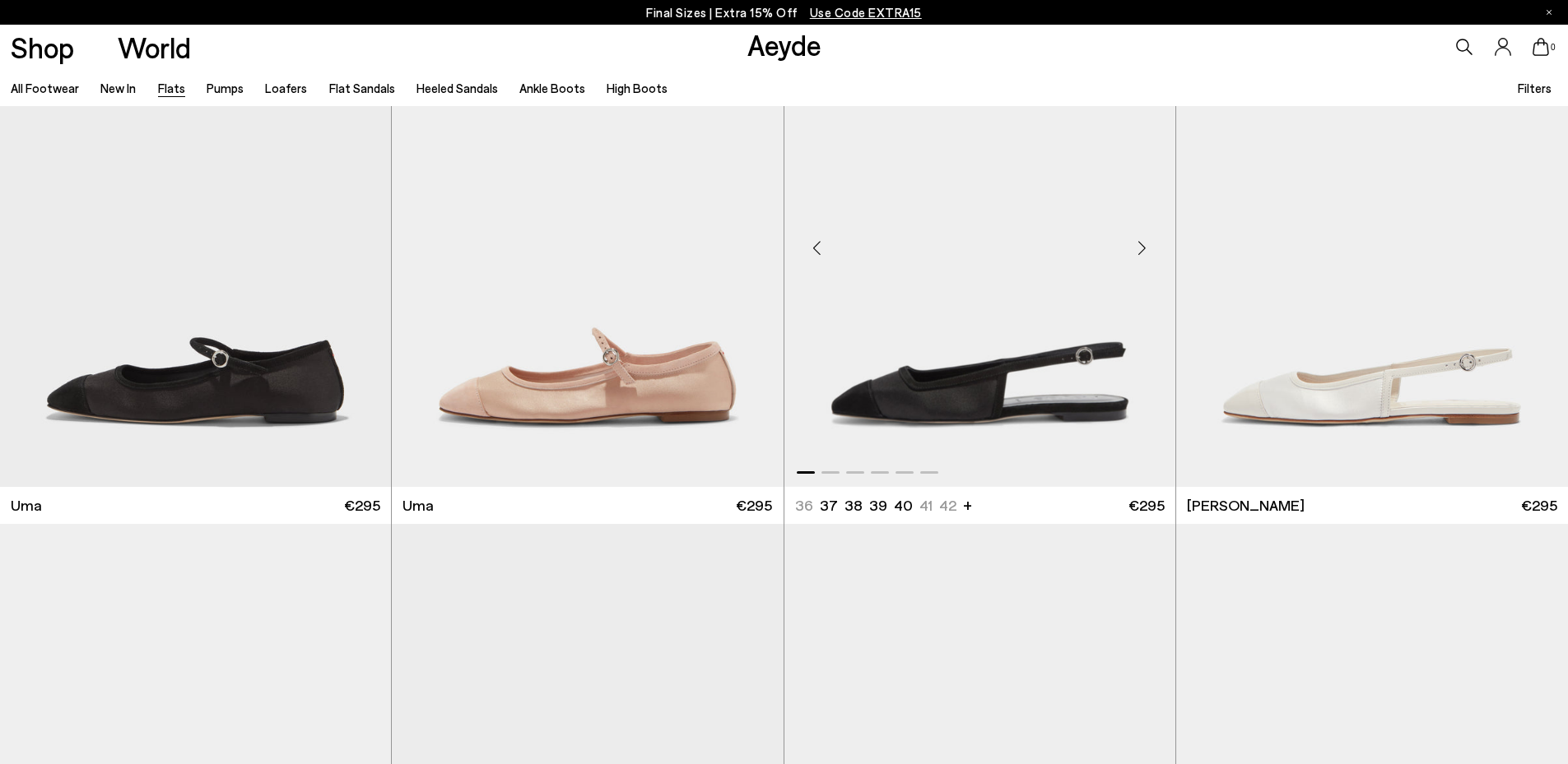
click at [1139, 248] on div "Next slide" at bounding box center [1142, 248] width 49 height 49
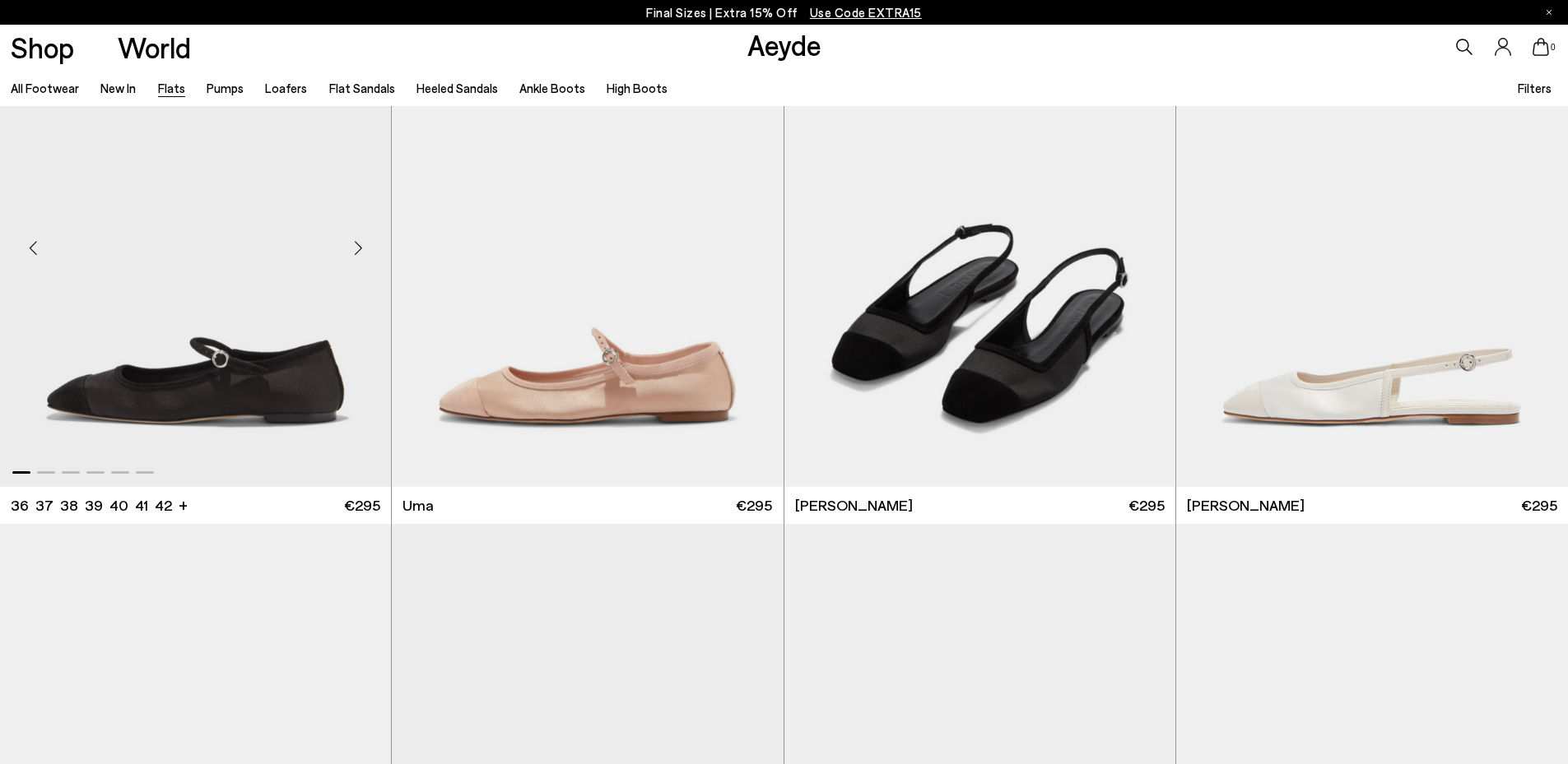
click at [363, 253] on div "Next slide" at bounding box center [358, 248] width 49 height 49
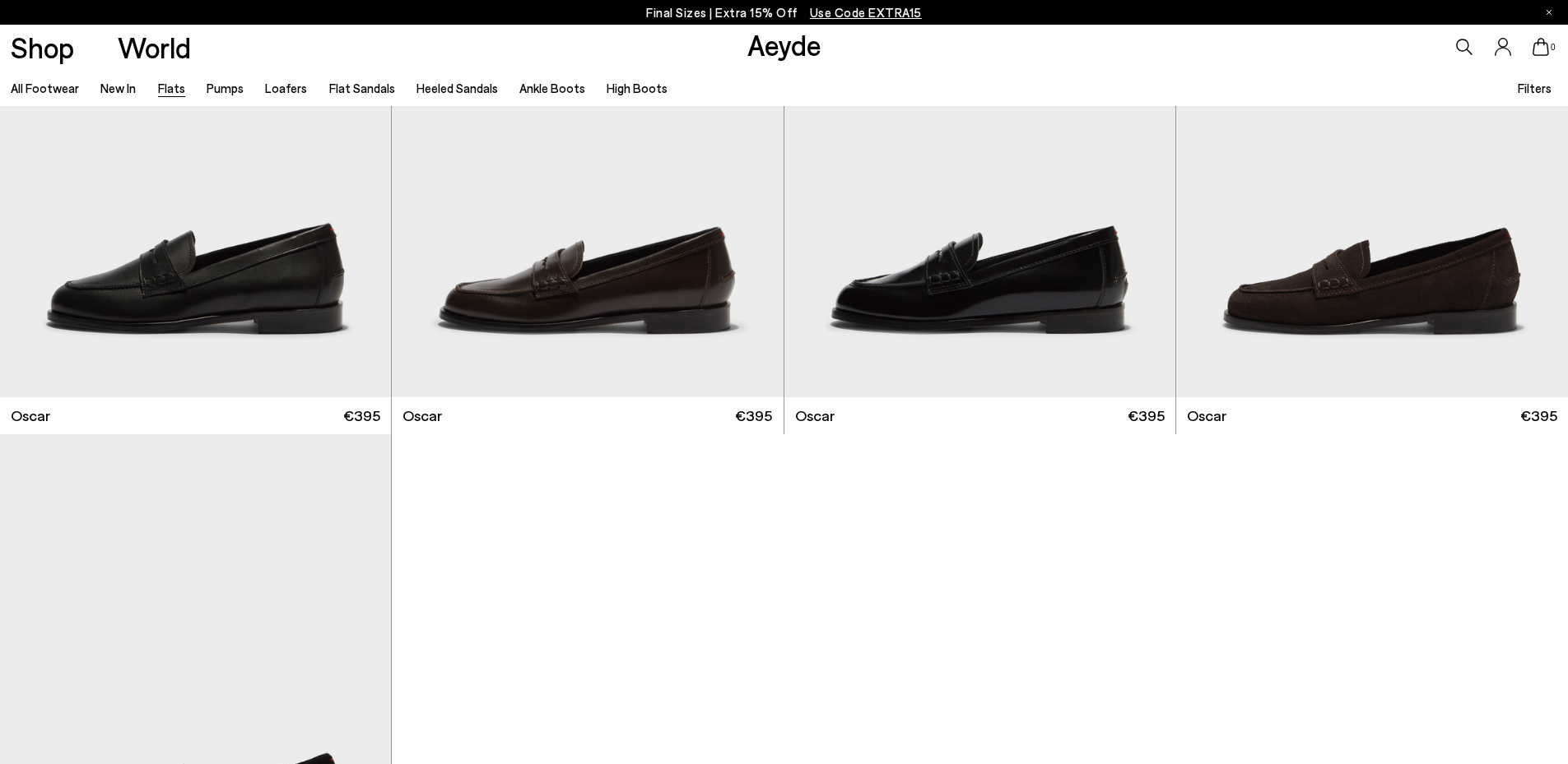
scroll to position [0, 0]
